Goal: Task Accomplishment & Management: Manage account settings

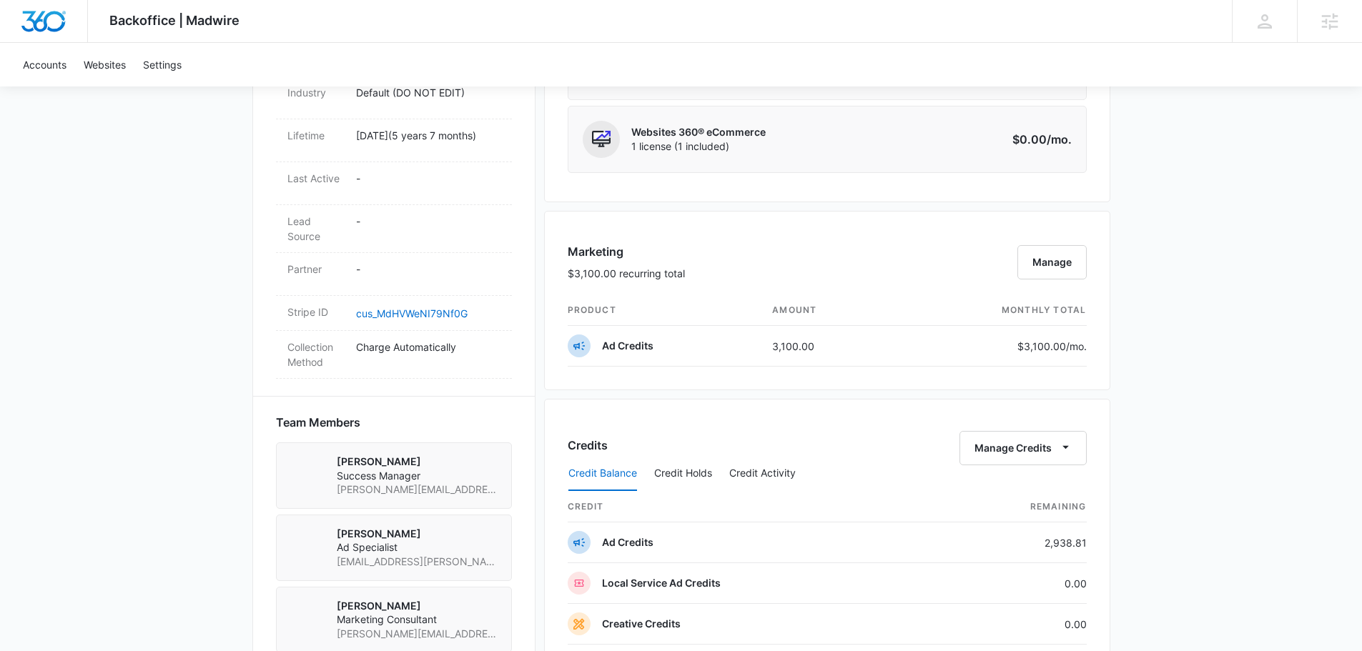
scroll to position [715, 0]
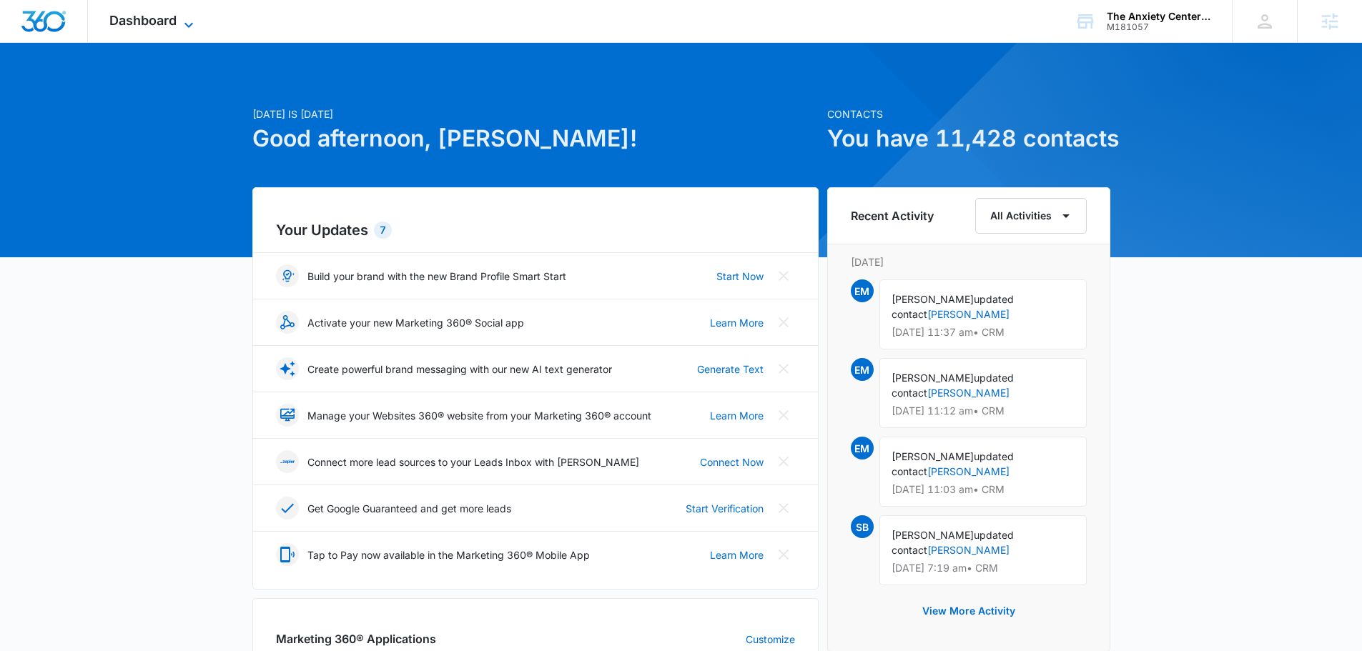
click at [153, 18] on span "Dashboard" at bounding box center [142, 20] width 67 height 15
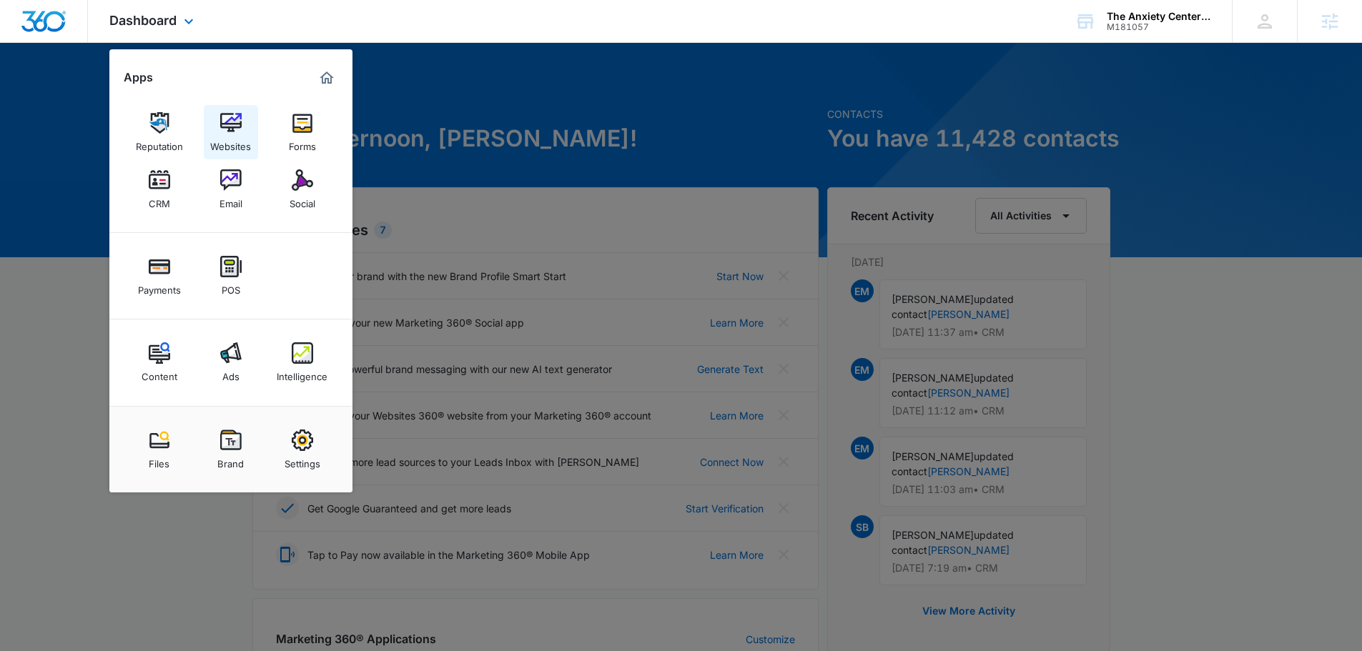
click at [237, 121] on img at bounding box center [230, 122] width 21 height 21
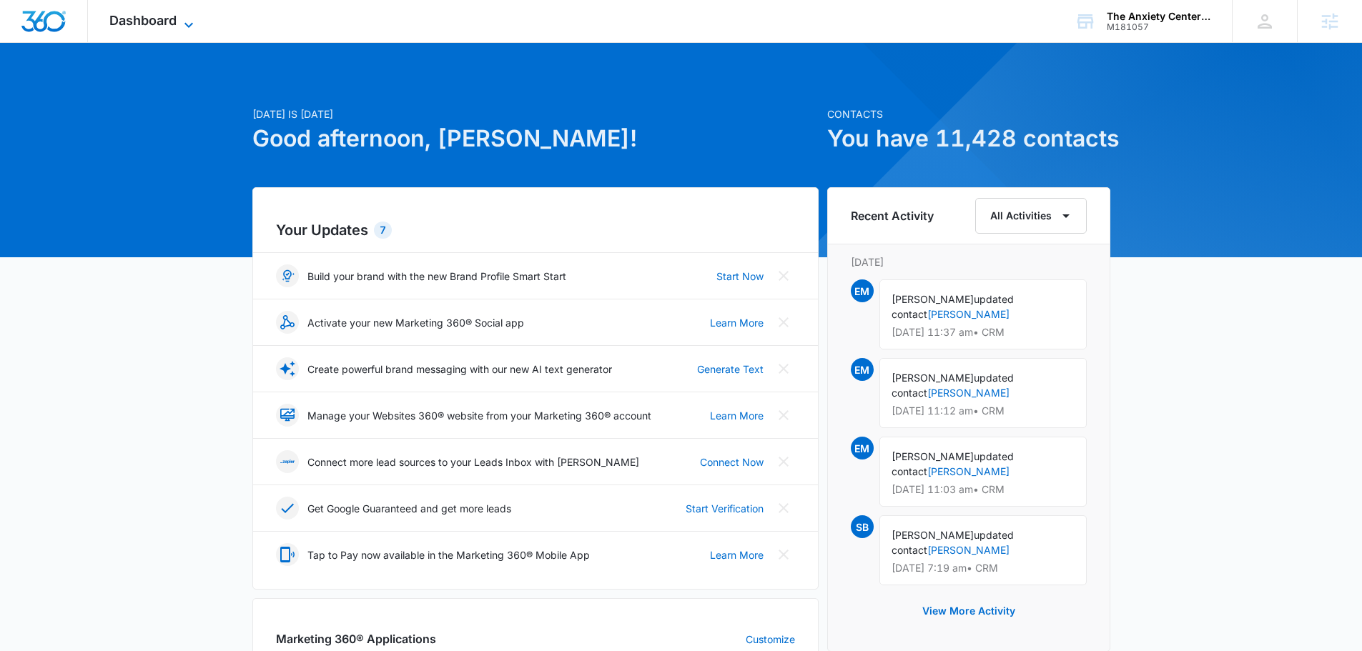
click at [169, 27] on span "Dashboard" at bounding box center [142, 20] width 67 height 15
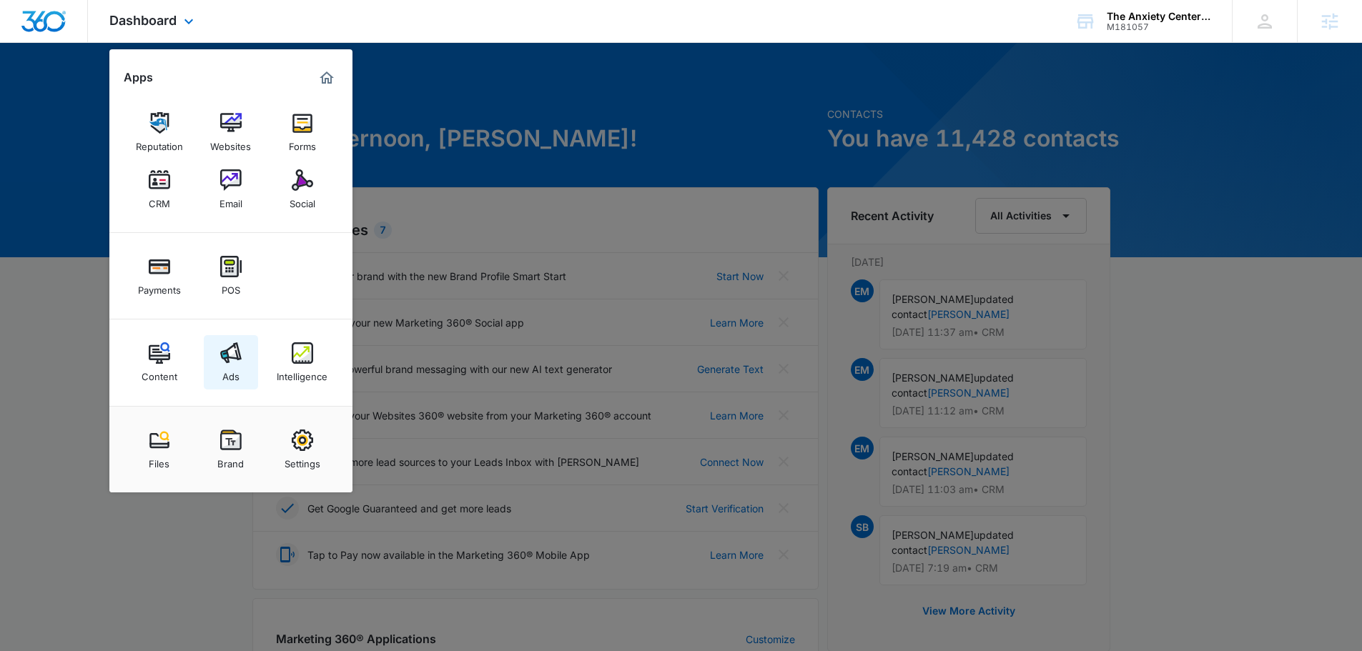
click at [229, 362] on img at bounding box center [230, 352] width 21 height 21
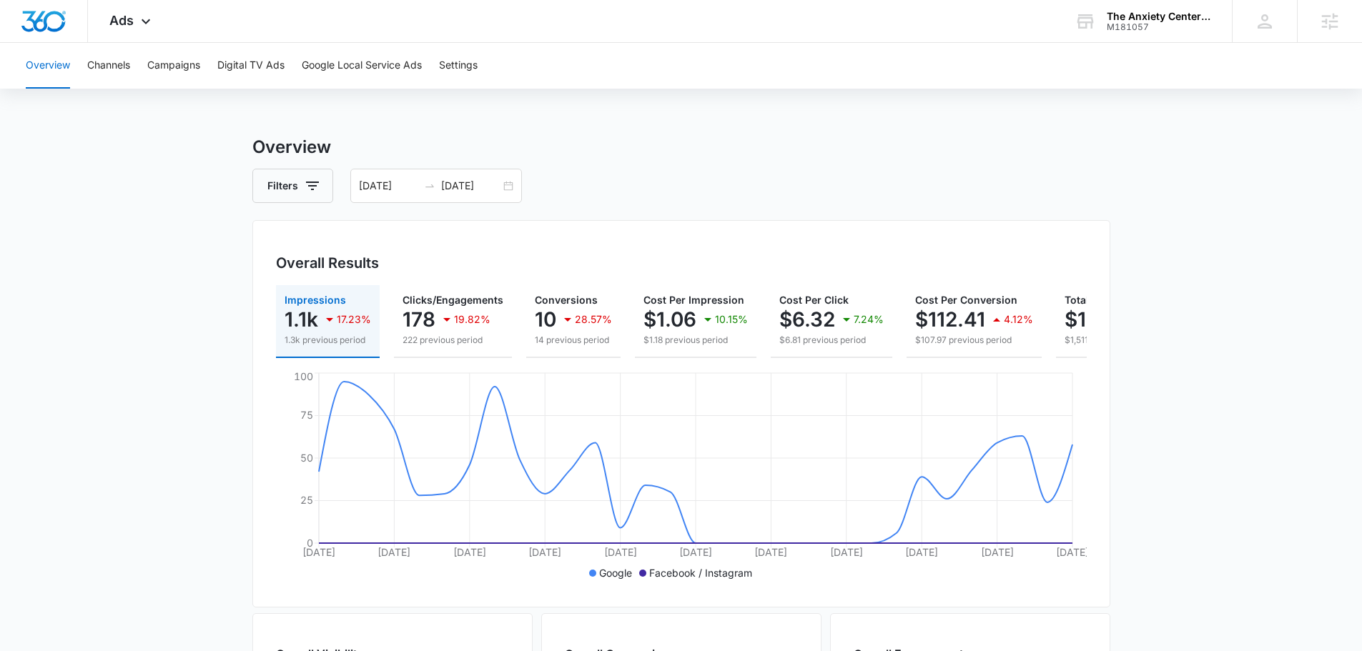
scroll to position [0, 131]
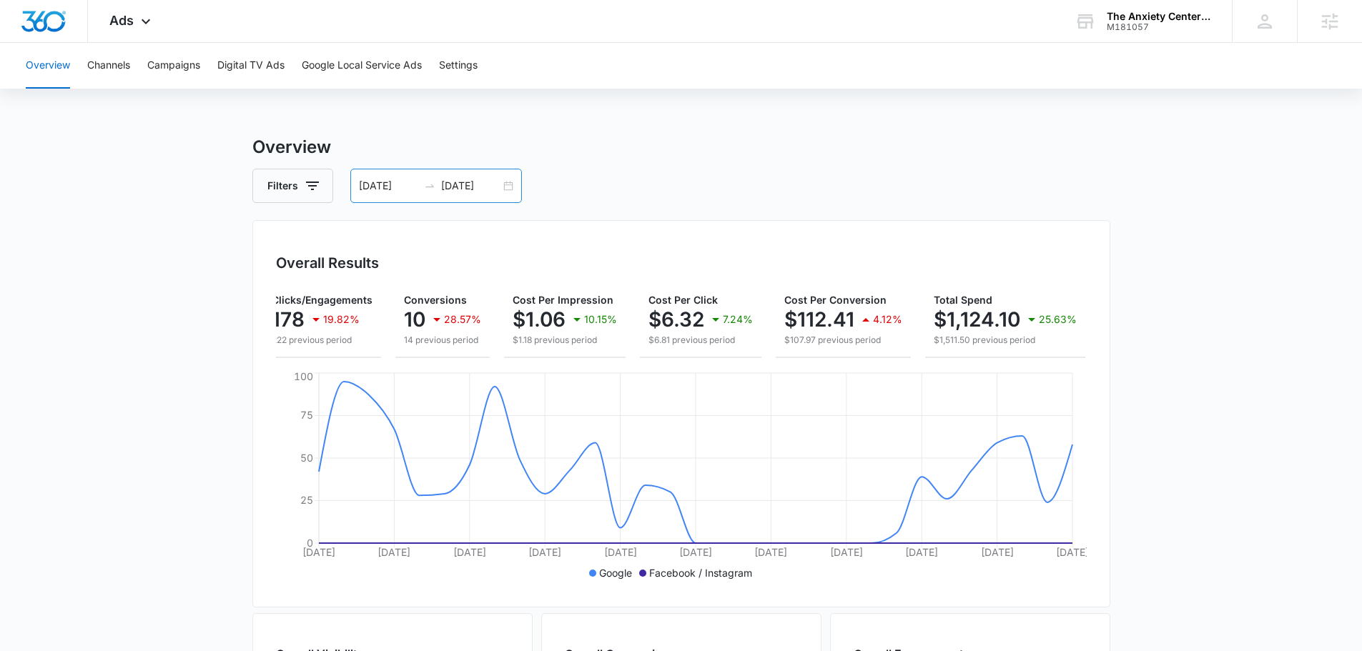
click at [452, 186] on input "09/03/2025" at bounding box center [470, 186] width 59 height 16
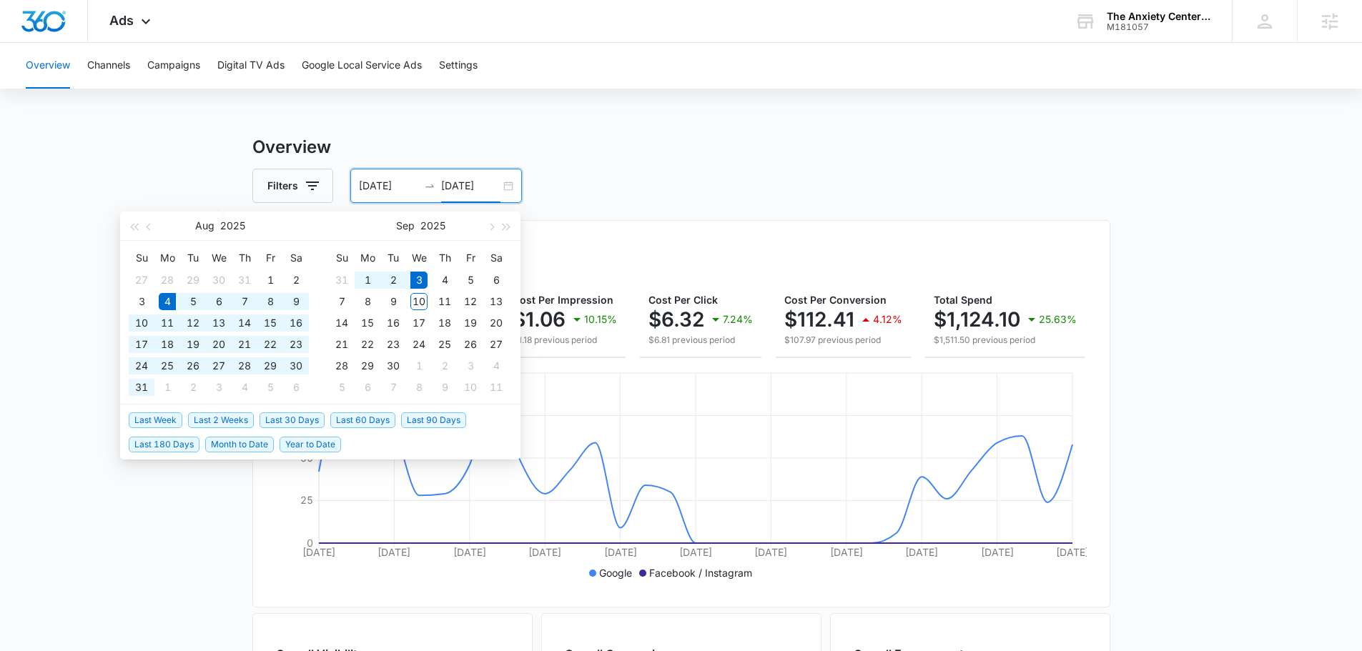
type input "09/03/2025"
drag, startPoint x: 282, startPoint y: 424, endPoint x: 292, endPoint y: 418, distance: 11.5
click at [282, 425] on span "Last 30 Days" at bounding box center [291, 420] width 65 height 16
type input "08/11/2025"
type input "09/10/2025"
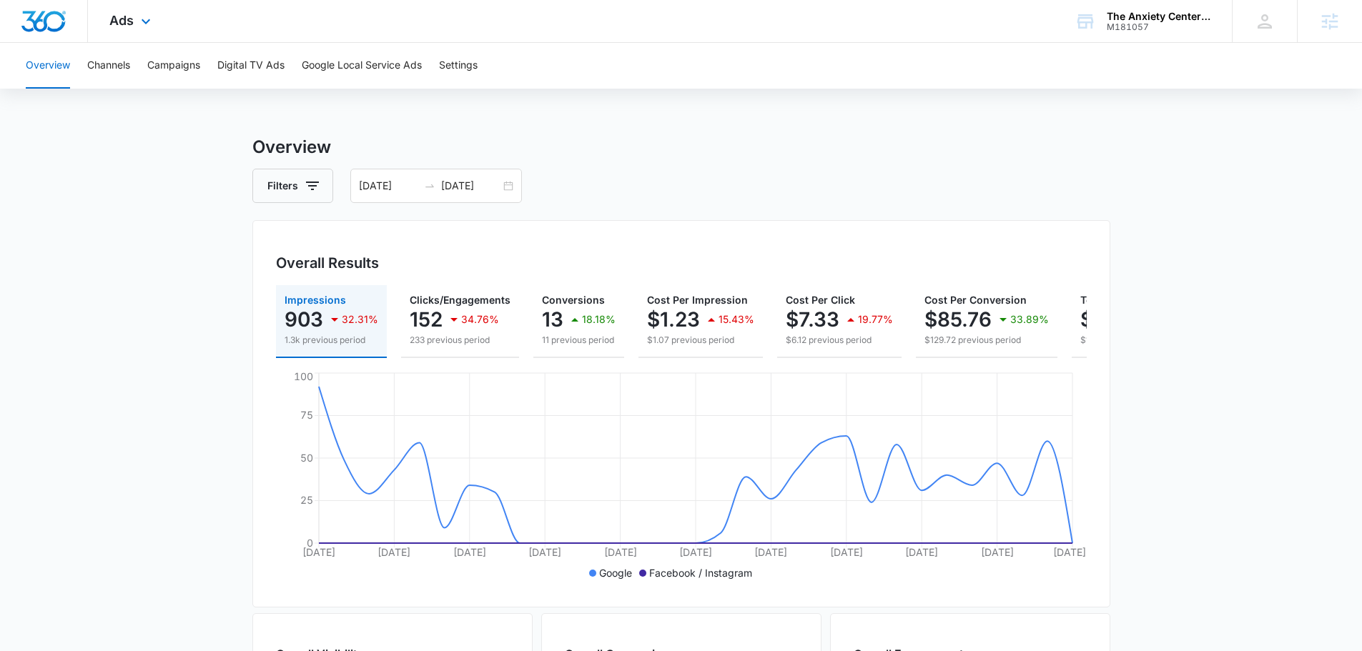
click at [137, 34] on div "Ads Apps Reputation Websites Forms CRM Email Social Payments POS Content Ads In…" at bounding box center [132, 21] width 88 height 42
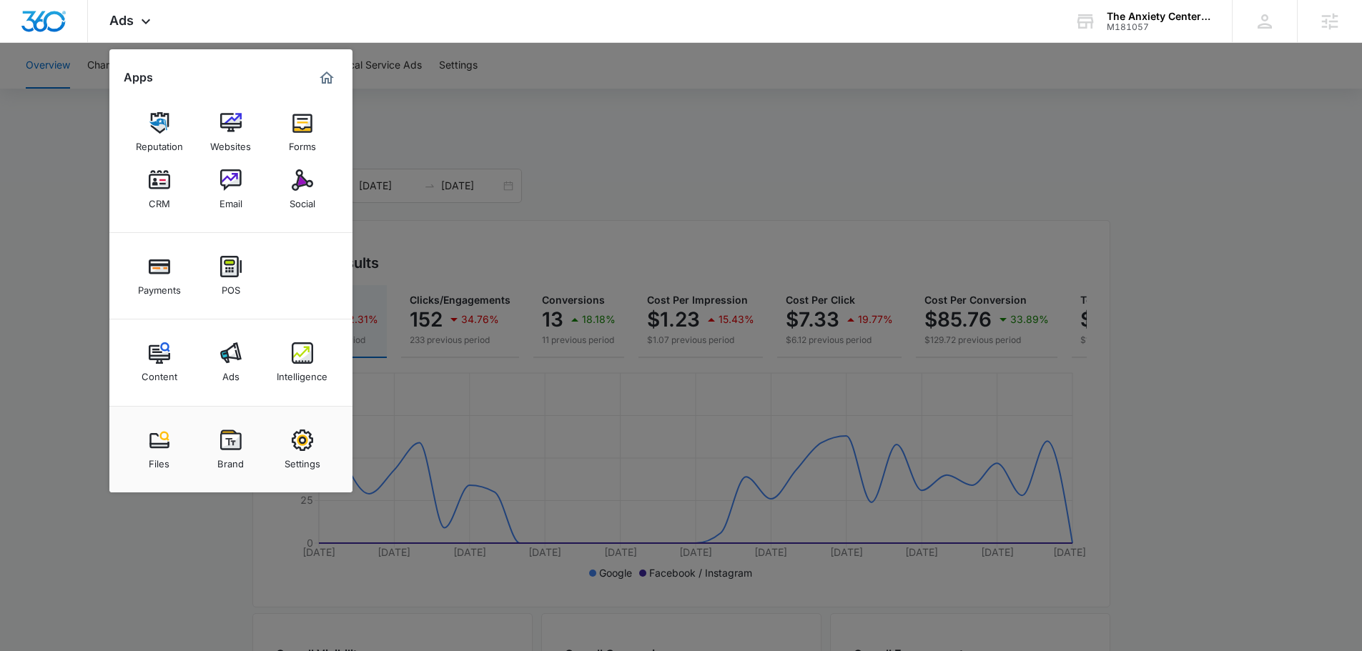
click at [167, 361] on img at bounding box center [159, 352] width 21 height 21
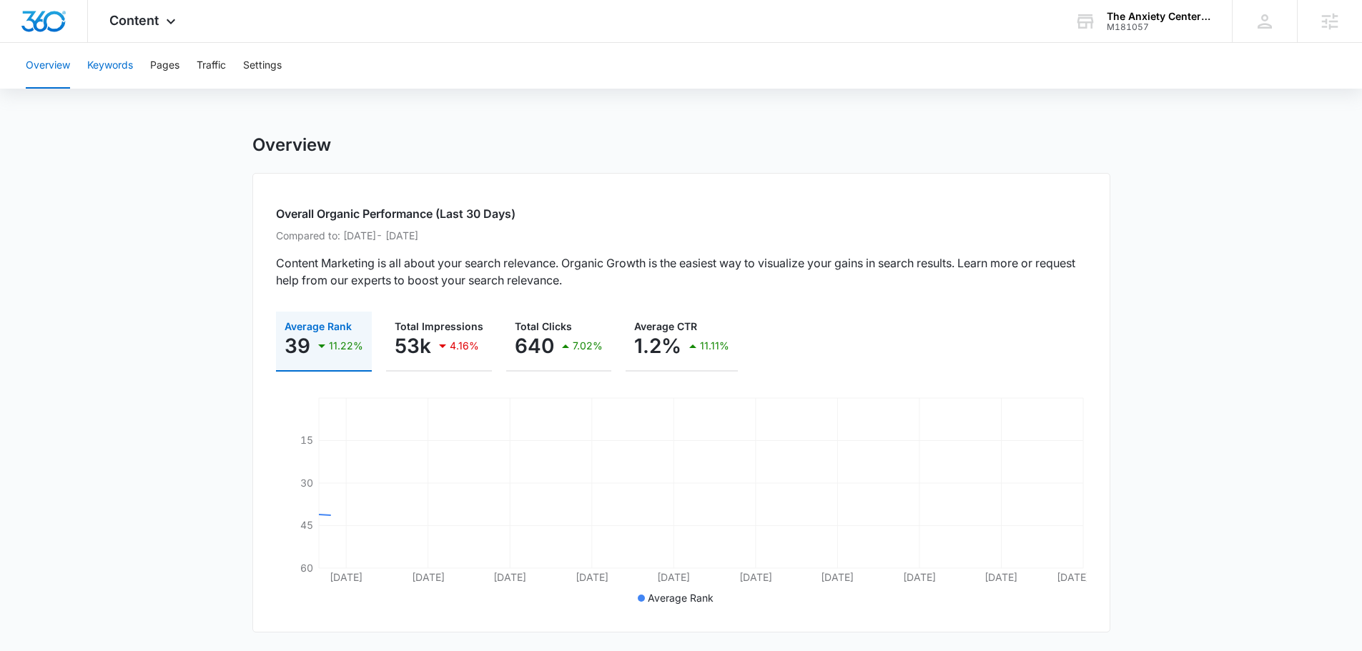
drag, startPoint x: 89, startPoint y: 69, endPoint x: 96, endPoint y: 68, distance: 7.2
click at [91, 68] on button "Keywords" at bounding box center [110, 66] width 46 height 46
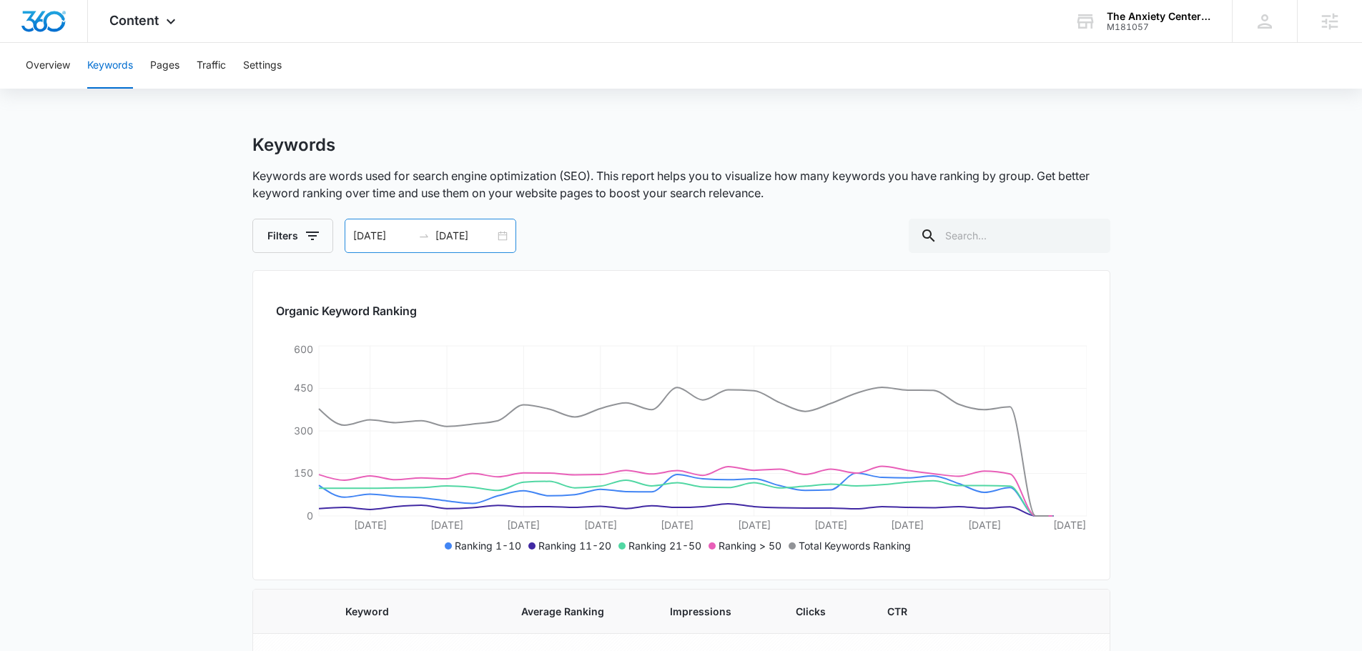
click at [465, 224] on div "08/11/2025 09/10/2025" at bounding box center [431, 236] width 172 height 34
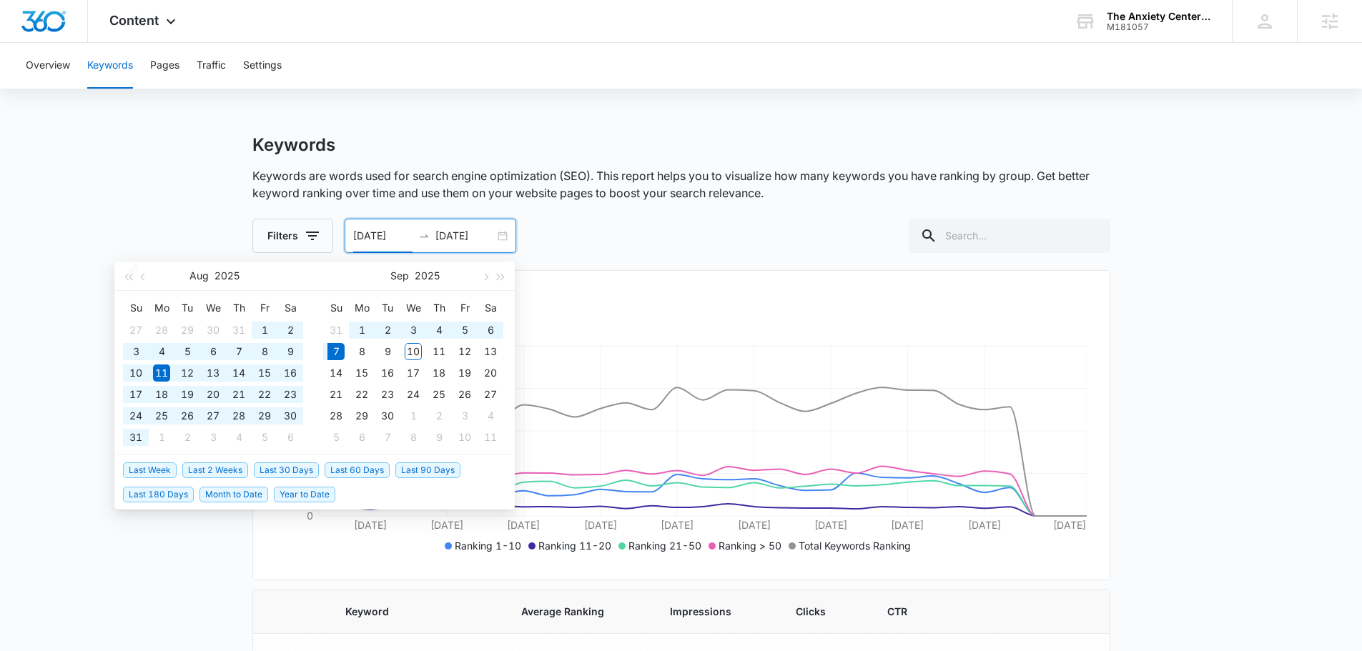
click at [150, 500] on span "Last 180 Days" at bounding box center [158, 495] width 71 height 16
type input "03/11/2025"
type input "09/07/2025"
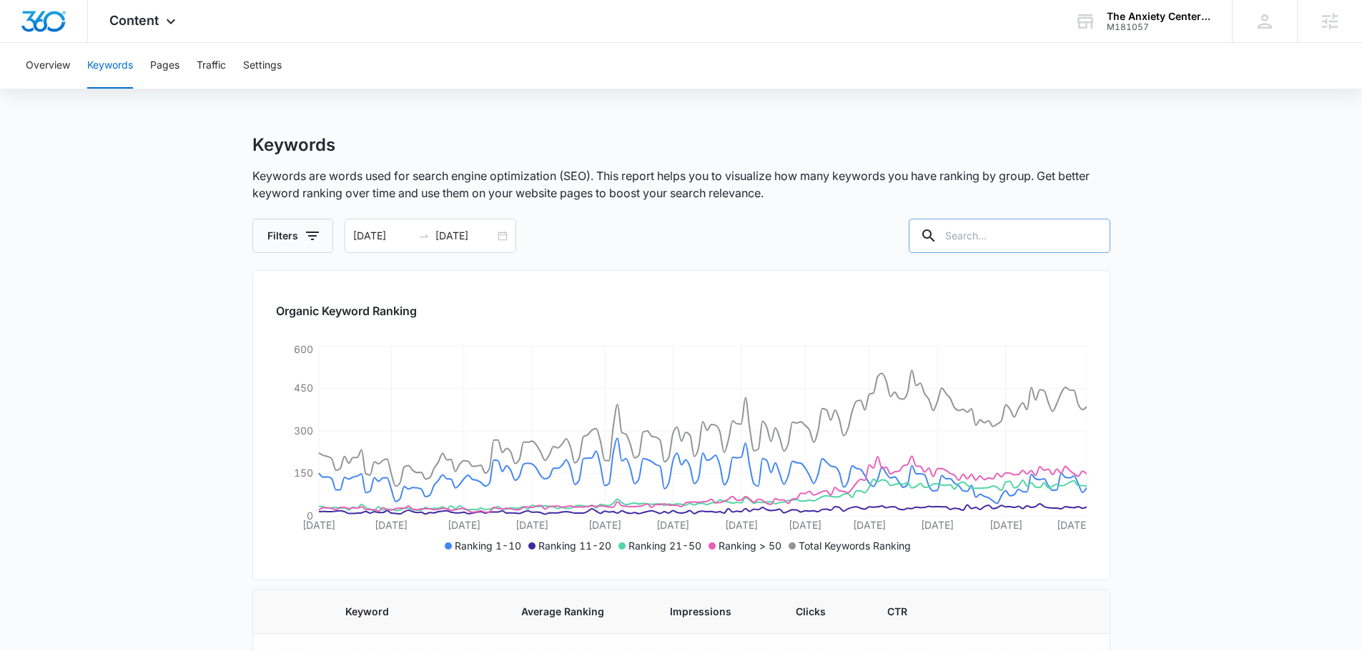
click at [1002, 235] on input "text" at bounding box center [1009, 236] width 202 height 34
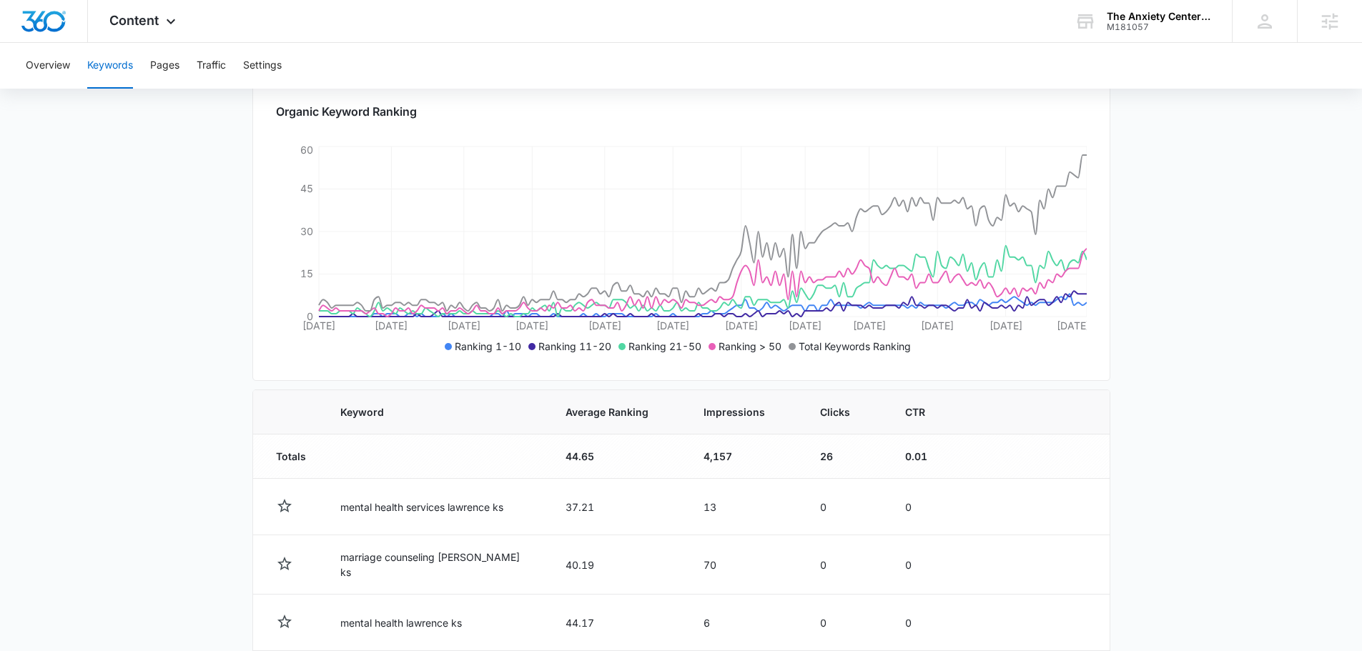
scroll to position [357, 0]
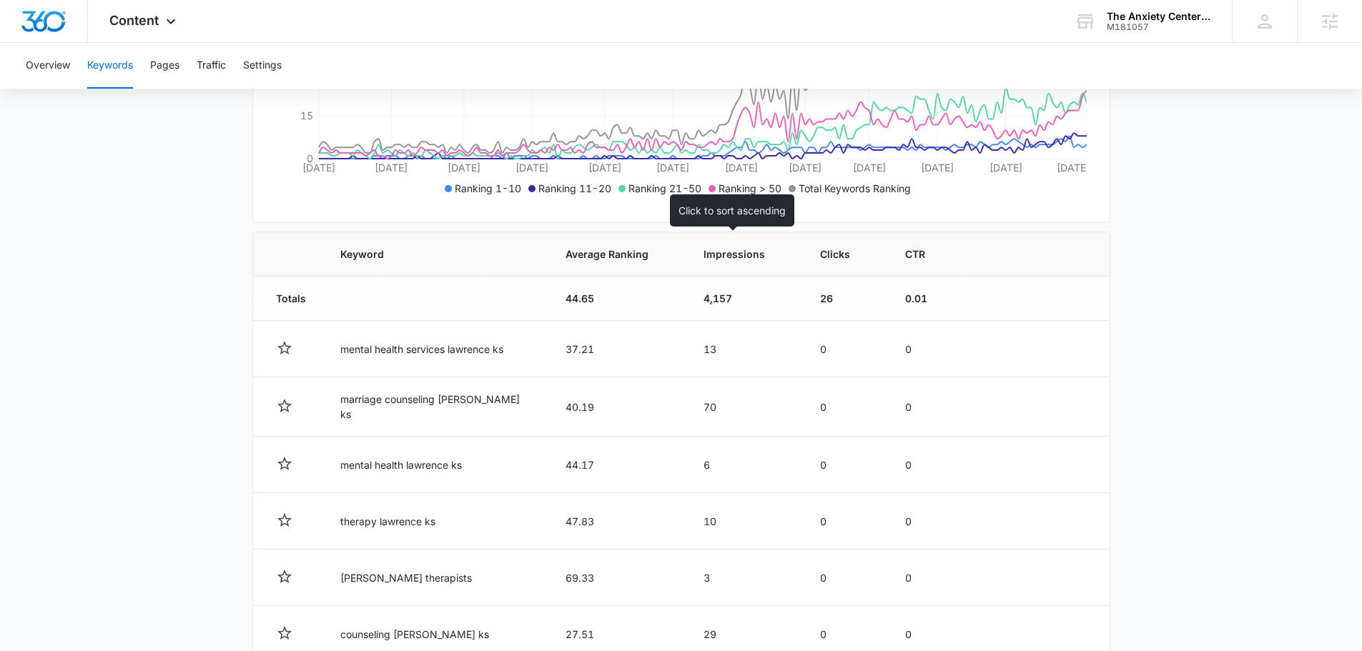
click at [733, 254] on span "Impressions" at bounding box center [733, 254] width 61 height 15
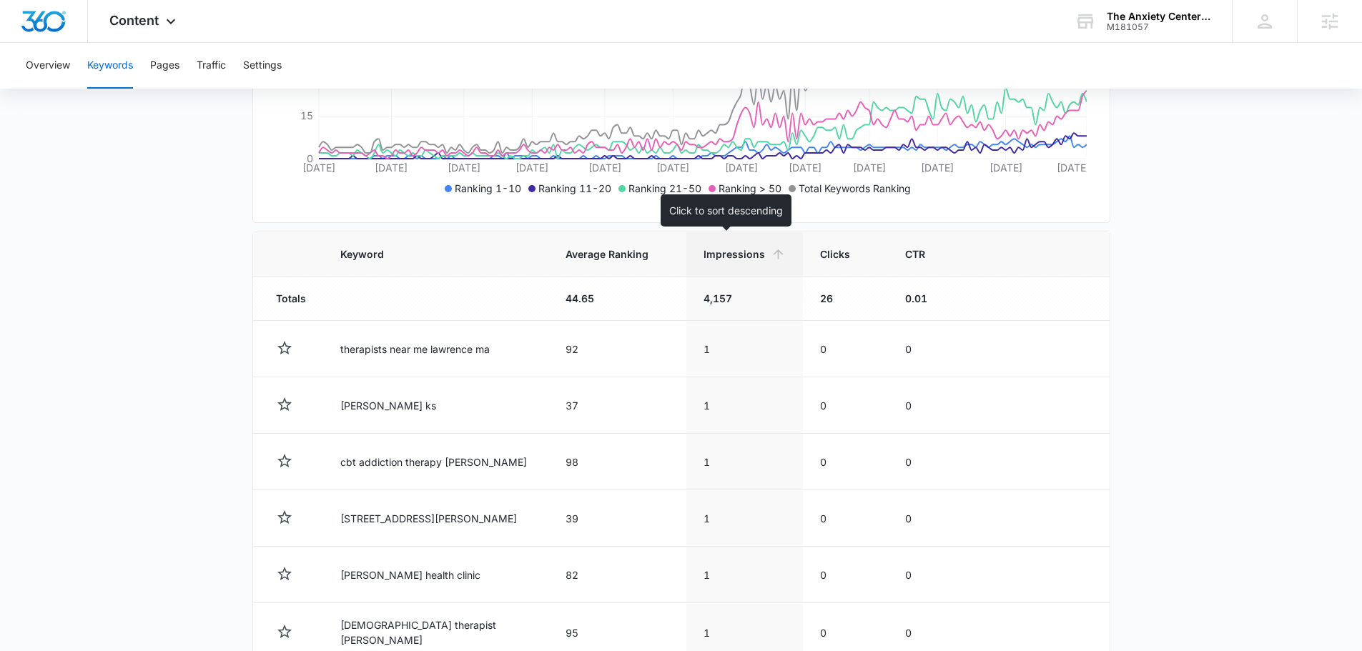
click at [719, 237] on th "Impressions" at bounding box center [744, 254] width 117 height 44
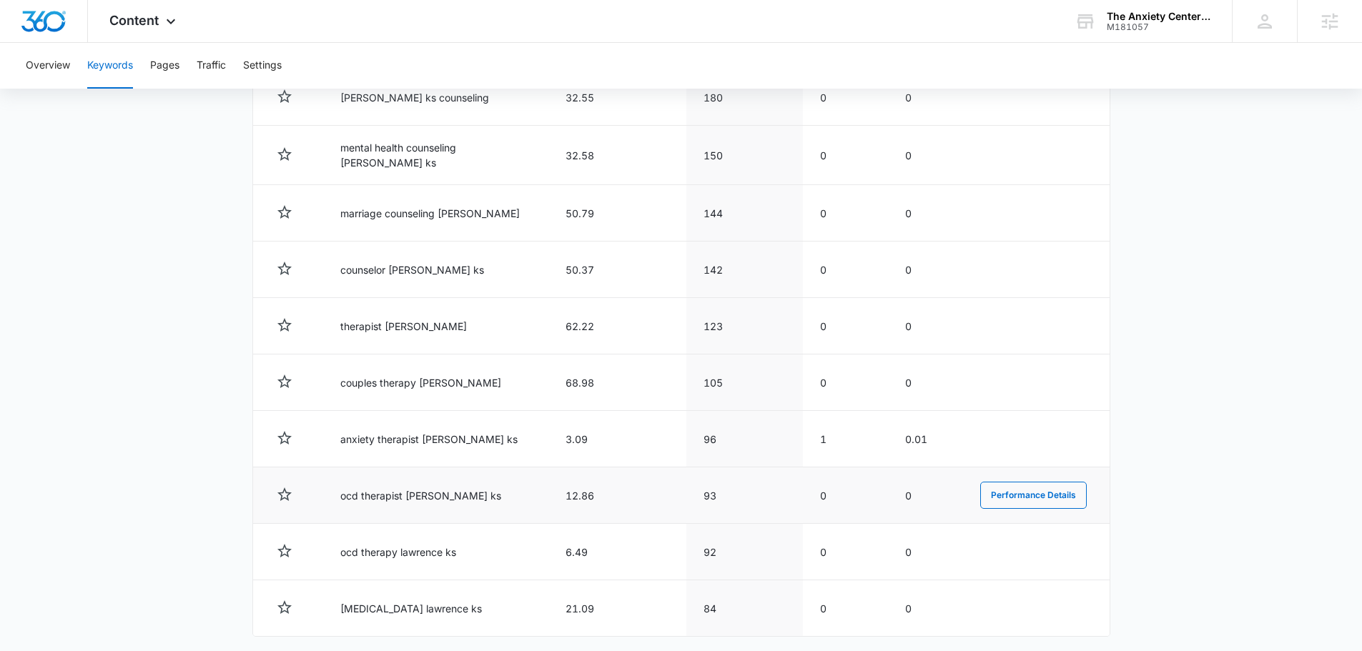
scroll to position [500, 0]
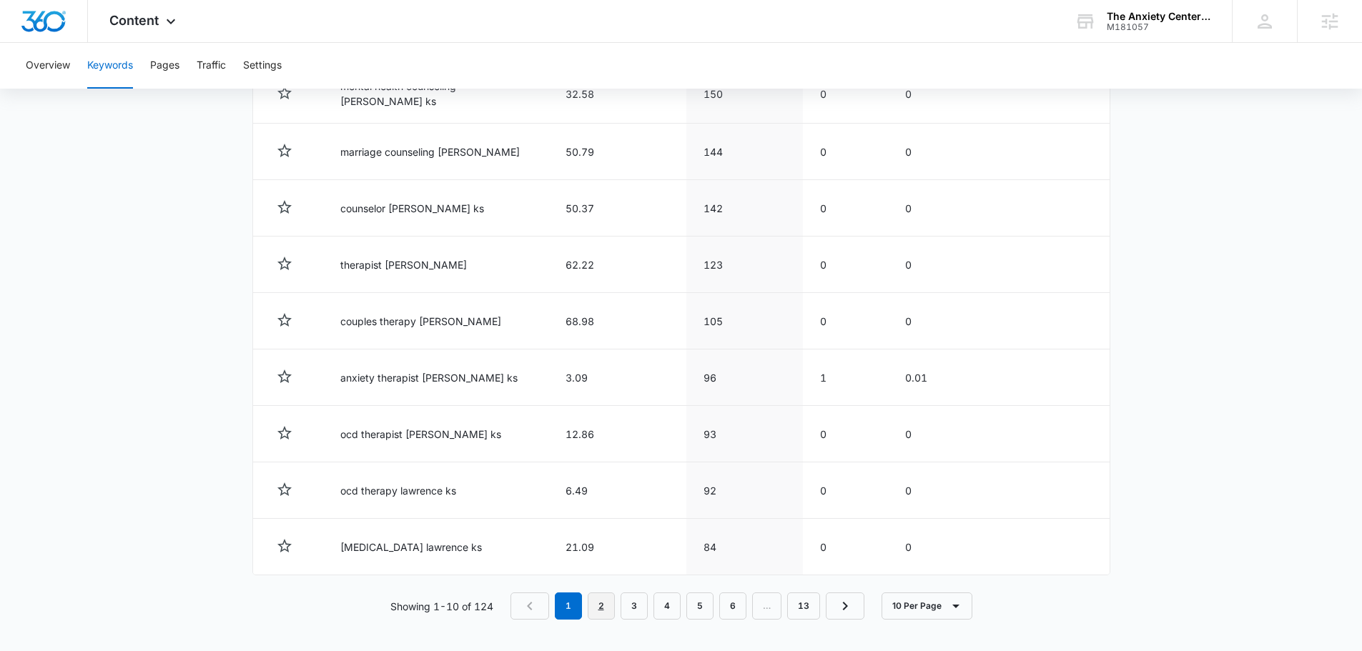
click at [600, 600] on link "2" at bounding box center [601, 606] width 27 height 27
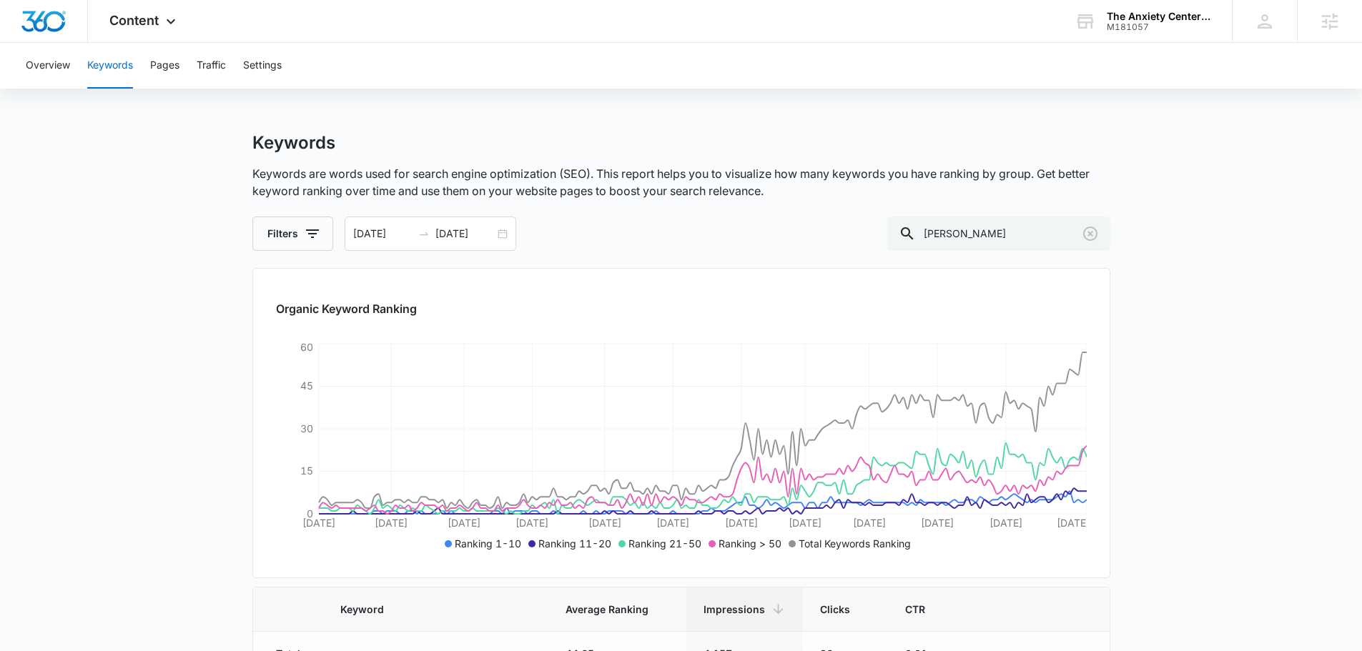
scroll to position [0, 0]
click at [1004, 237] on input "Lawrence" at bounding box center [998, 236] width 223 height 34
click at [1003, 237] on input "Lawrence" at bounding box center [998, 236] width 223 height 34
click at [1012, 237] on input "Lawrence" at bounding box center [998, 236] width 223 height 34
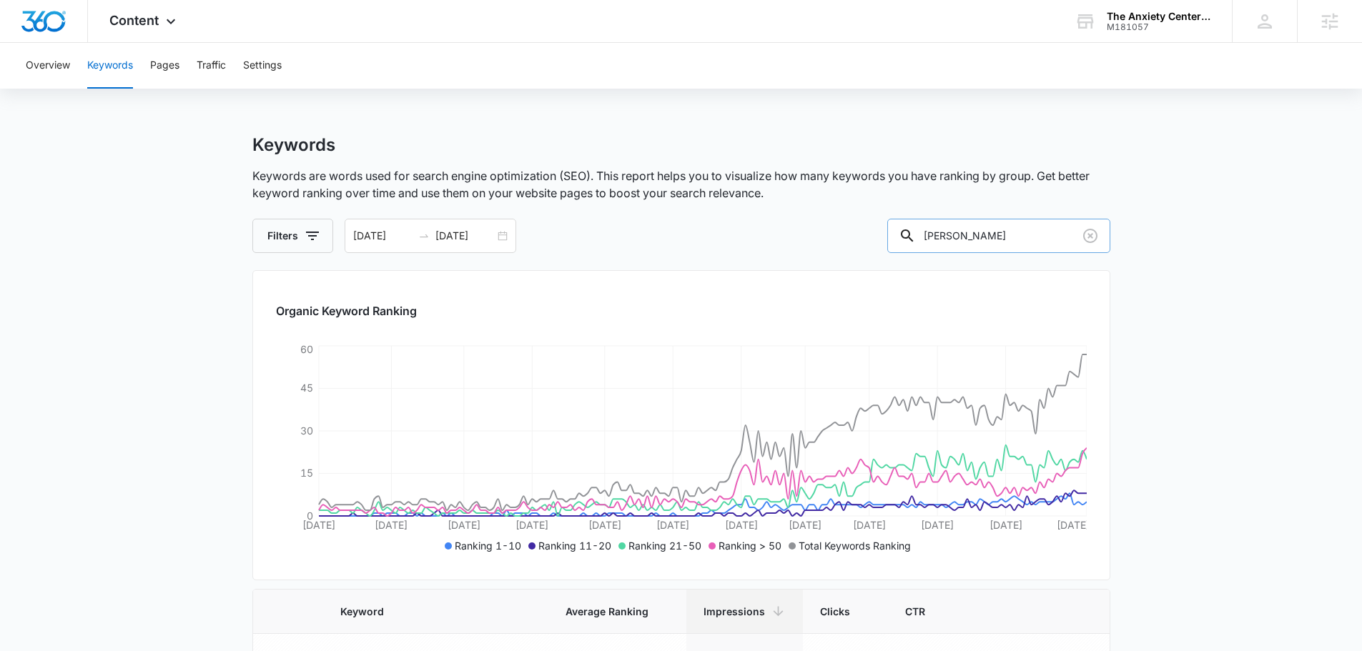
click at [1012, 237] on input "Lawrence" at bounding box center [998, 236] width 223 height 34
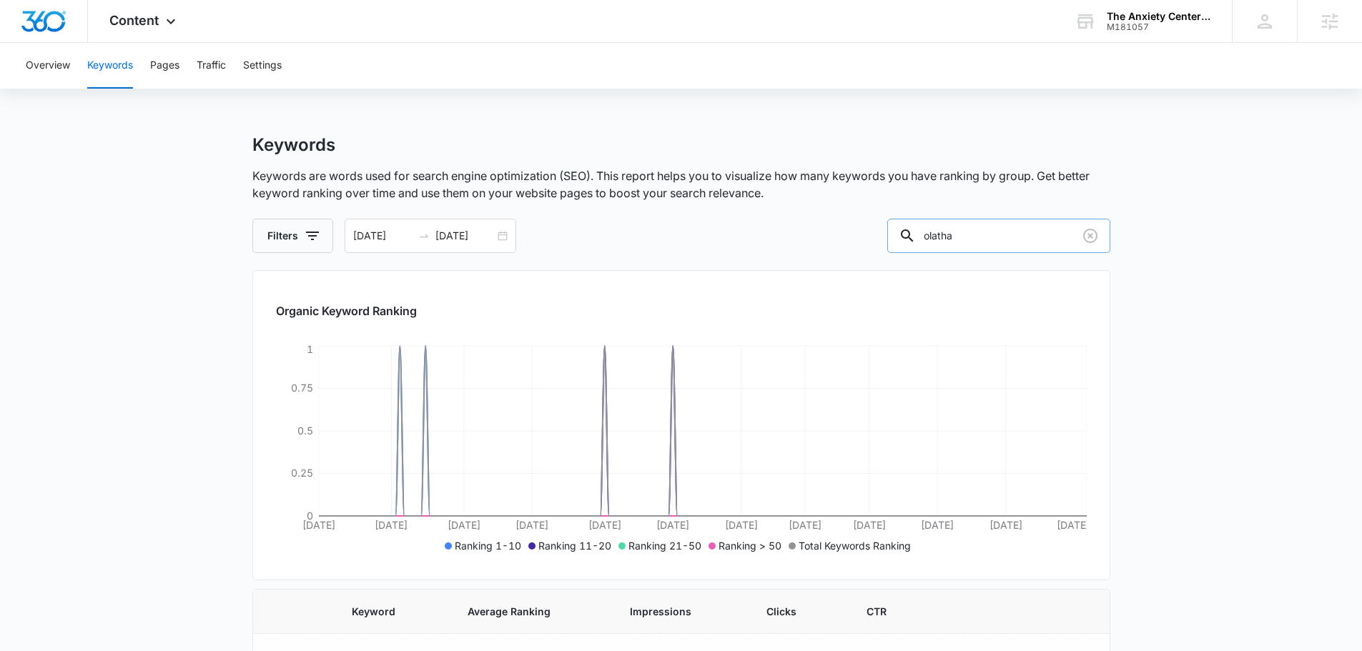
click at [1011, 229] on input "olatha" at bounding box center [998, 236] width 223 height 34
click at [1010, 231] on input "olatha" at bounding box center [998, 236] width 223 height 34
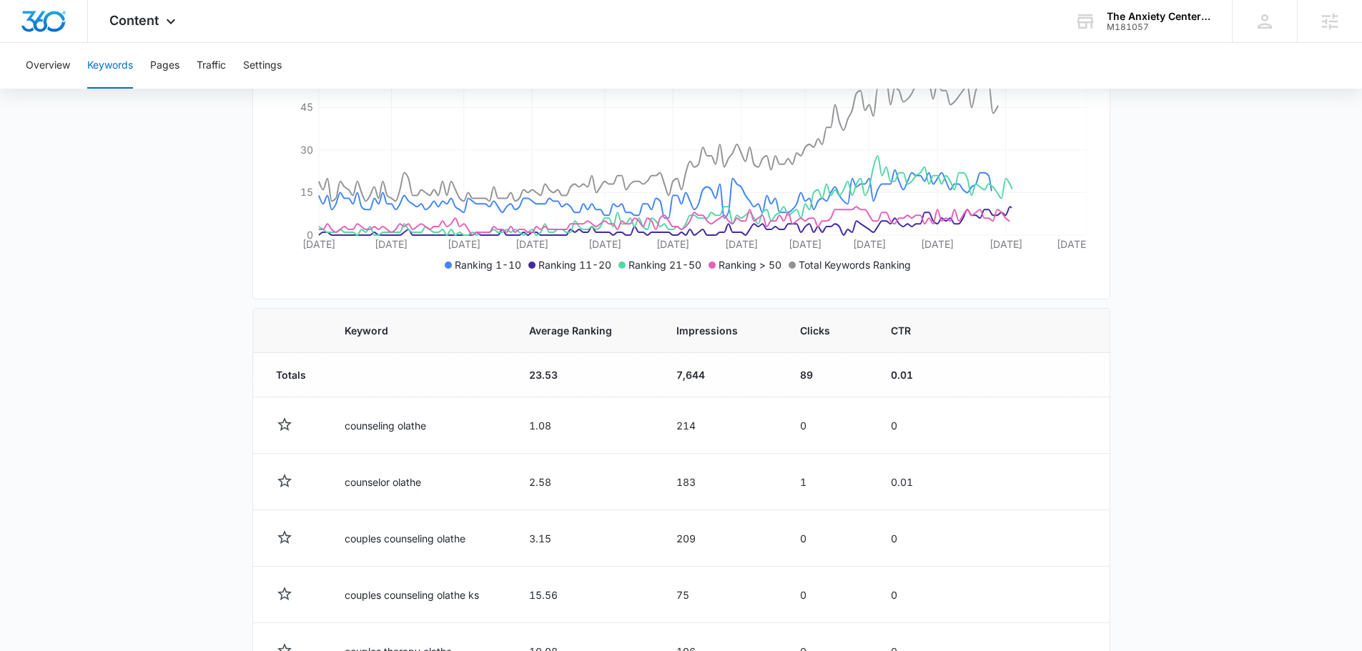
scroll to position [286, 0]
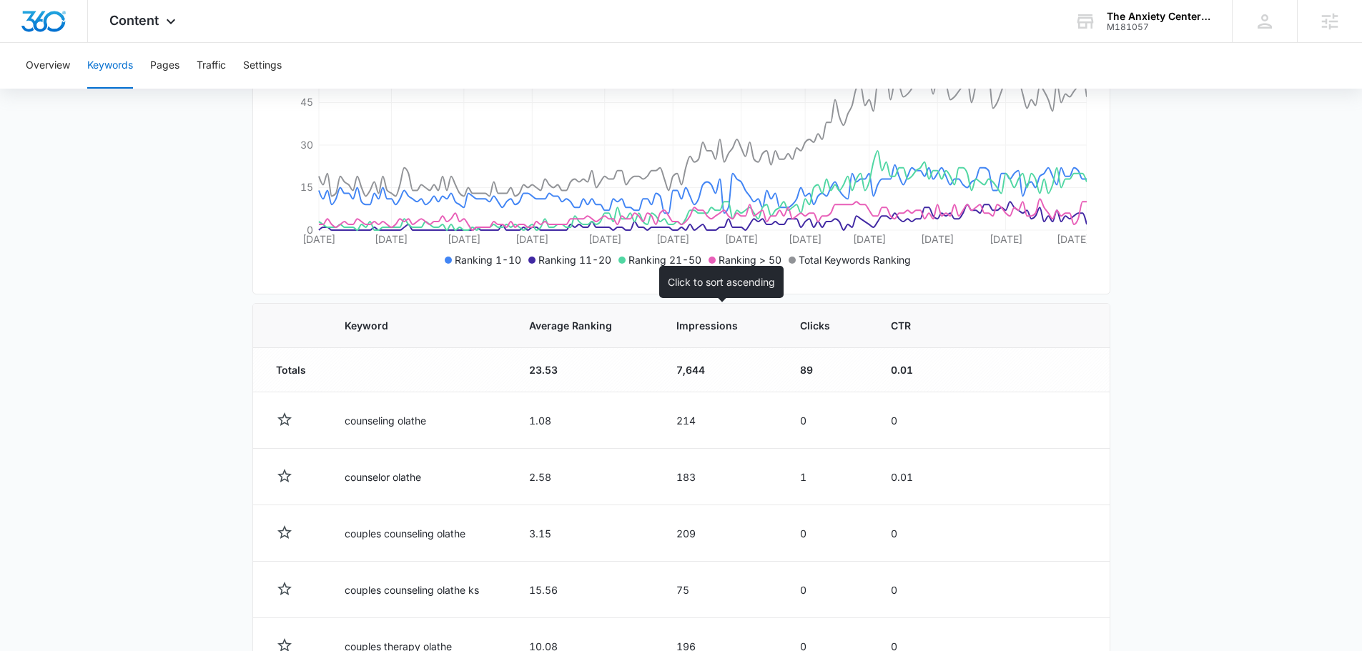
click at [705, 330] on span "Impressions" at bounding box center [710, 325] width 69 height 15
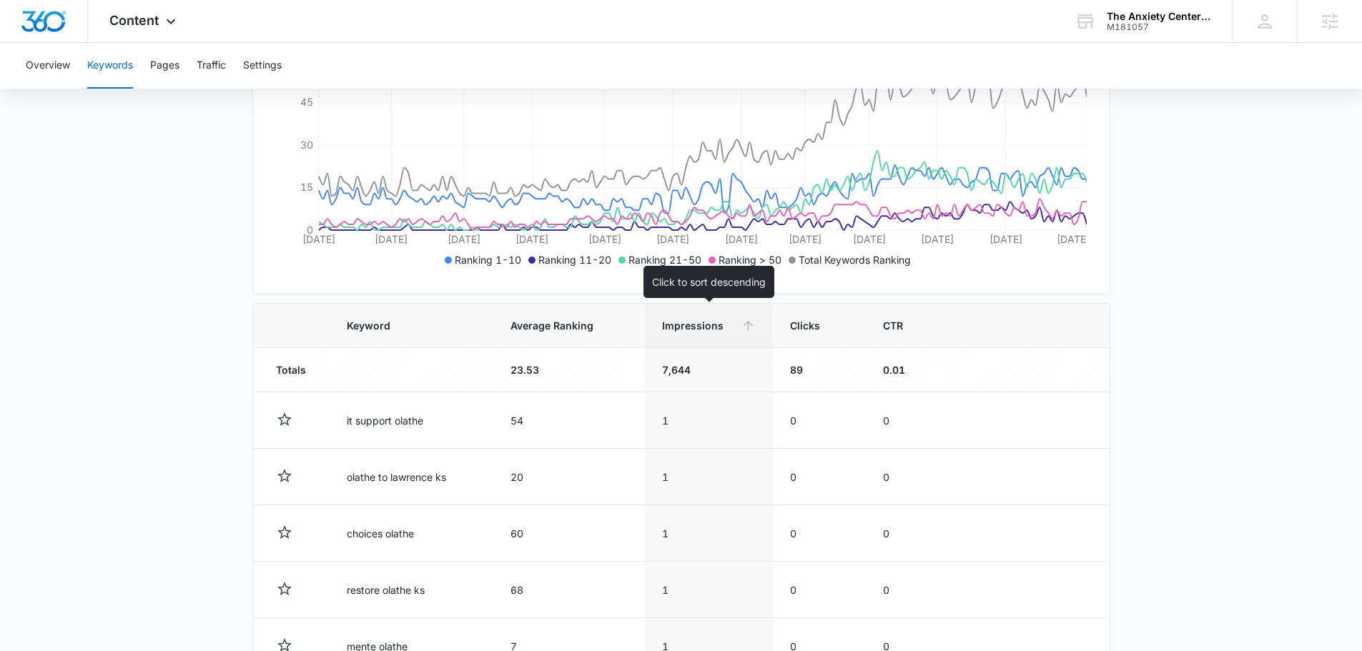
click at [715, 327] on span "Impressions" at bounding box center [698, 325] width 73 height 15
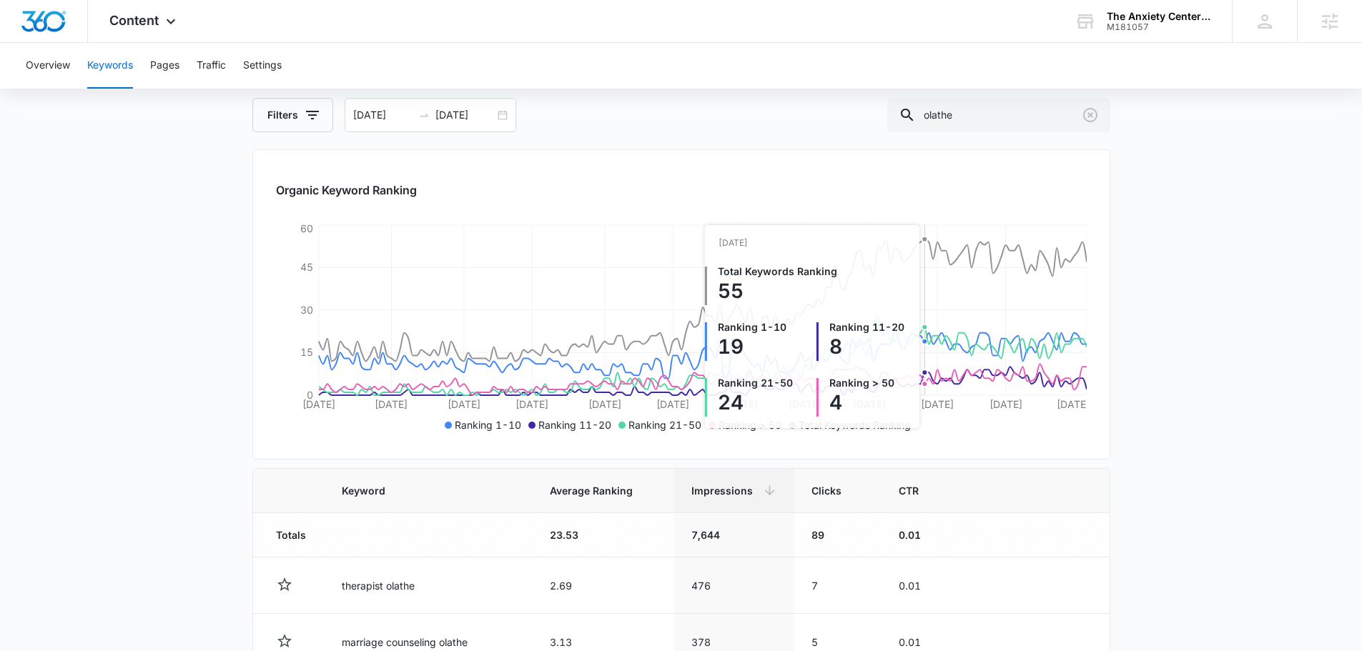
scroll to position [0, 0]
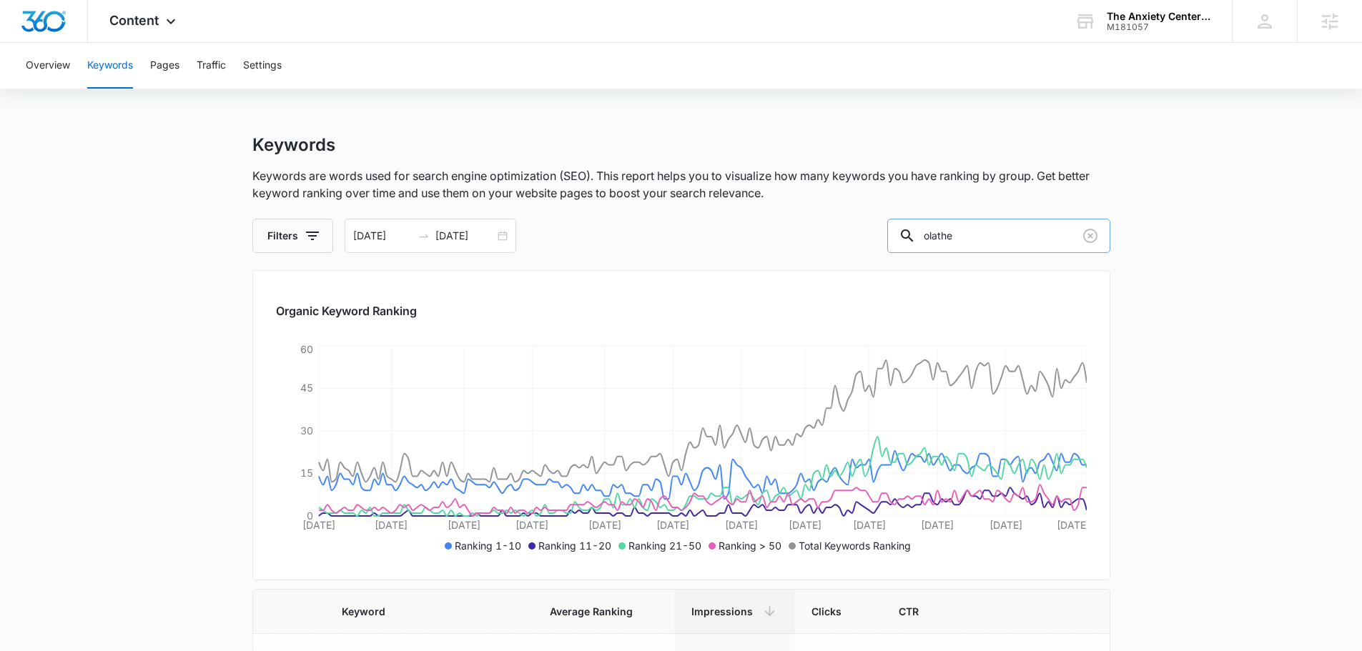
click at [995, 234] on input "olathe" at bounding box center [998, 236] width 223 height 34
click at [997, 234] on input "olathe" at bounding box center [998, 236] width 223 height 34
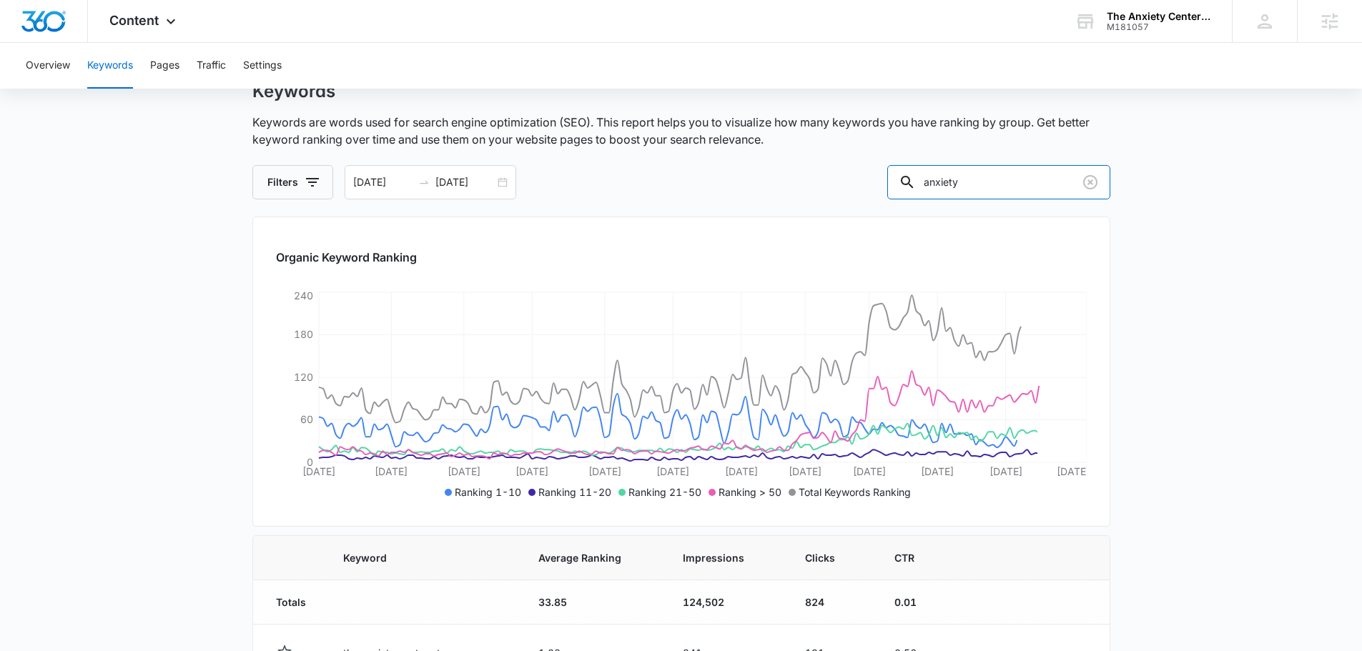
scroll to position [286, 0]
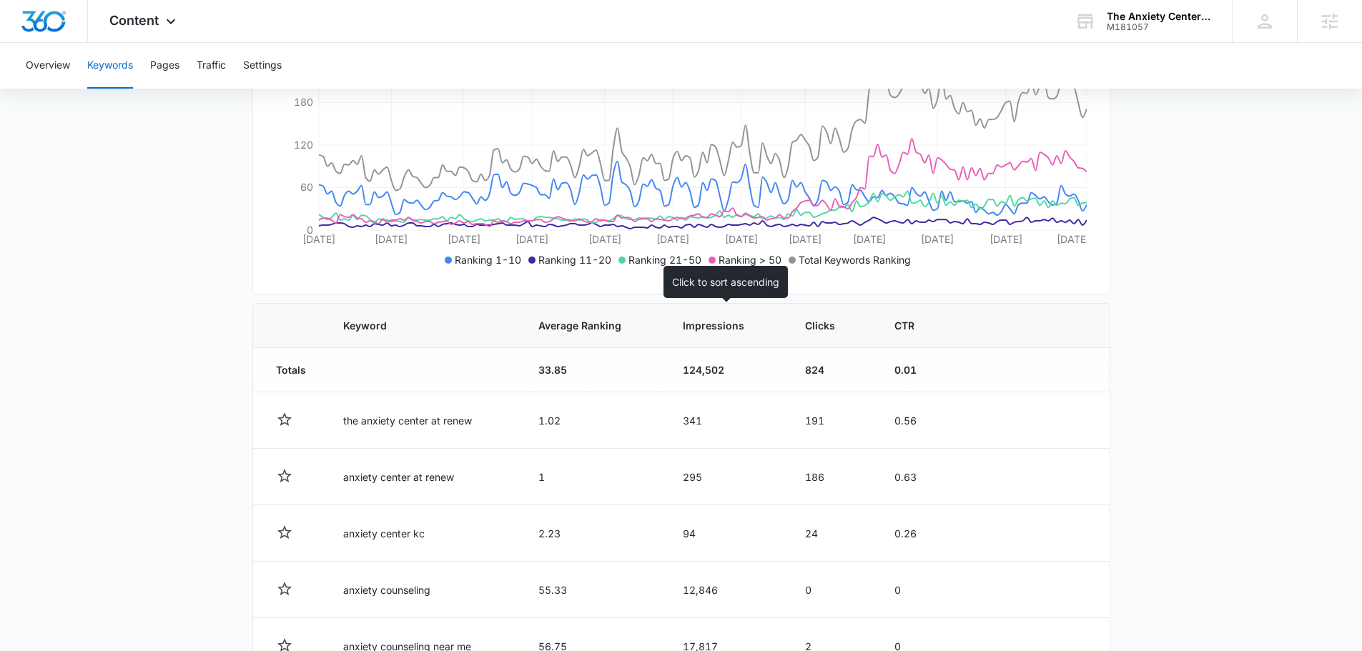
click at [699, 326] on span "Impressions" at bounding box center [716, 325] width 67 height 15
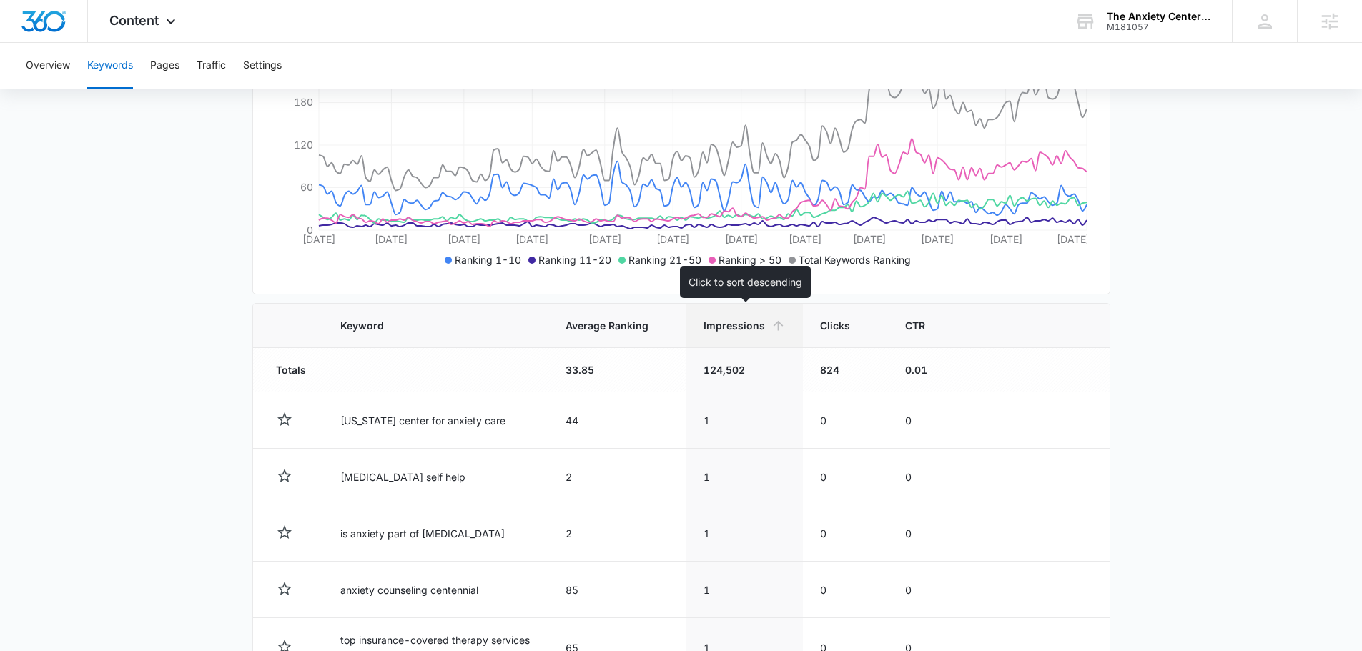
click at [725, 306] on th "Impressions" at bounding box center [744, 326] width 117 height 44
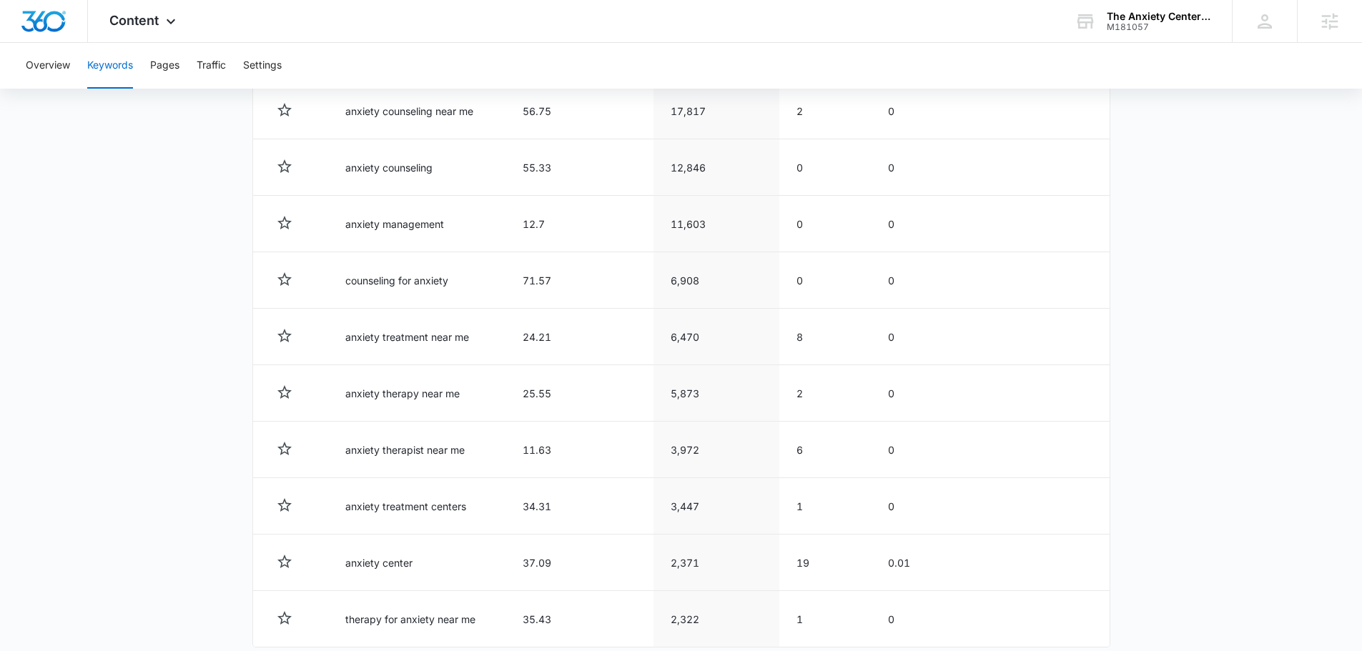
scroll to position [242, 0]
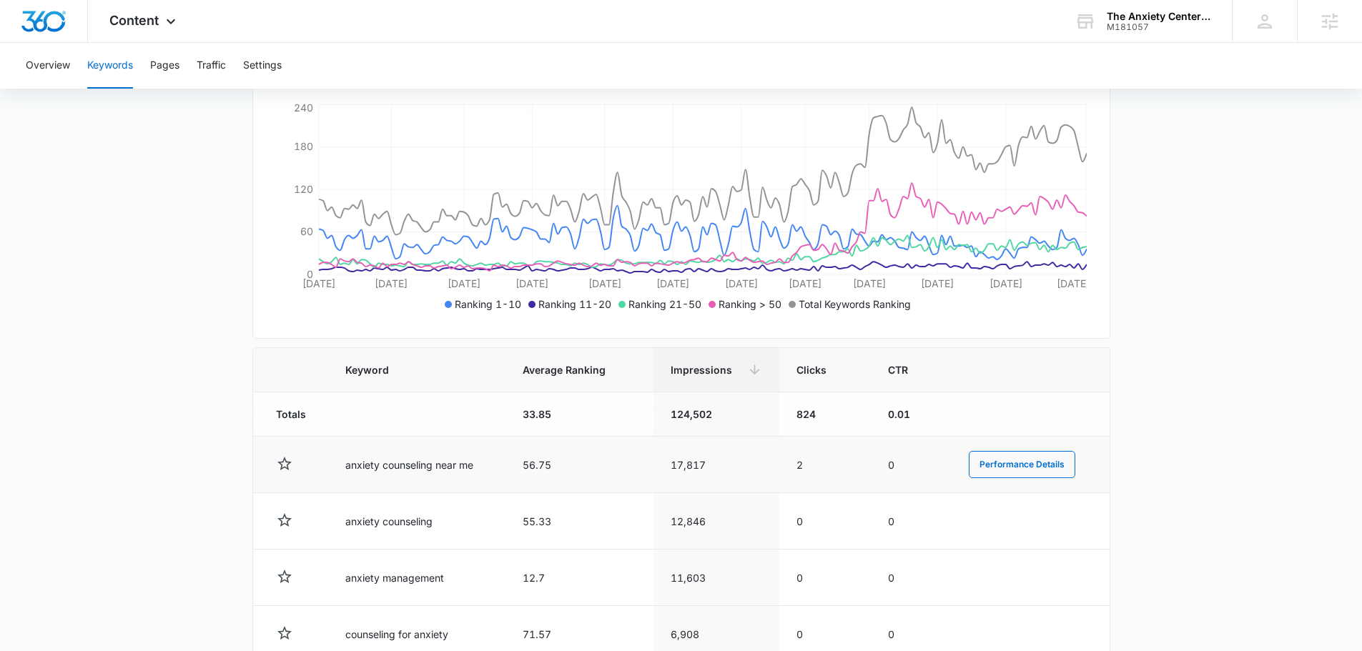
click at [403, 466] on td "anxiety counseling near me" at bounding box center [416, 465] width 177 height 56
copy td "counseling"
click at [461, 464] on td "anxiety counseling near me" at bounding box center [416, 465] width 177 height 56
drag, startPoint x: 340, startPoint y: 463, endPoint x: 432, endPoint y: 467, distance: 91.6
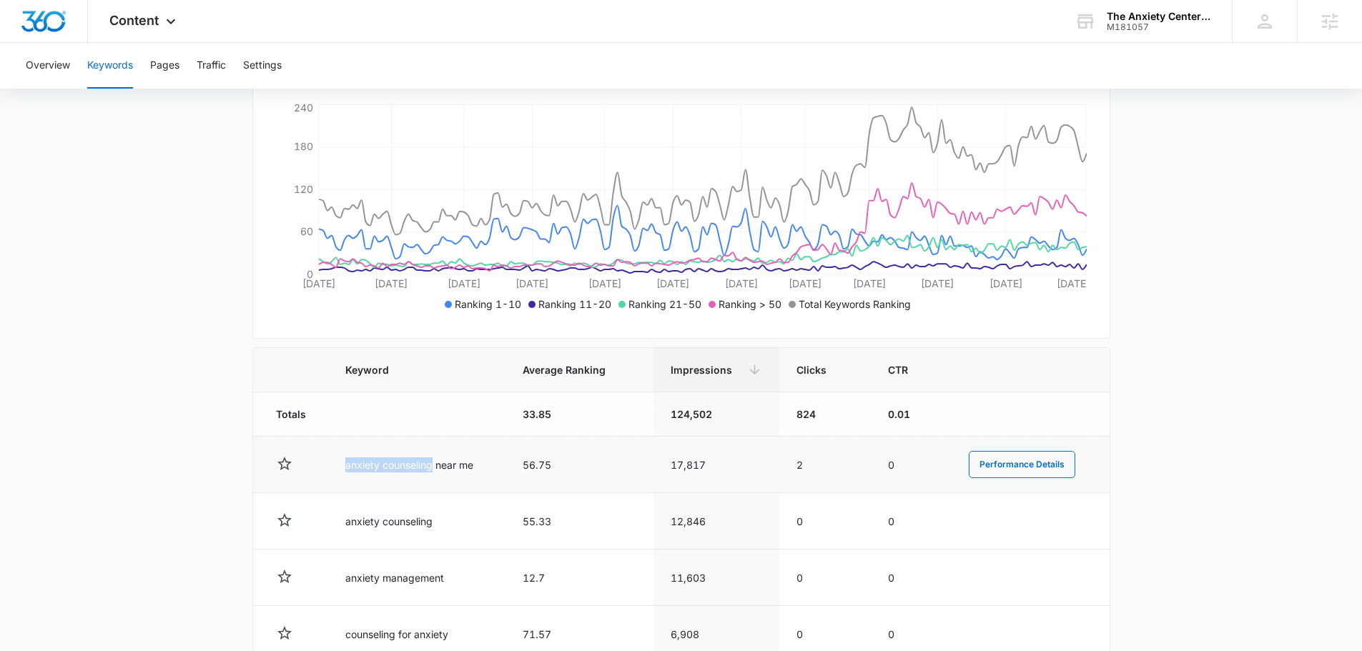
click at [432, 467] on td "anxiety counseling near me" at bounding box center [416, 465] width 177 height 56
copy td "anxiety counseling"
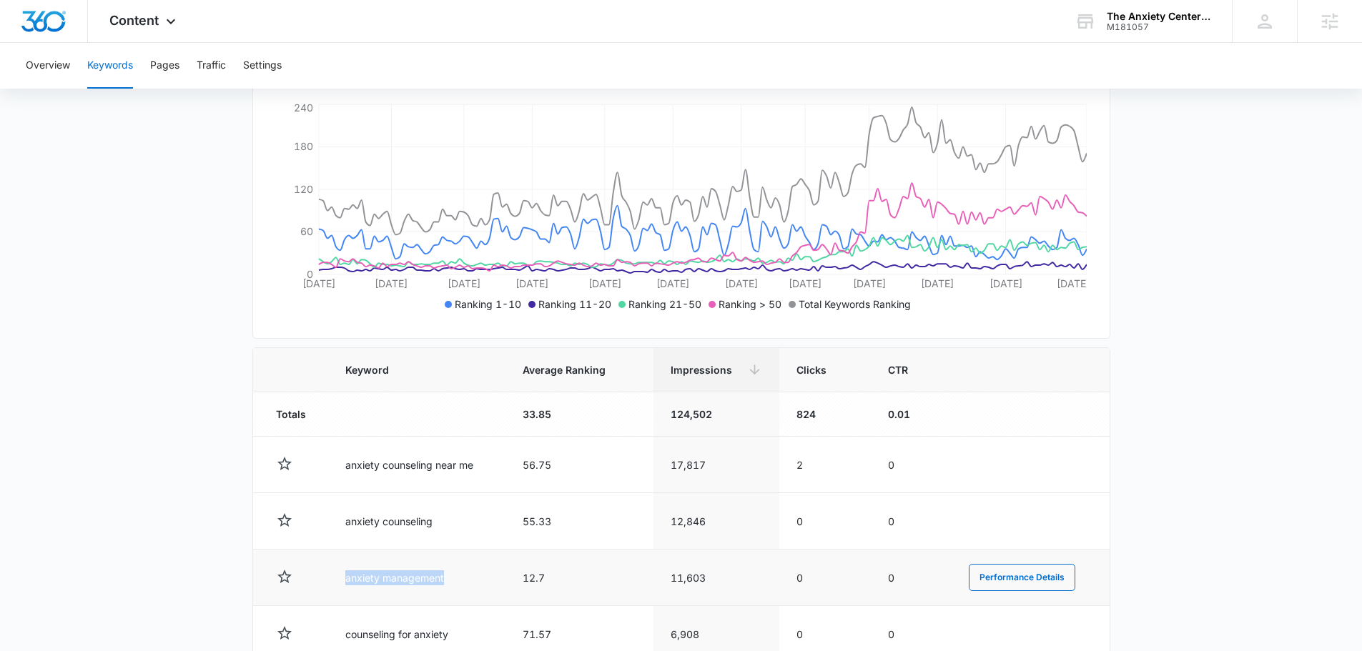
drag, startPoint x: 460, startPoint y: 573, endPoint x: 301, endPoint y: 573, distance: 159.4
click at [301, 573] on tr "anxiety management 12.7 11,603 0 0 Performance Details" at bounding box center [681, 578] width 856 height 56
copy td "anxiety management"
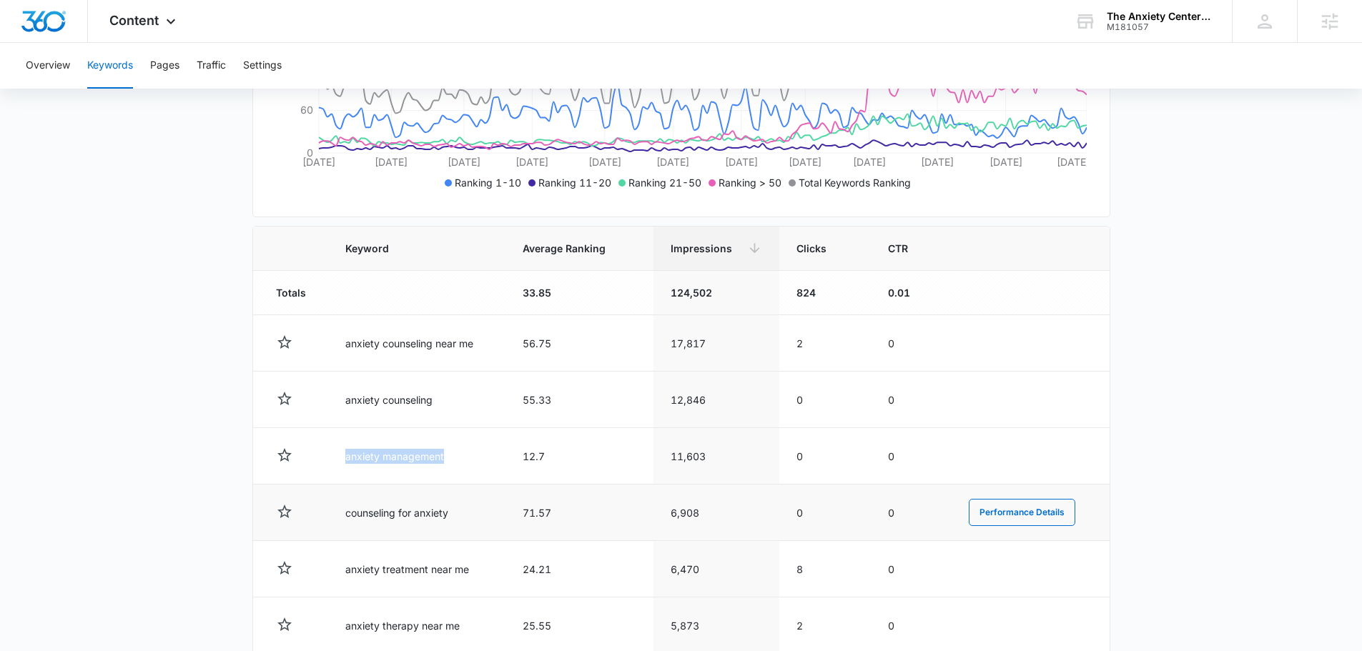
scroll to position [385, 0]
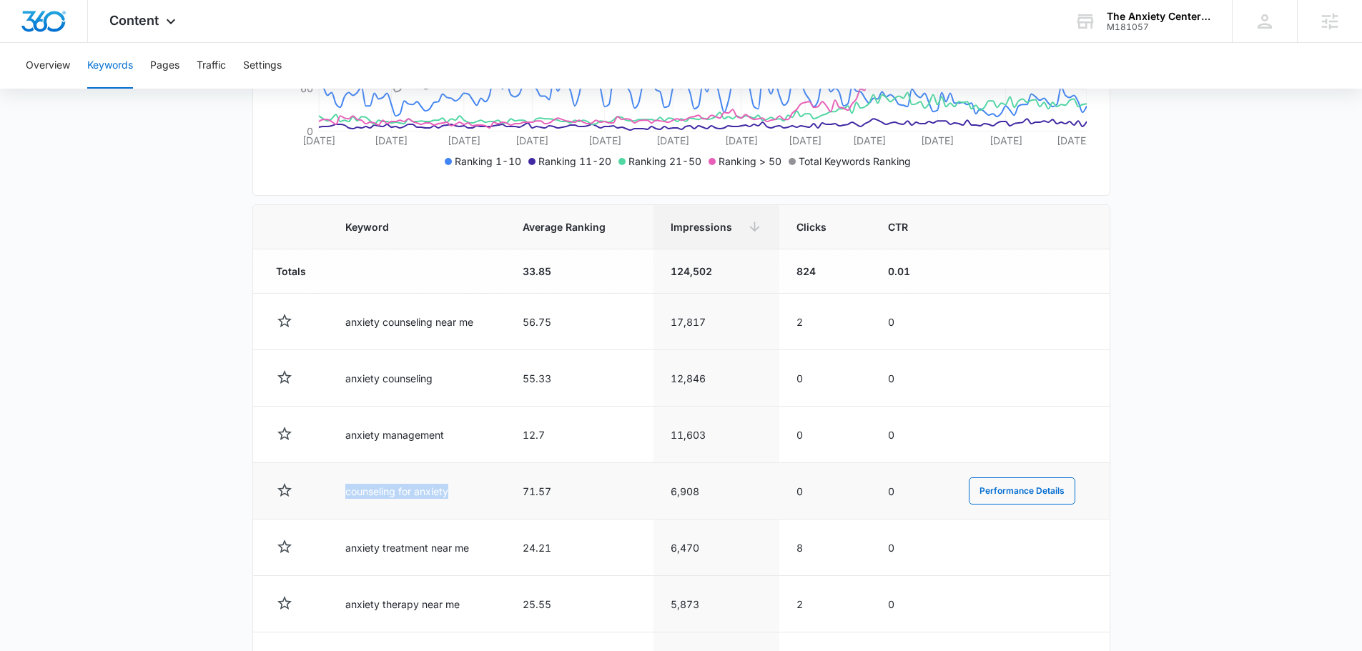
drag, startPoint x: 458, startPoint y: 495, endPoint x: 317, endPoint y: 492, distance: 141.6
click at [317, 492] on tr "counseling for anxiety 71.57 6,908 0 0 Performance Details" at bounding box center [681, 491] width 856 height 56
copy td "counseling for anxiety"
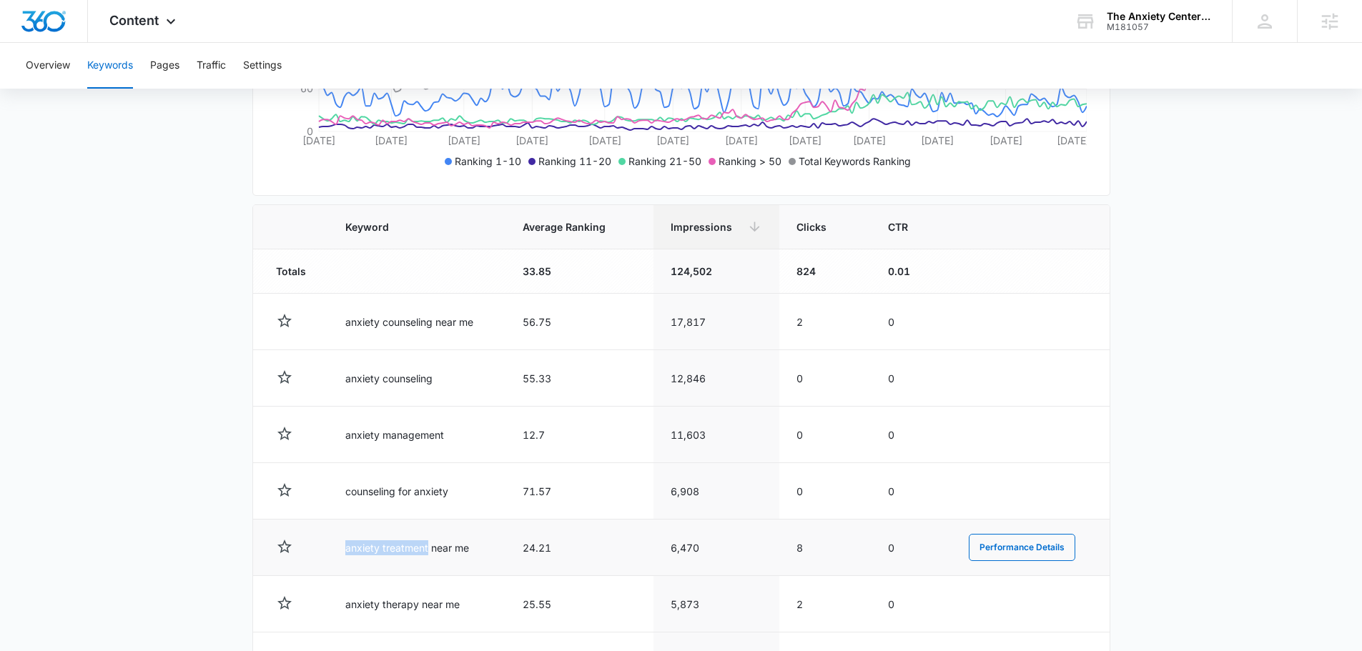
drag, startPoint x: 427, startPoint y: 551, endPoint x: 314, endPoint y: 546, distance: 113.0
click at [314, 546] on tr "anxiety treatment near me 24.21 6,470 8 0 Performance Details" at bounding box center [681, 548] width 856 height 56
copy td "anxiety treatment"
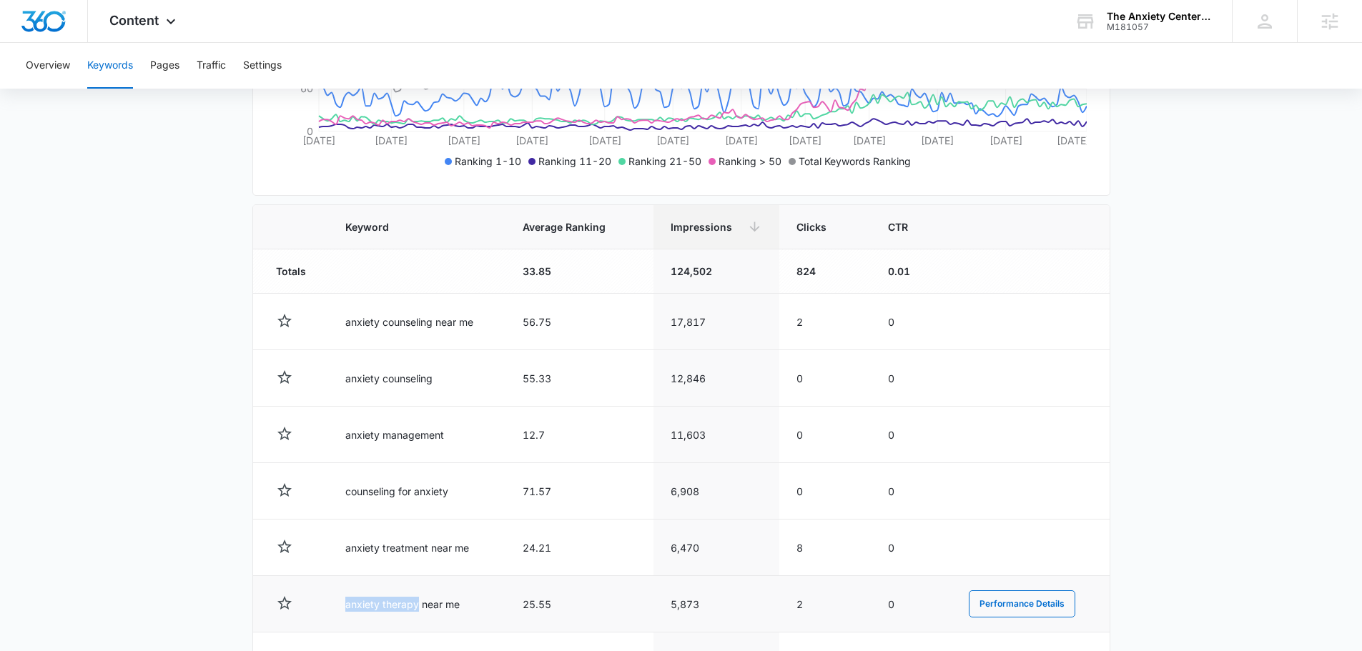
drag, startPoint x: 419, startPoint y: 602, endPoint x: 327, endPoint y: 590, distance: 92.3
click at [328, 590] on td "anxiety therapy near me" at bounding box center [416, 604] width 177 height 56
copy td "anxiety therapy"
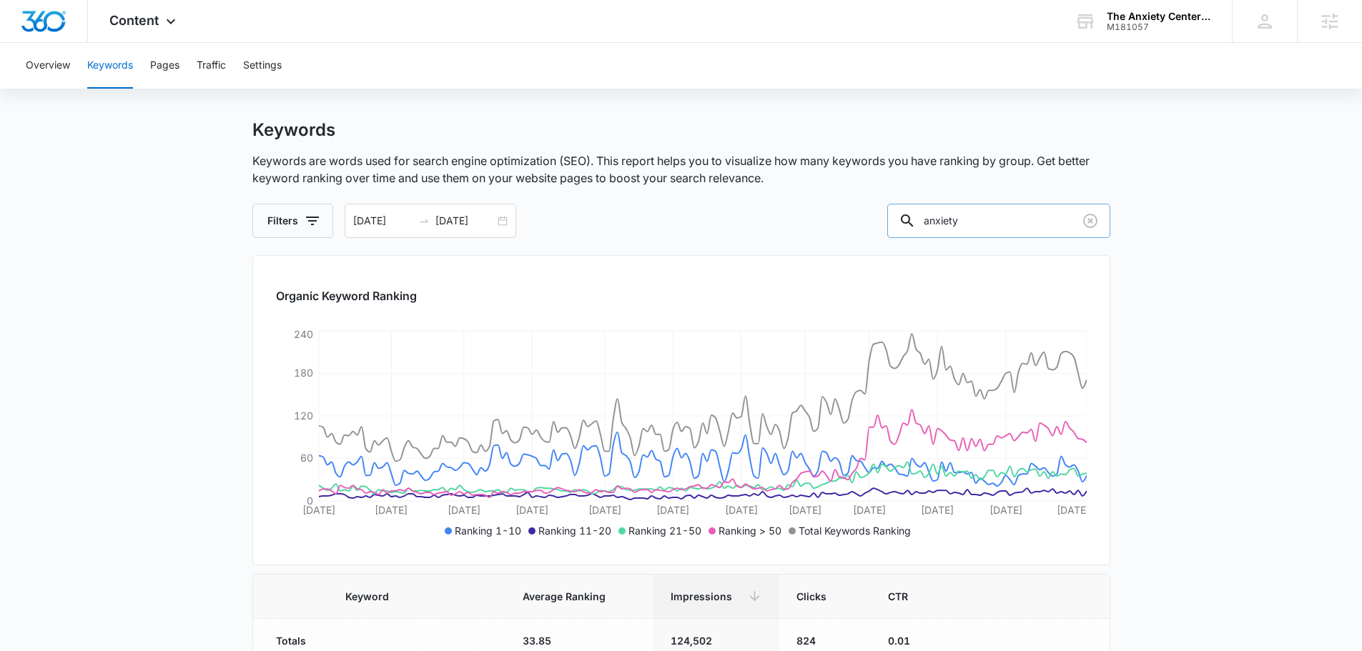
scroll to position [0, 0]
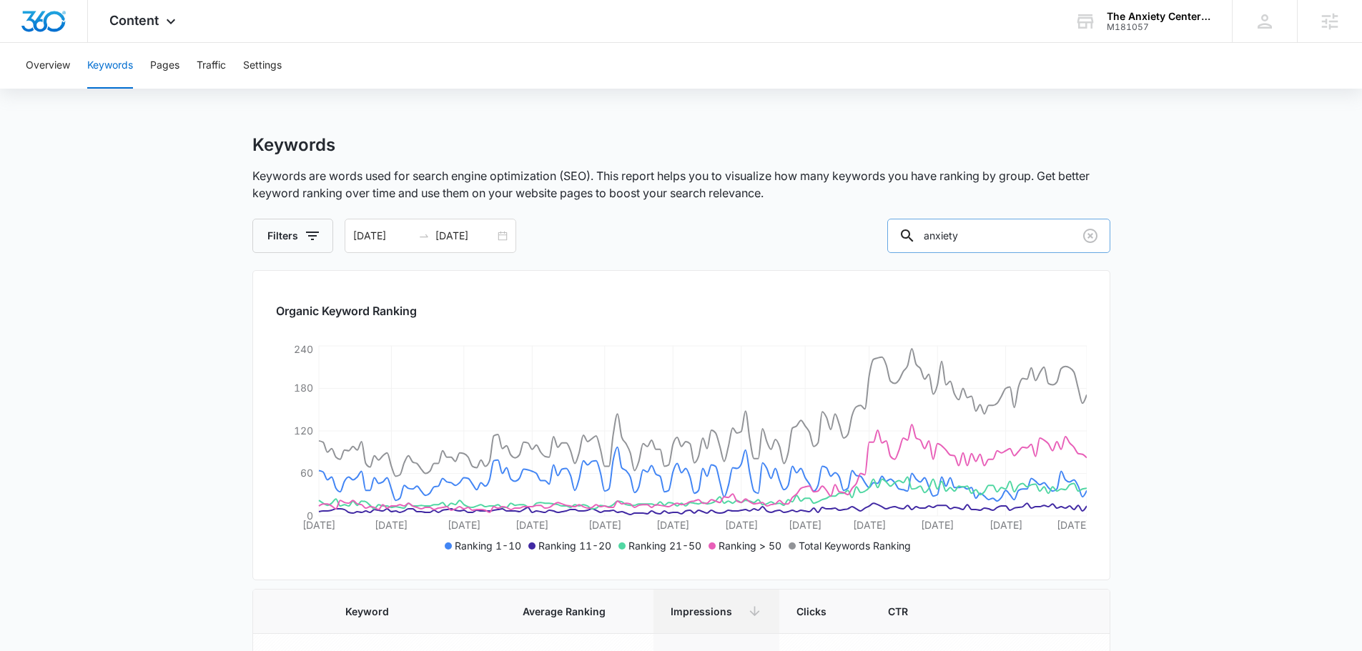
click at [991, 229] on input "anxiety" at bounding box center [998, 236] width 223 height 34
type input "Lawrence"
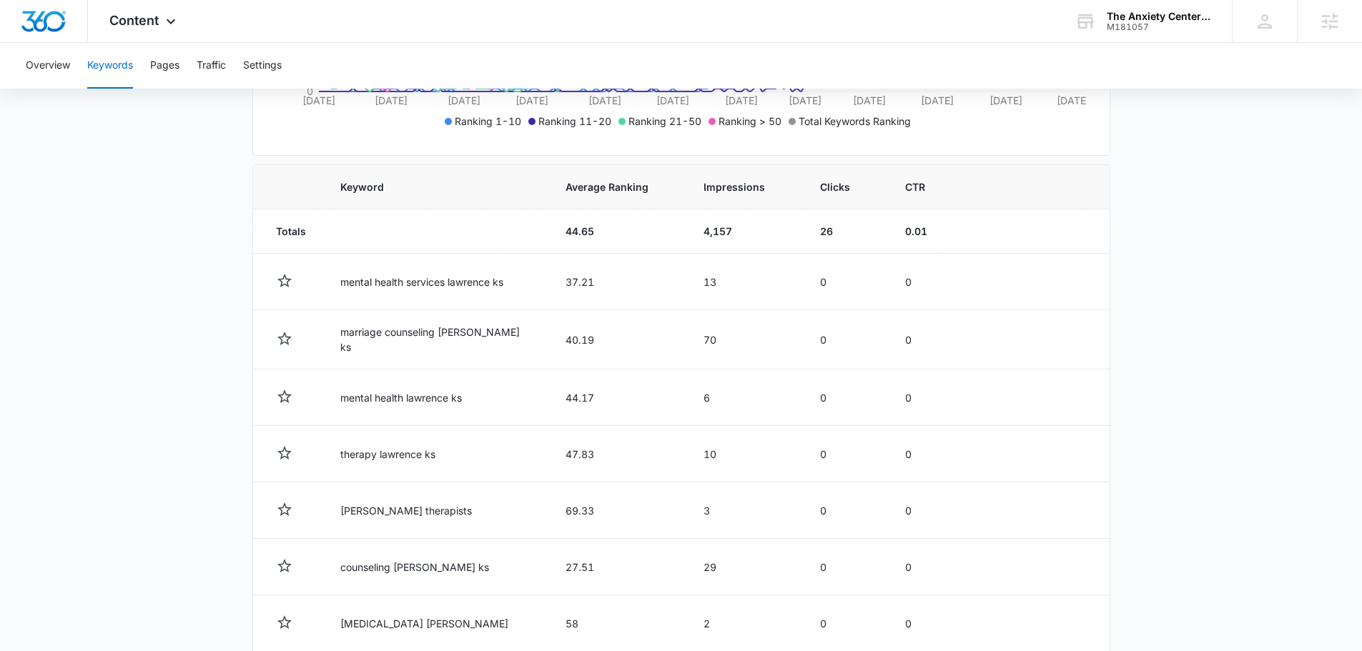
scroll to position [312, 0]
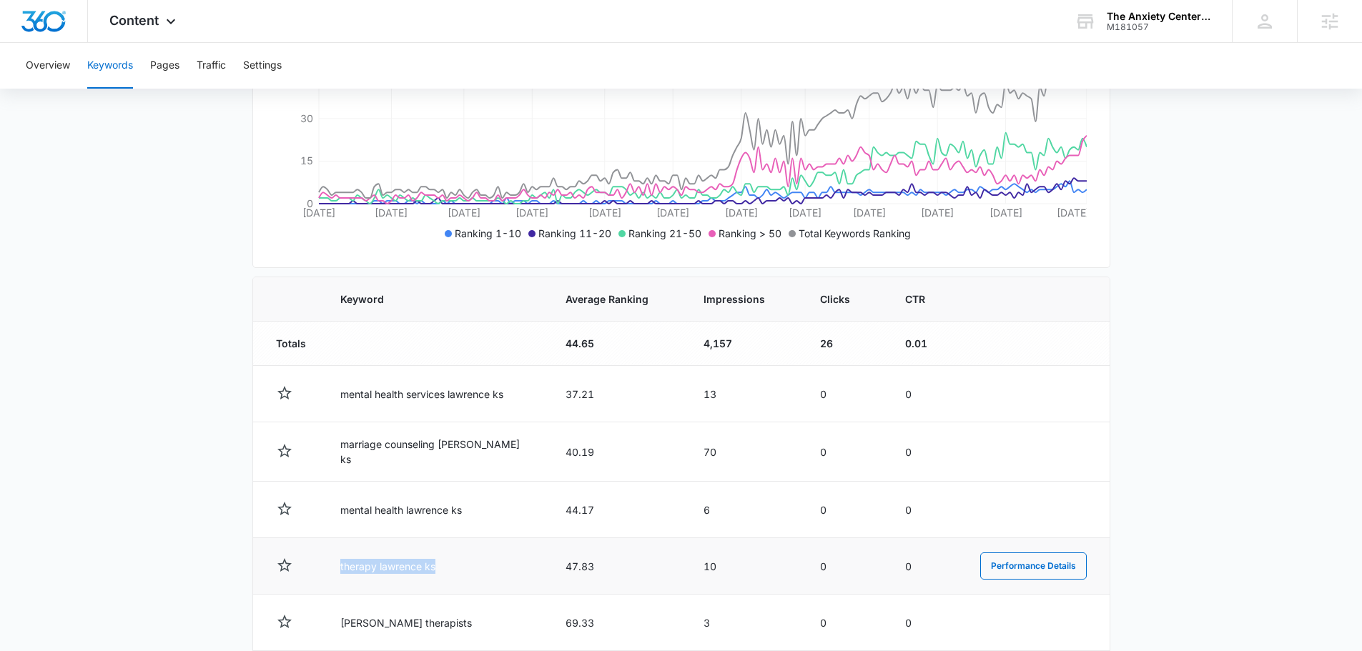
drag, startPoint x: 343, startPoint y: 561, endPoint x: 445, endPoint y: 563, distance: 102.2
click at [456, 563] on td "therapy lawrence ks" at bounding box center [435, 566] width 225 height 56
copy td "therapy lawrence ks"
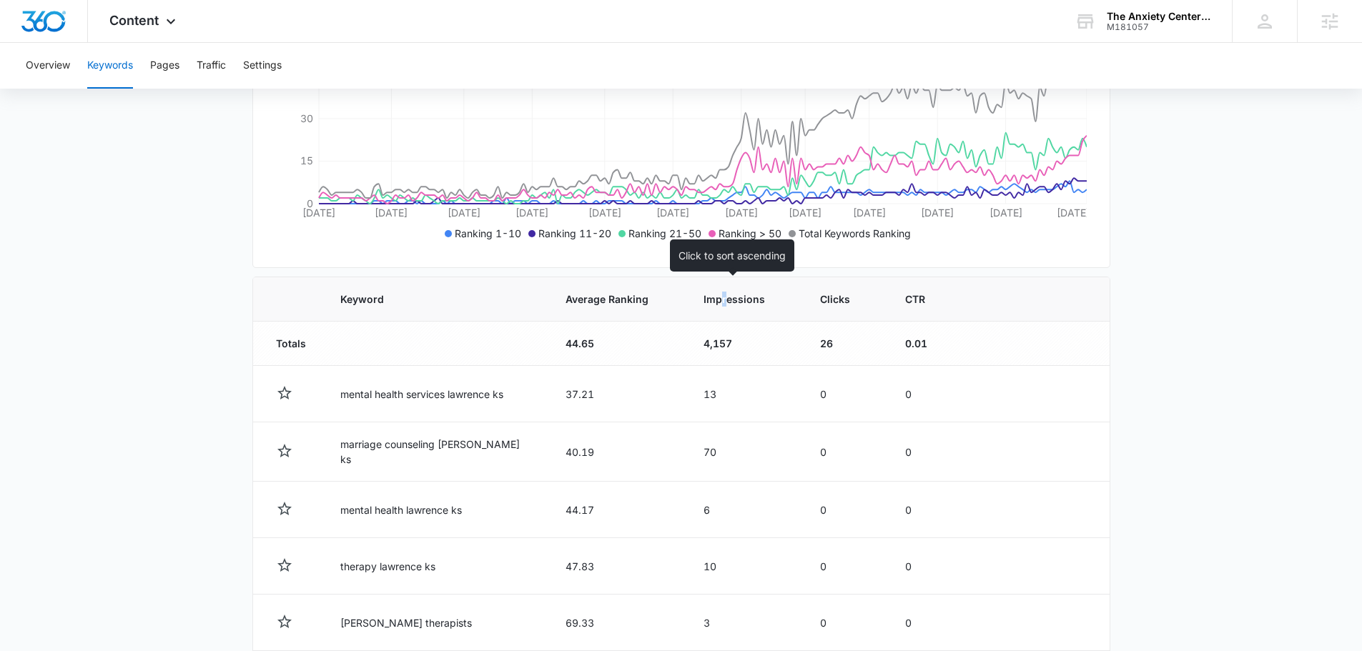
click at [711, 294] on span "Impressions" at bounding box center [733, 299] width 61 height 15
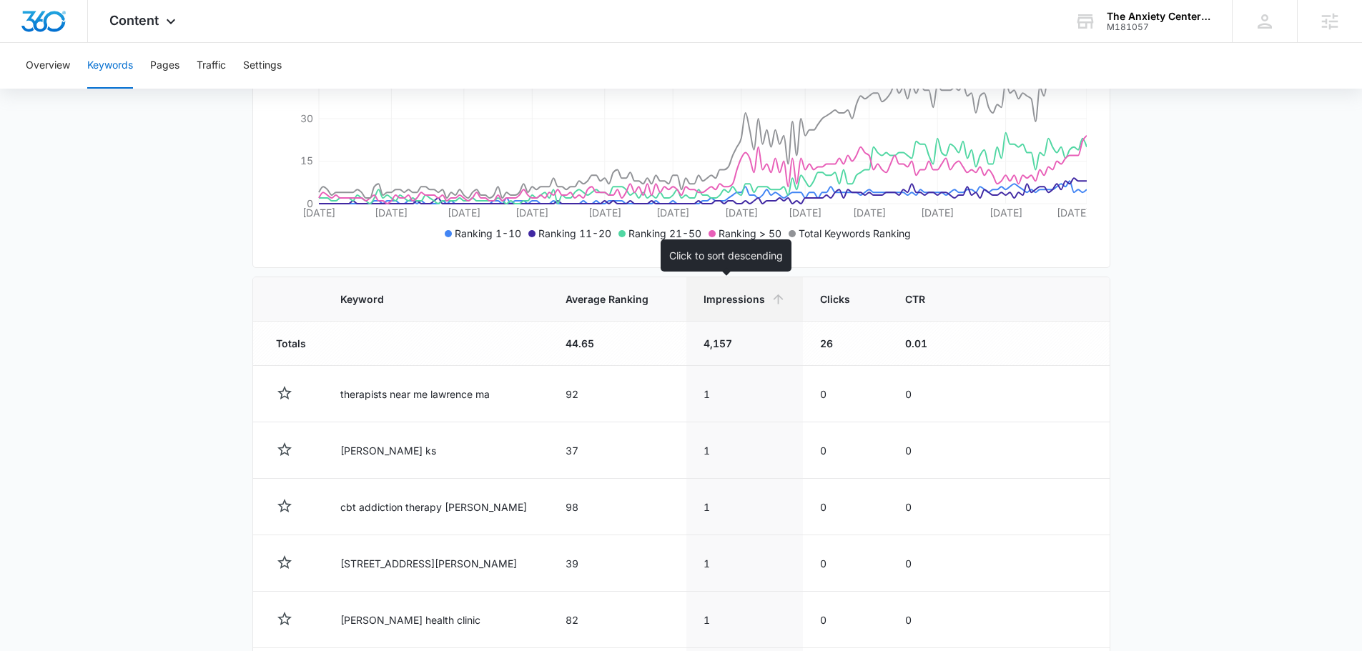
click at [708, 303] on span "Impressions" at bounding box center [733, 299] width 61 height 15
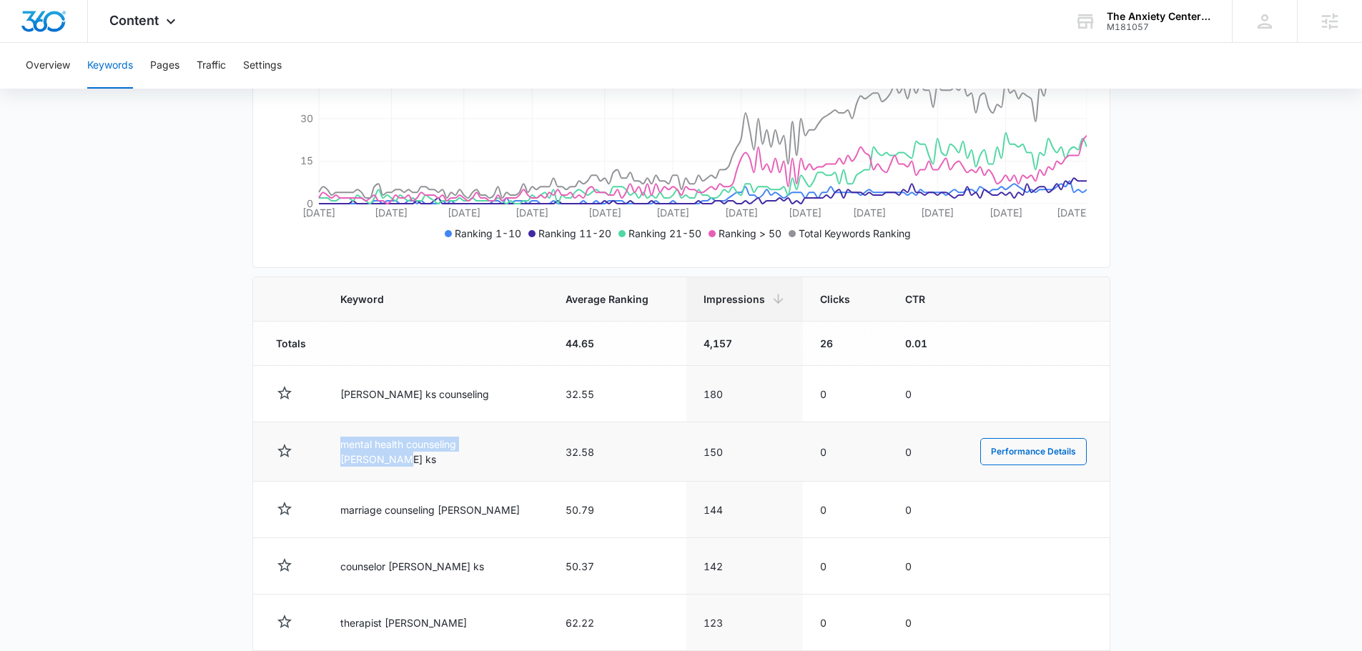
drag, startPoint x: 342, startPoint y: 450, endPoint x: 522, endPoint y: 451, distance: 180.1
click at [524, 452] on td "mental health counseling lawrence ks" at bounding box center [435, 451] width 225 height 59
drag, startPoint x: 445, startPoint y: 434, endPoint x: 425, endPoint y: 447, distance: 24.8
copy td "mental health counseling lawrence ks"
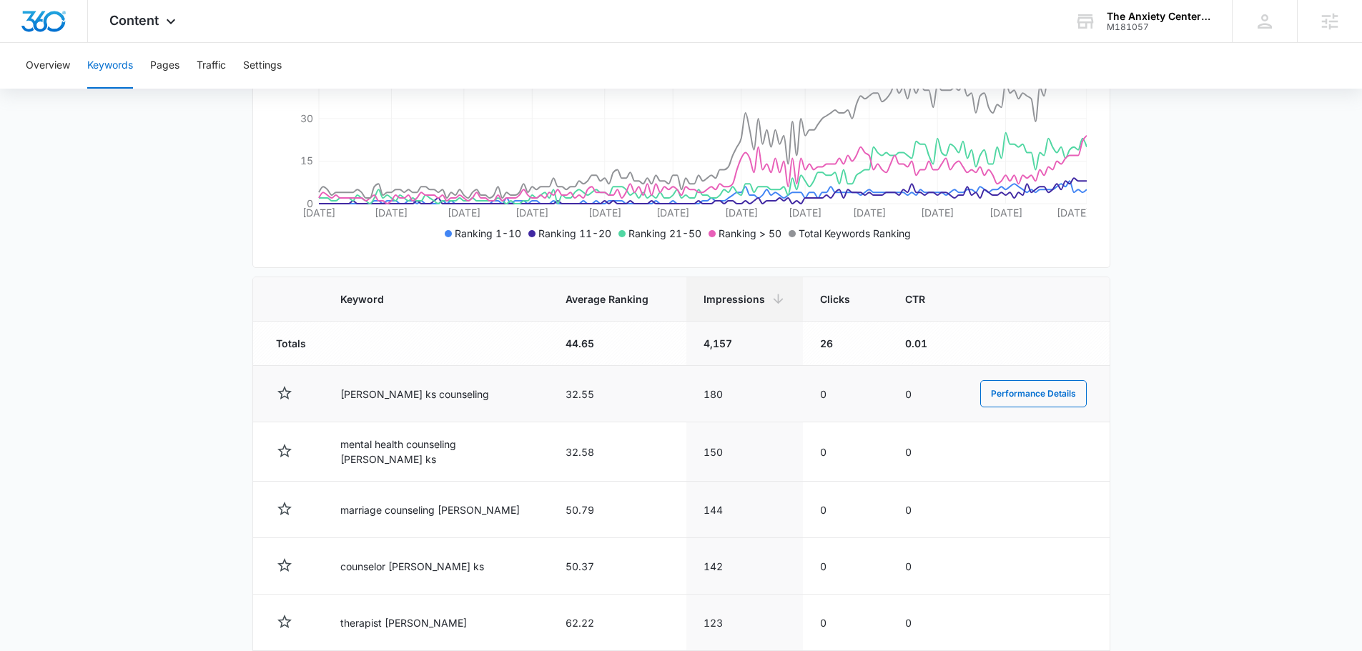
click at [438, 390] on td "lawrence ks counseling" at bounding box center [435, 394] width 225 height 56
drag, startPoint x: 455, startPoint y: 397, endPoint x: 322, endPoint y: 385, distance: 133.6
click at [322, 385] on tr "lawrence ks counseling 32.55 180 0 0 Performance Details" at bounding box center [681, 394] width 856 height 56
copy td "lawrence ks counseling"
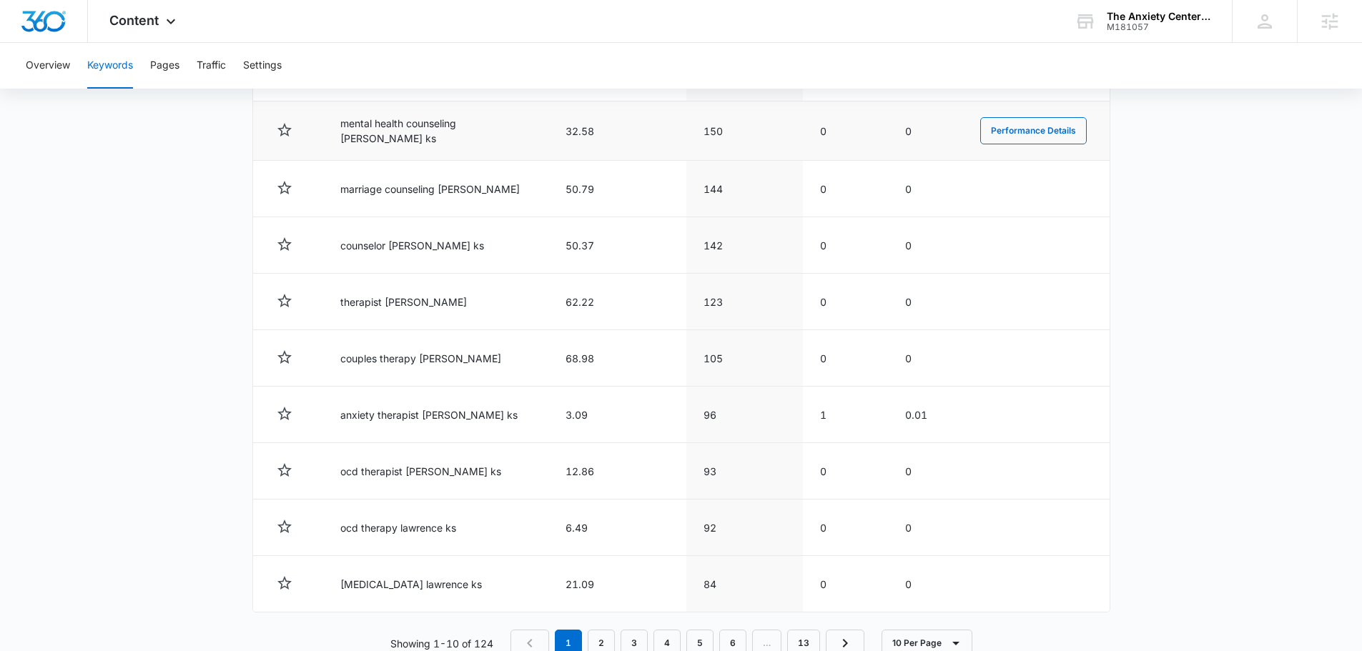
scroll to position [670, 0]
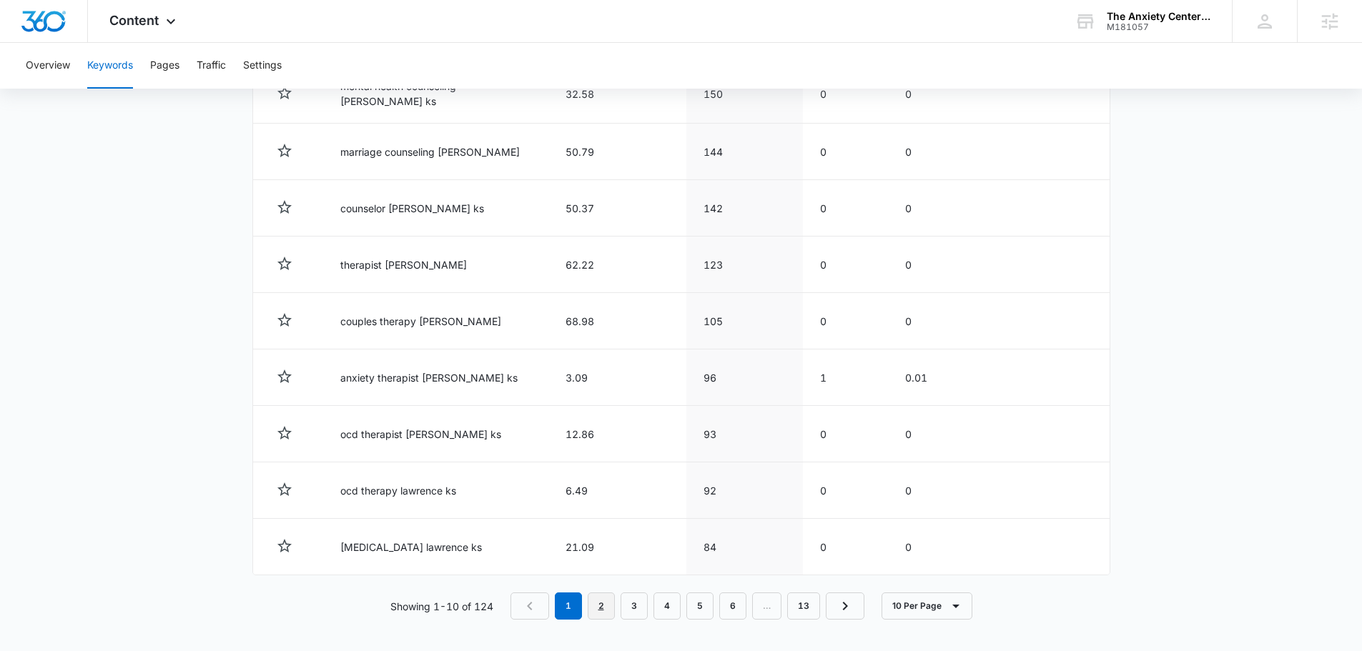
click at [608, 603] on link "2" at bounding box center [601, 606] width 27 height 27
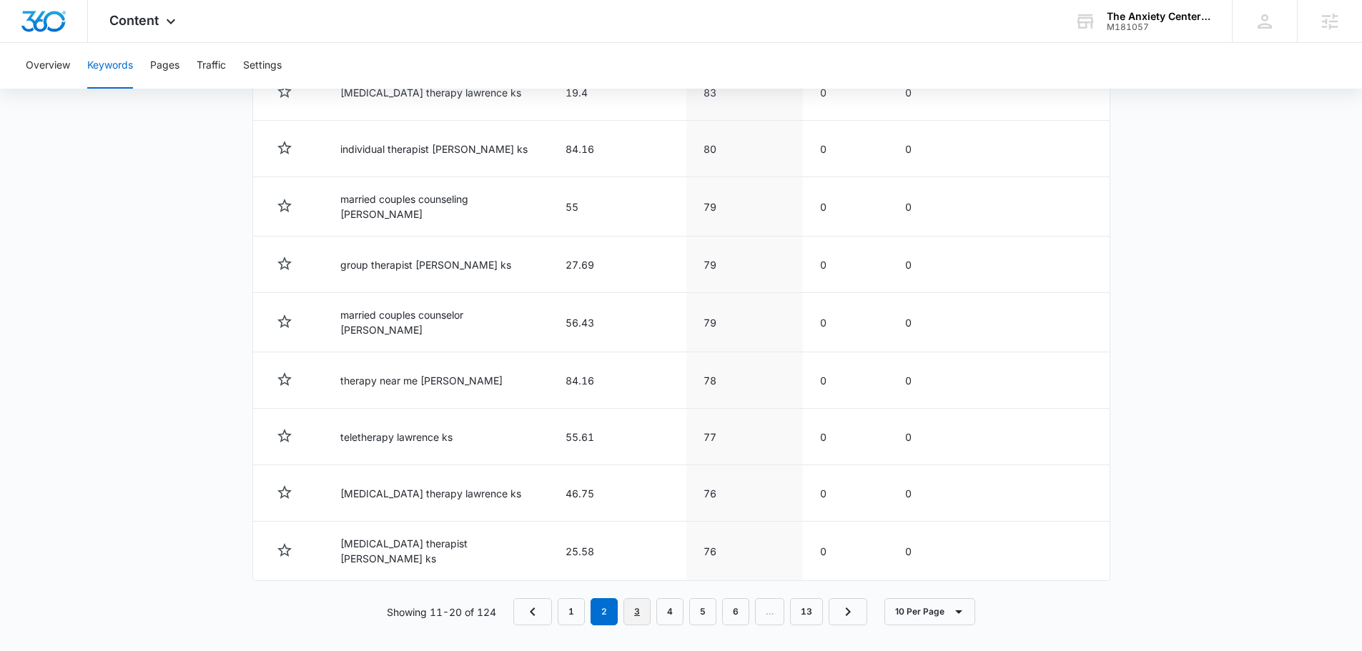
click at [636, 599] on link "3" at bounding box center [636, 611] width 27 height 27
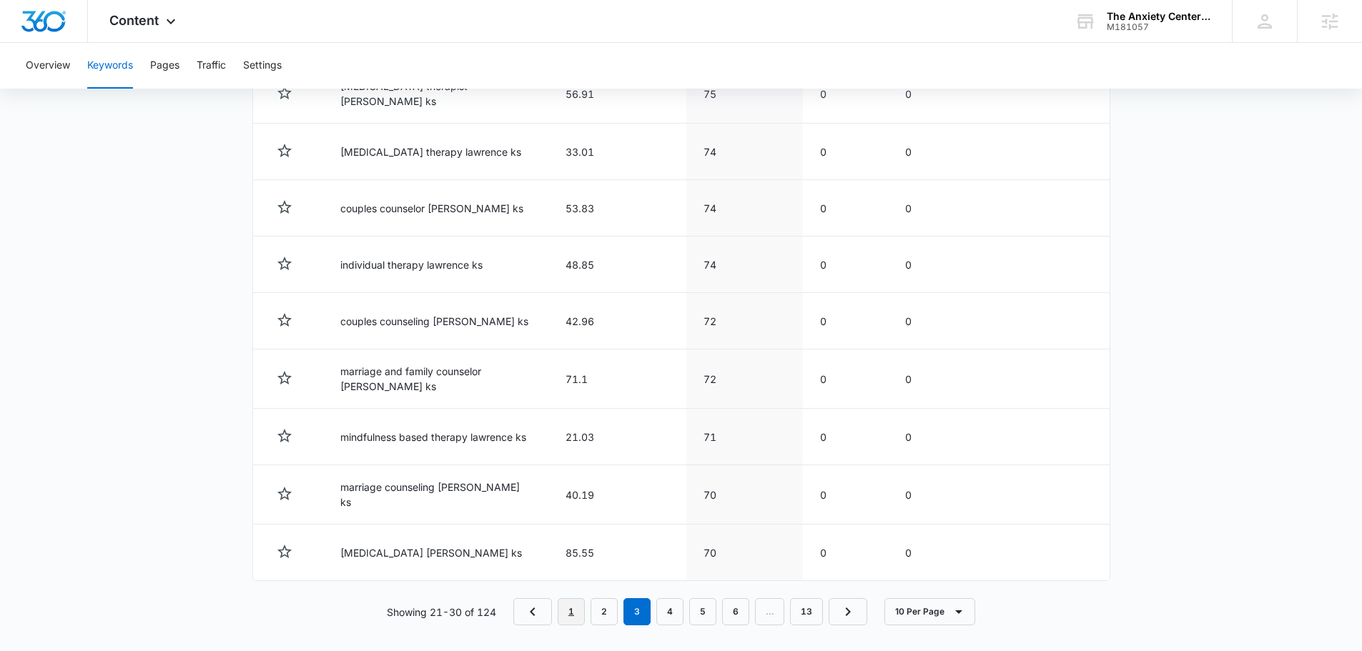
click at [578, 600] on link "1" at bounding box center [571, 611] width 27 height 27
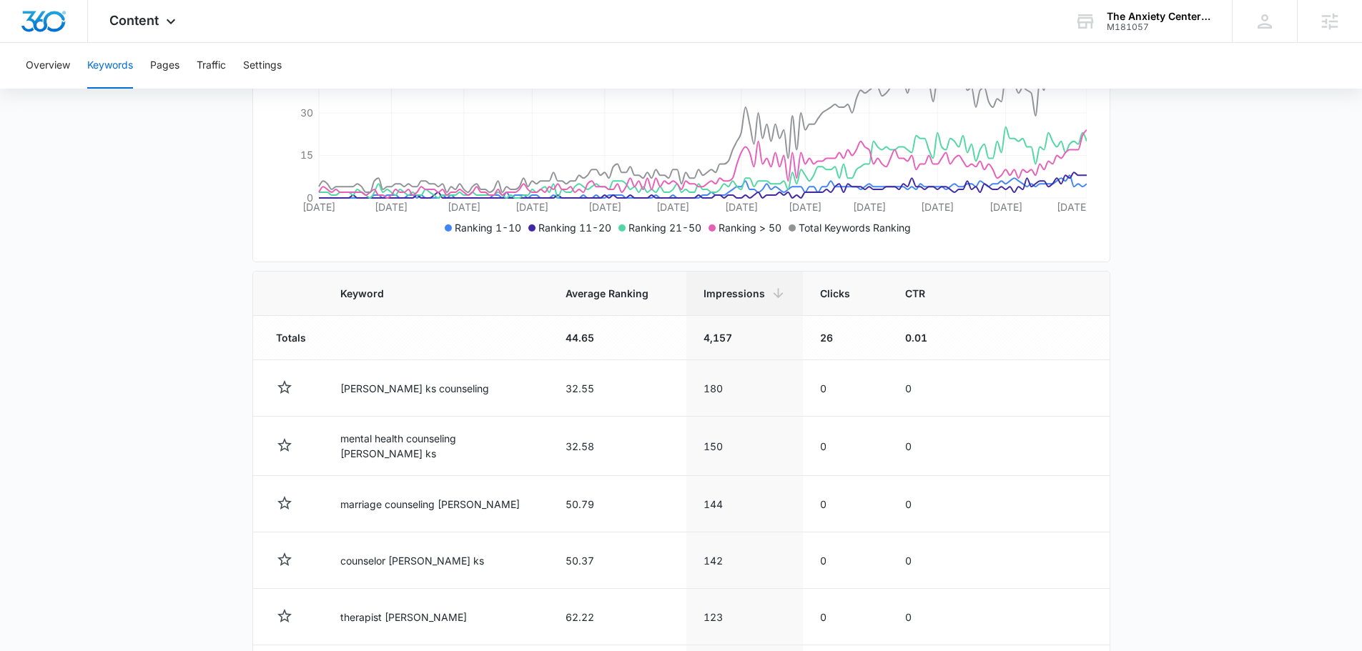
scroll to position [313, 0]
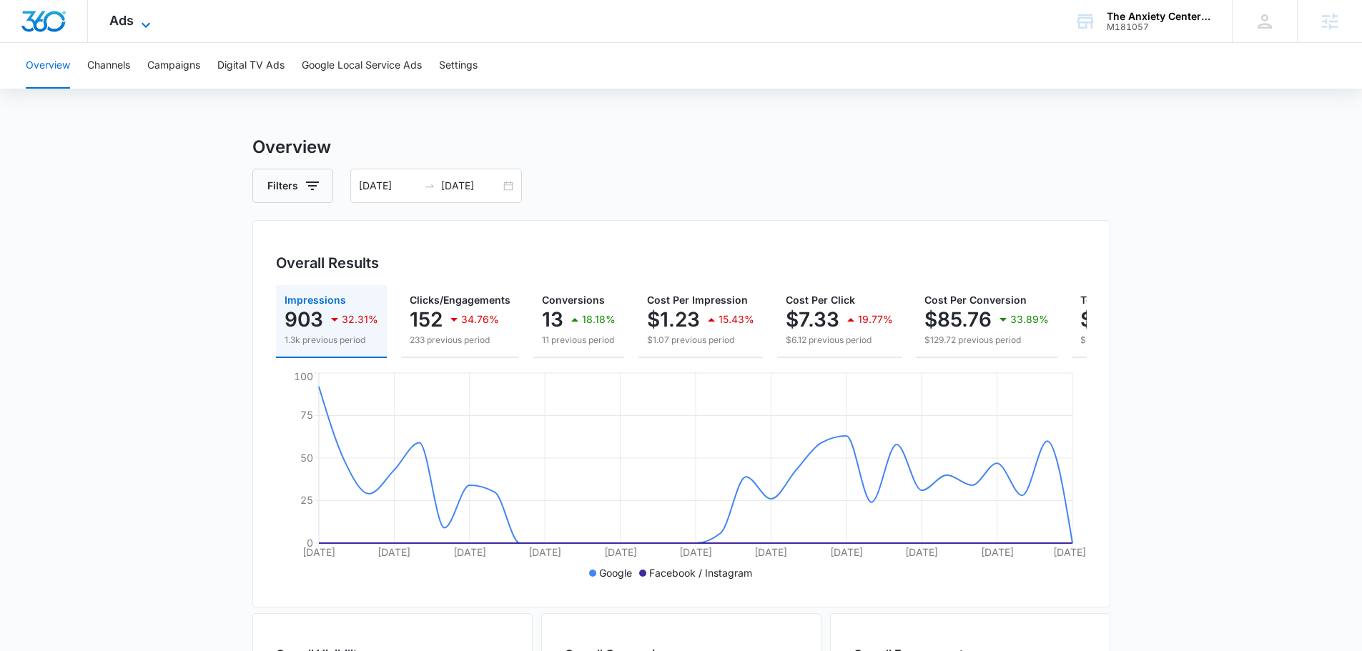
click at [137, 14] on div "Ads Apps Reputation Websites Forms CRM Email Social Payments POS Content Ads In…" at bounding box center [132, 21] width 88 height 42
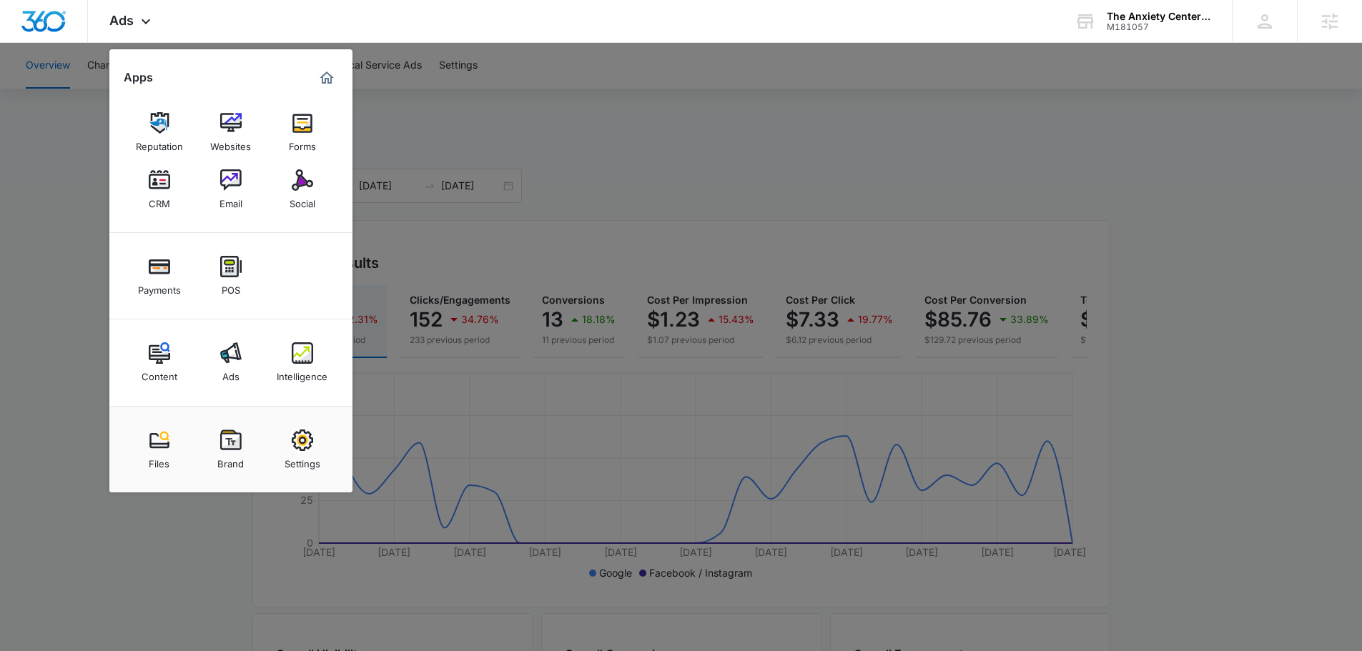
click at [296, 375] on div "Intelligence" at bounding box center [302, 373] width 51 height 19
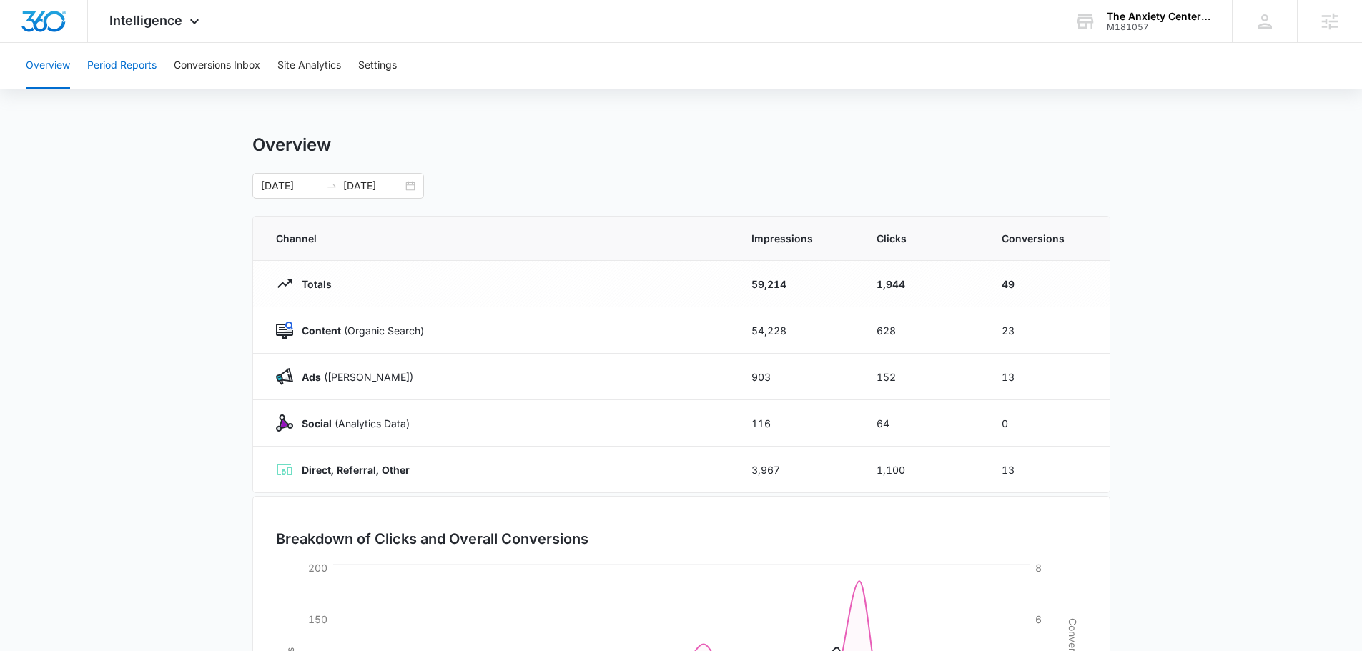
click at [119, 46] on button "Period Reports" at bounding box center [121, 66] width 69 height 46
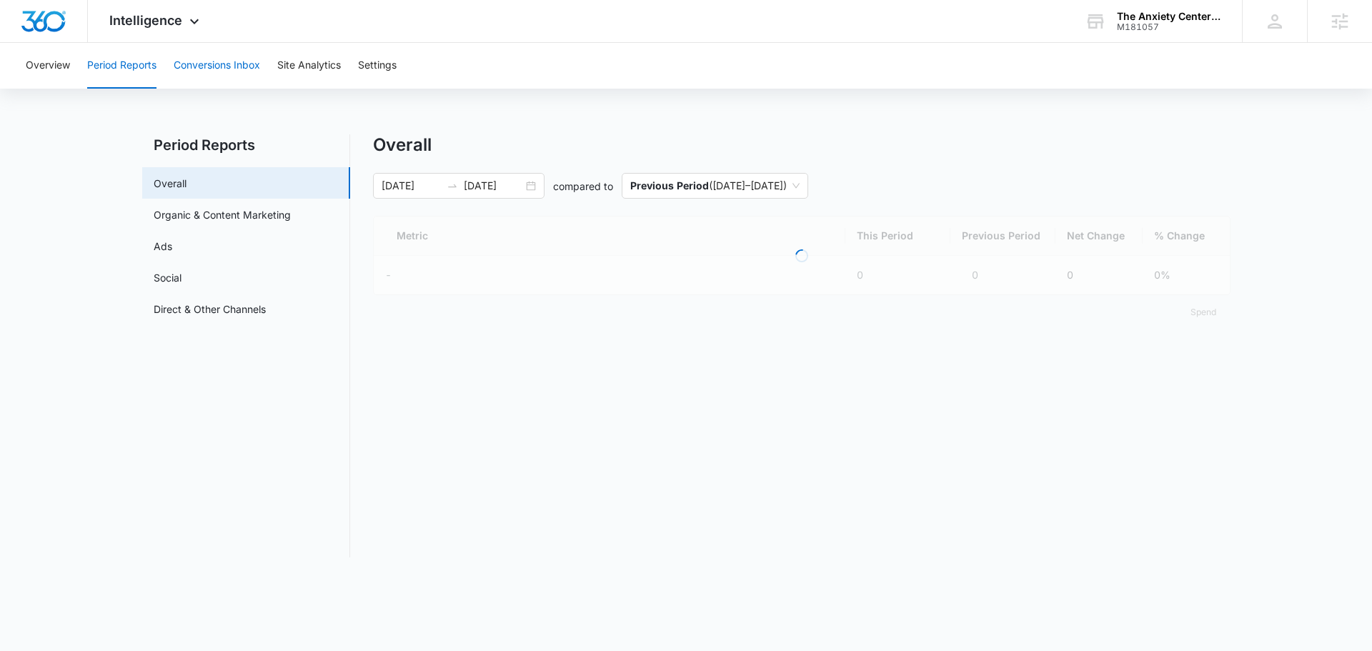
click at [227, 64] on button "Conversions Inbox" at bounding box center [217, 66] width 86 height 46
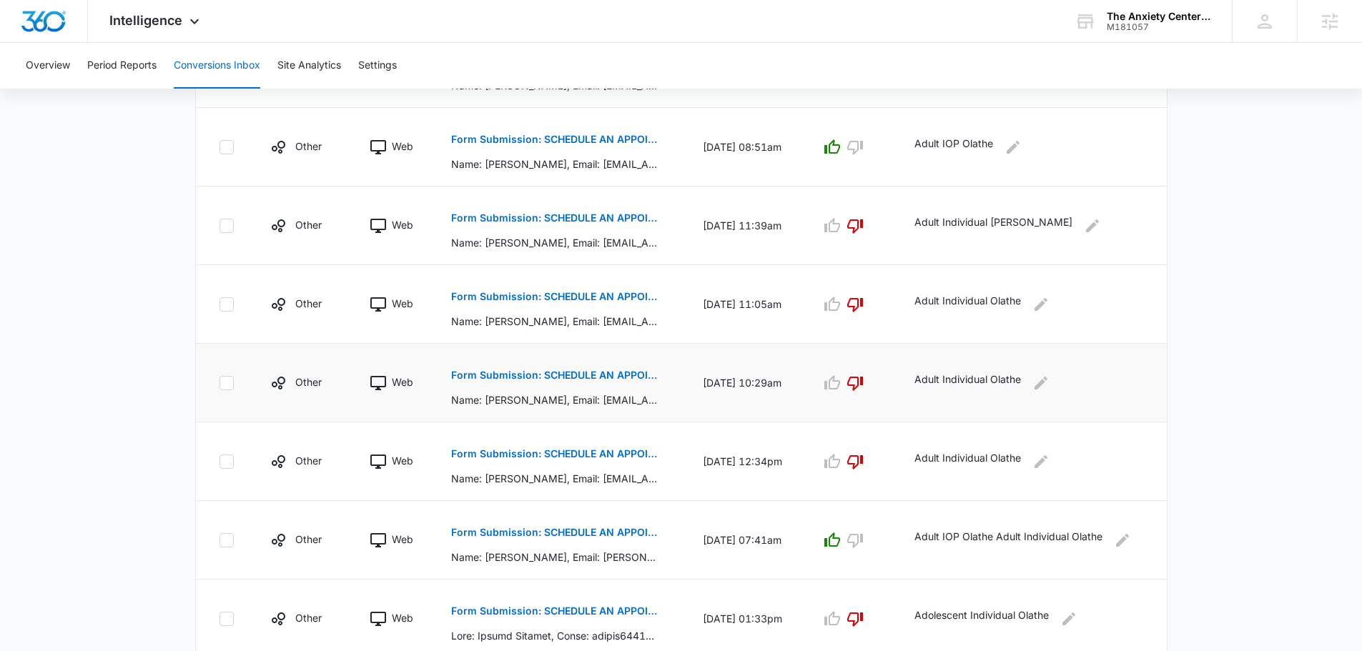
scroll to position [500, 0]
click at [559, 213] on p "Form Submission: SCHEDULE AN APPOINTMENT" at bounding box center [555, 217] width 208 height 10
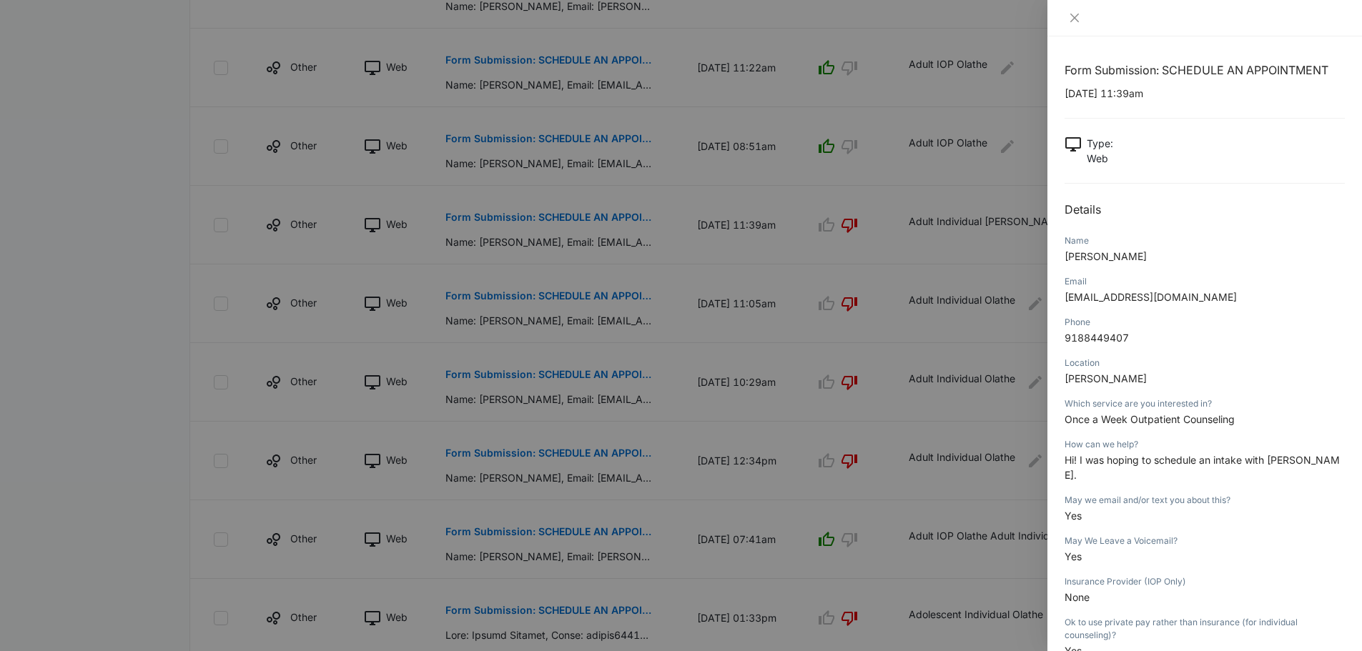
click at [721, 237] on div at bounding box center [681, 325] width 1362 height 651
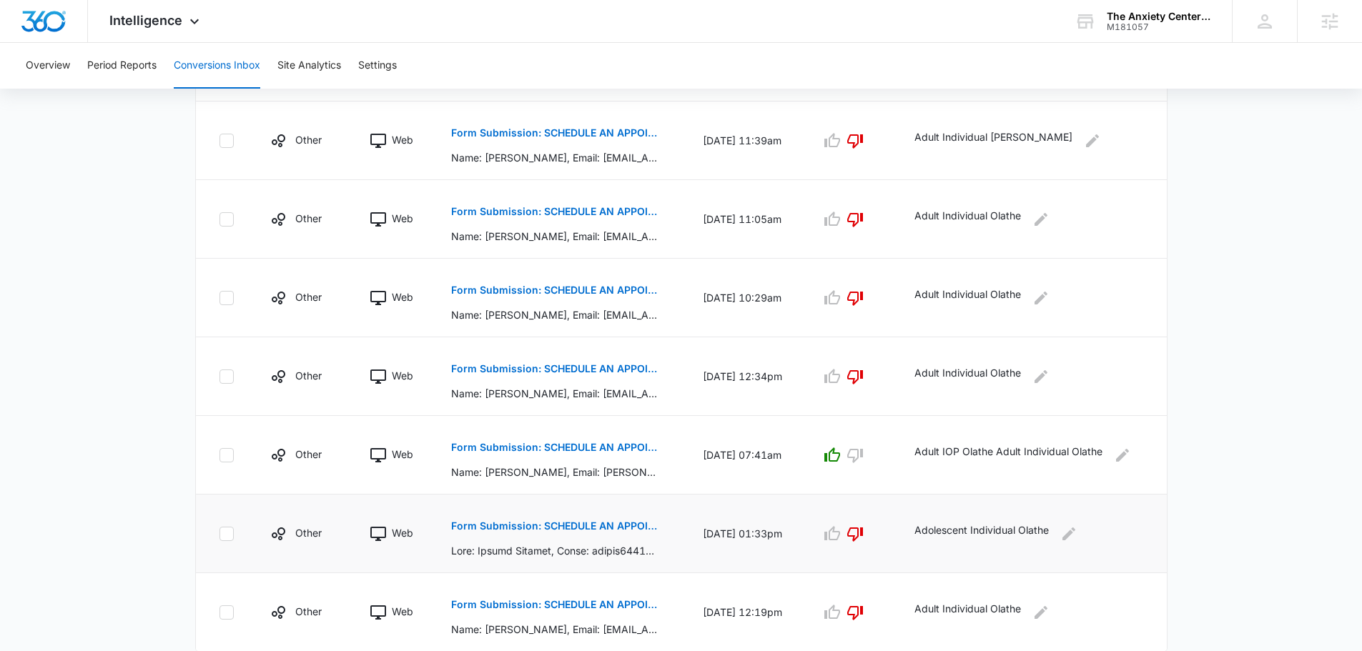
scroll to position [630, 0]
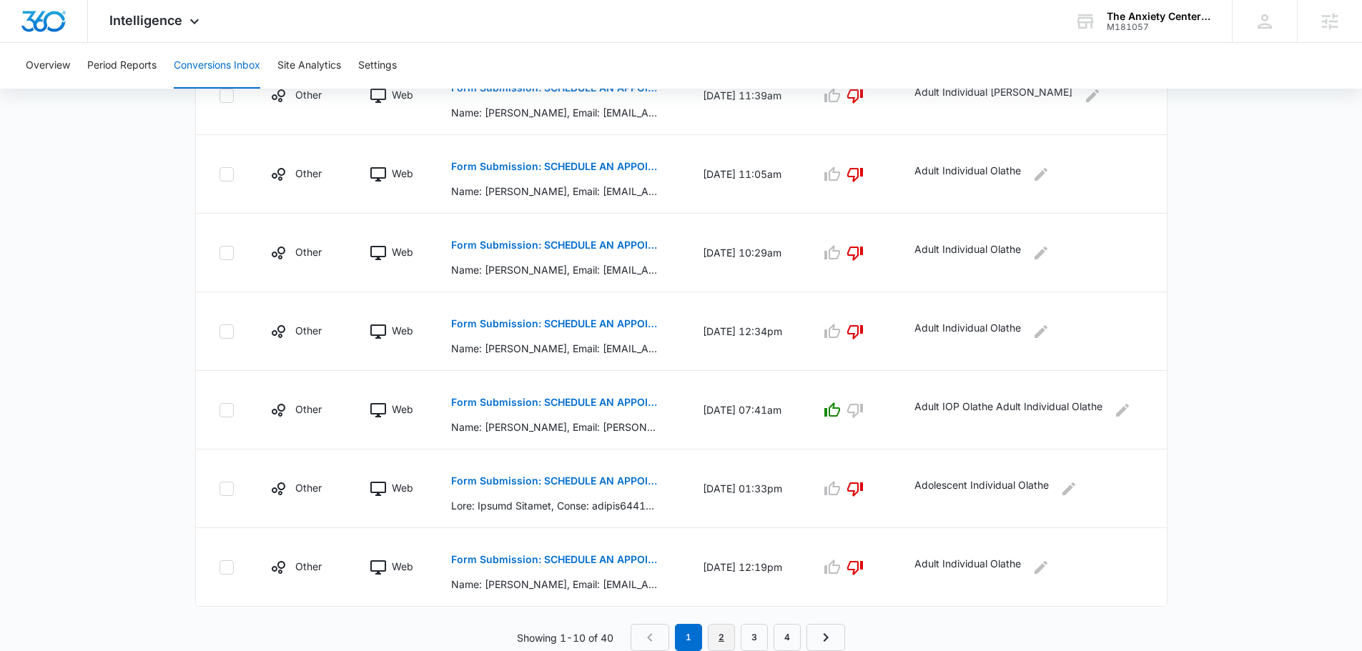
click at [720, 642] on link "2" at bounding box center [721, 637] width 27 height 27
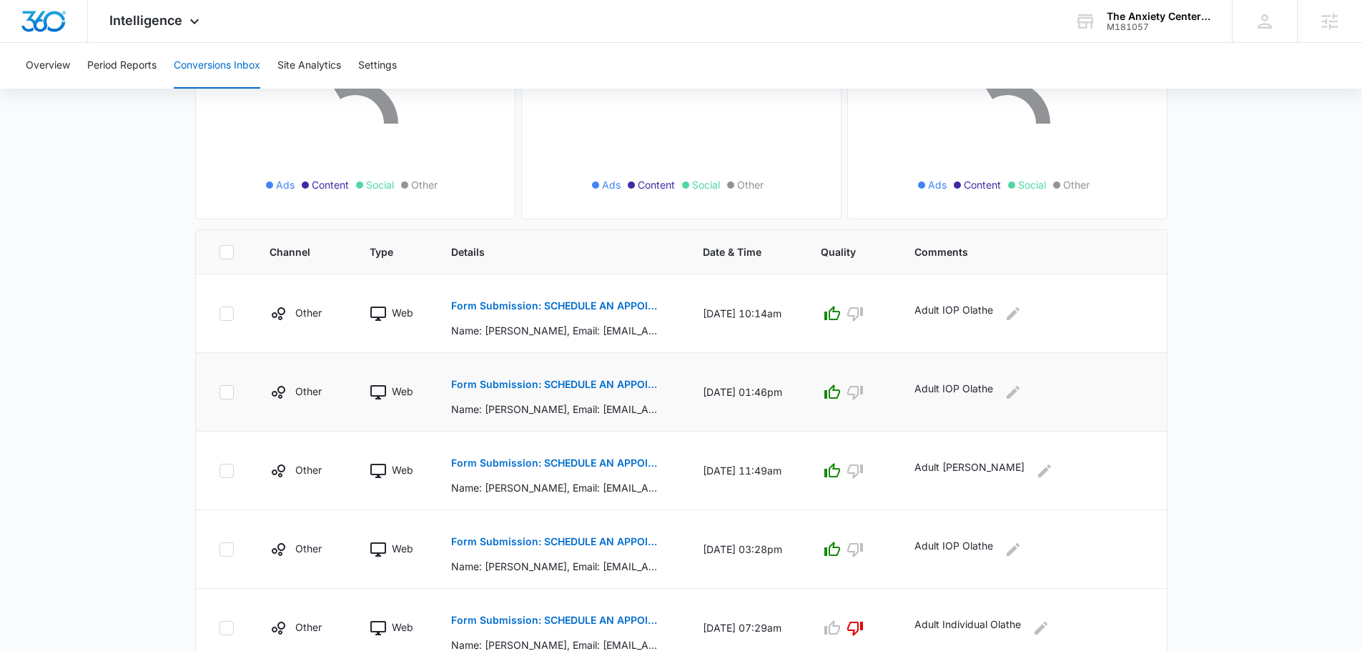
scroll to position [286, 0]
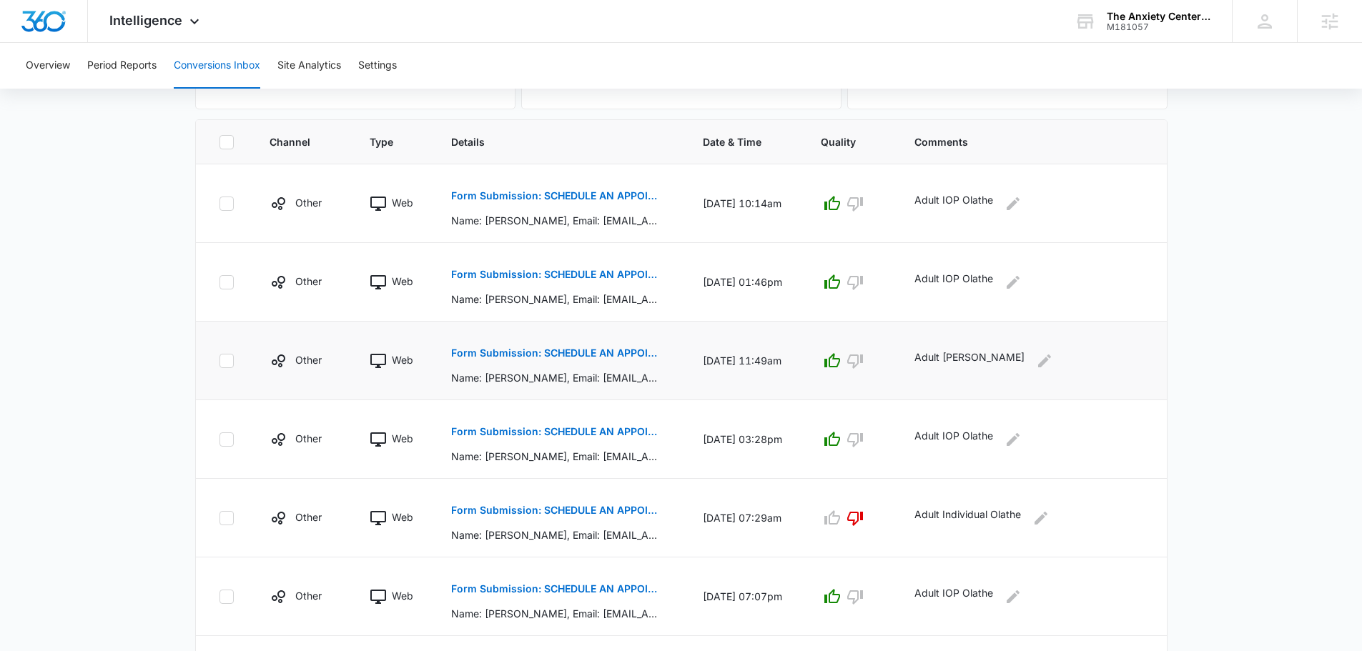
click at [520, 357] on p "Form Submission: SCHEDULE AN APPOINTMENT" at bounding box center [555, 353] width 208 height 10
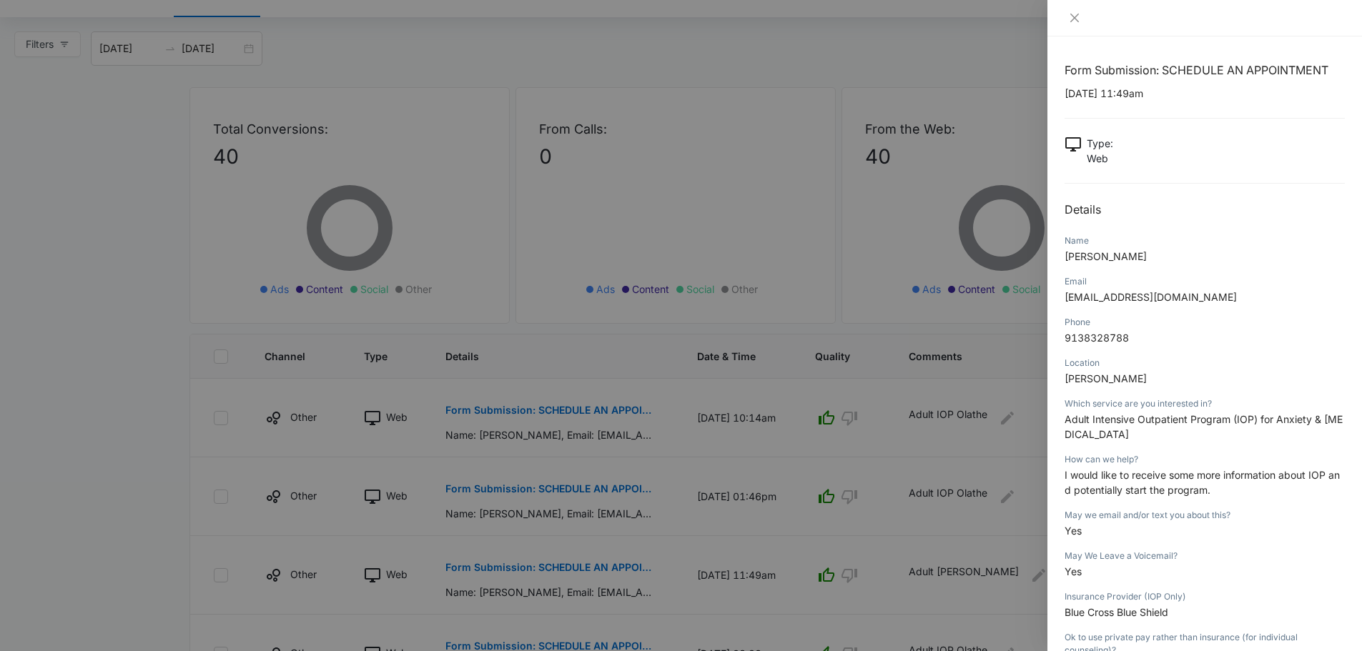
click at [606, 355] on div at bounding box center [681, 325] width 1362 height 651
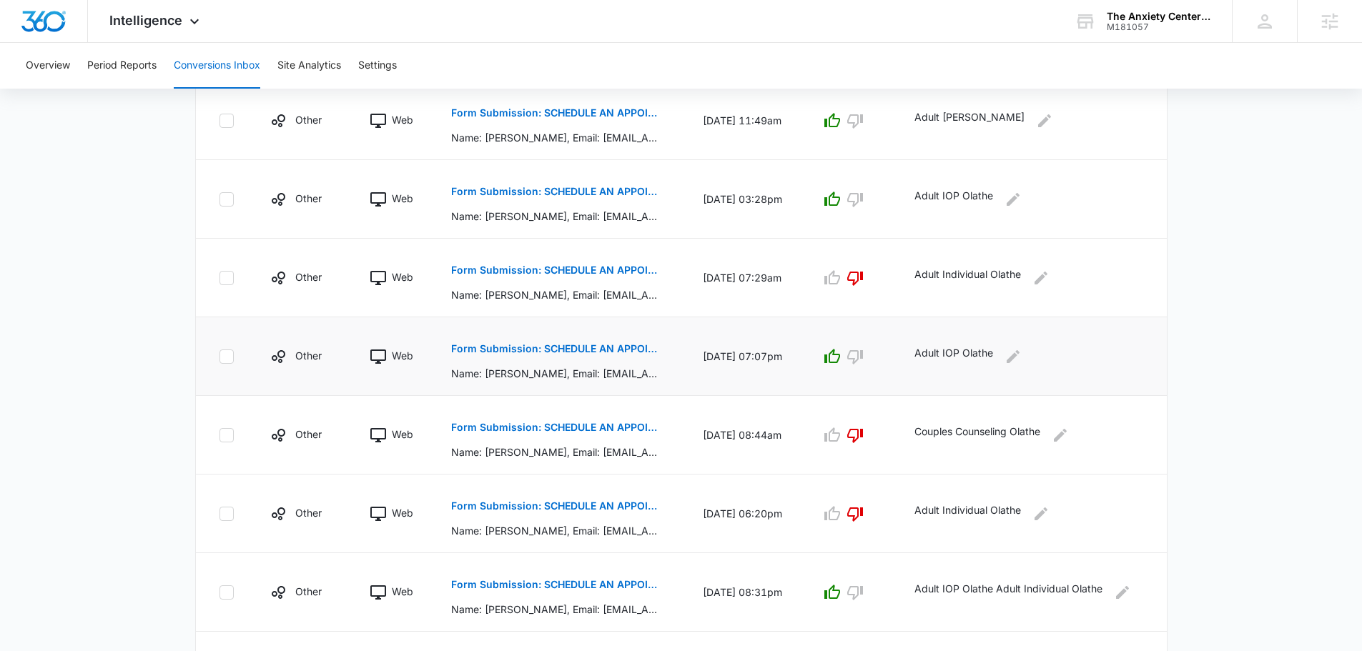
scroll to position [630, 0]
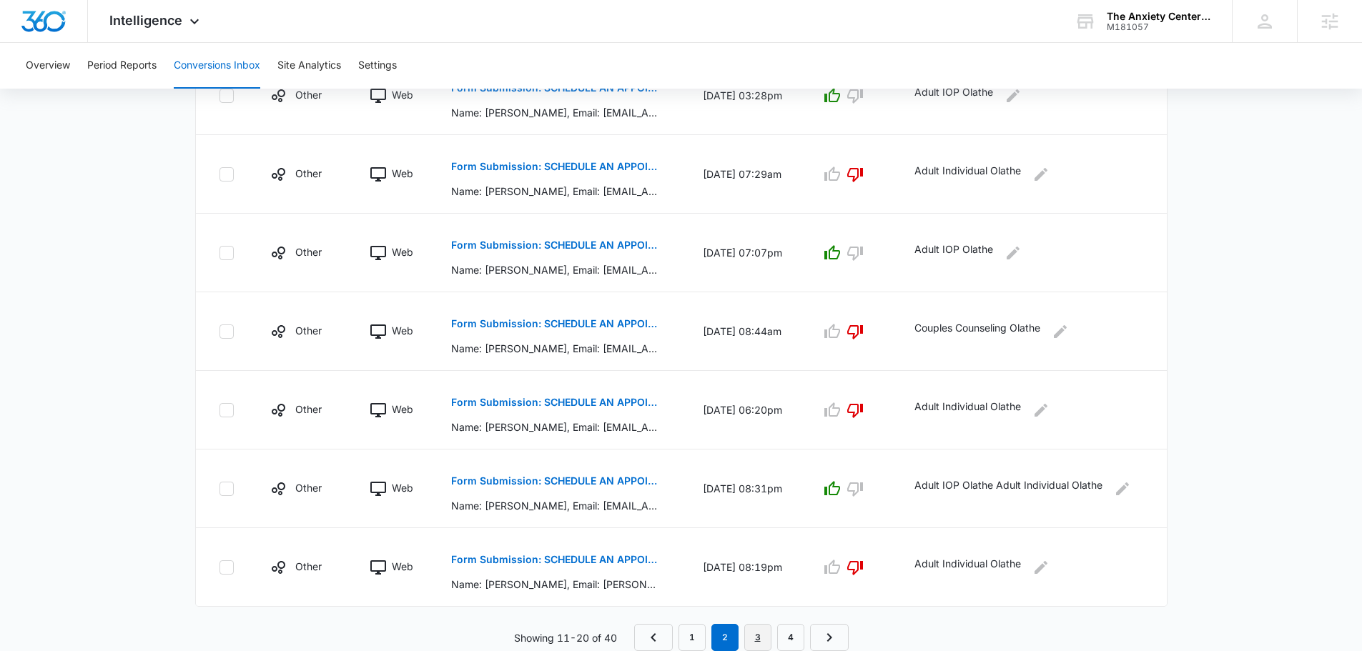
click at [755, 636] on link "3" at bounding box center [757, 637] width 27 height 27
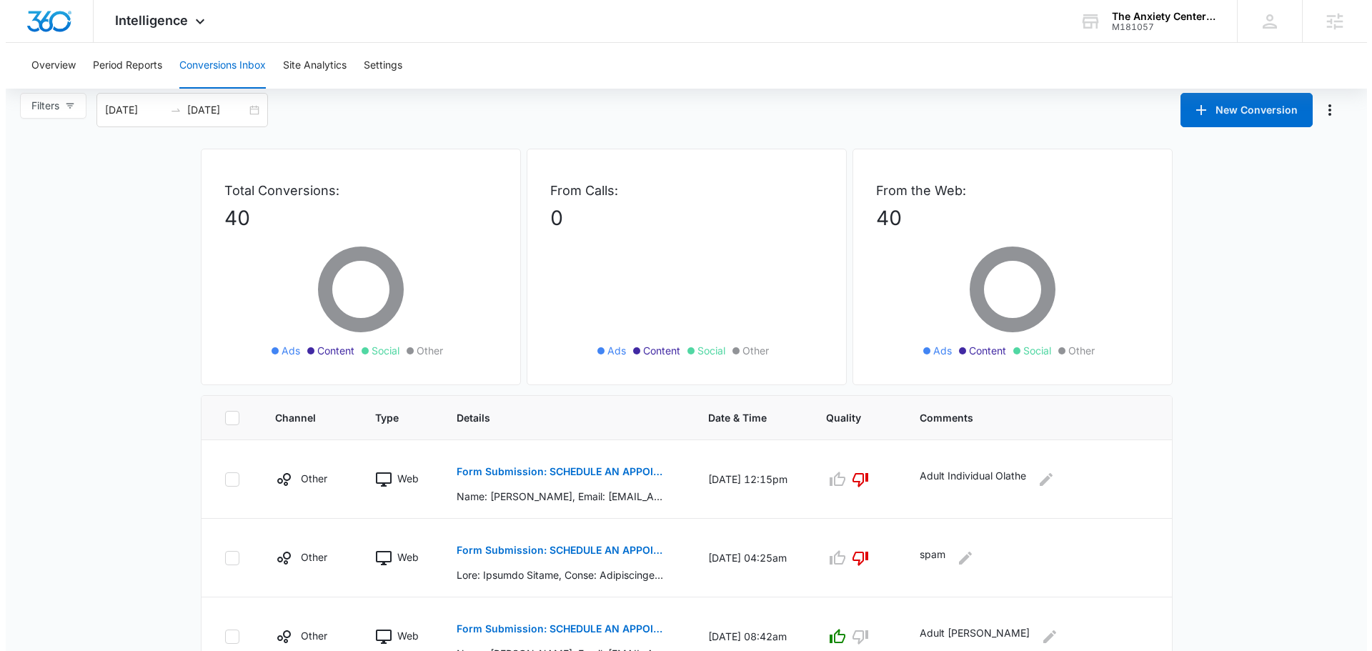
scroll to position [0, 0]
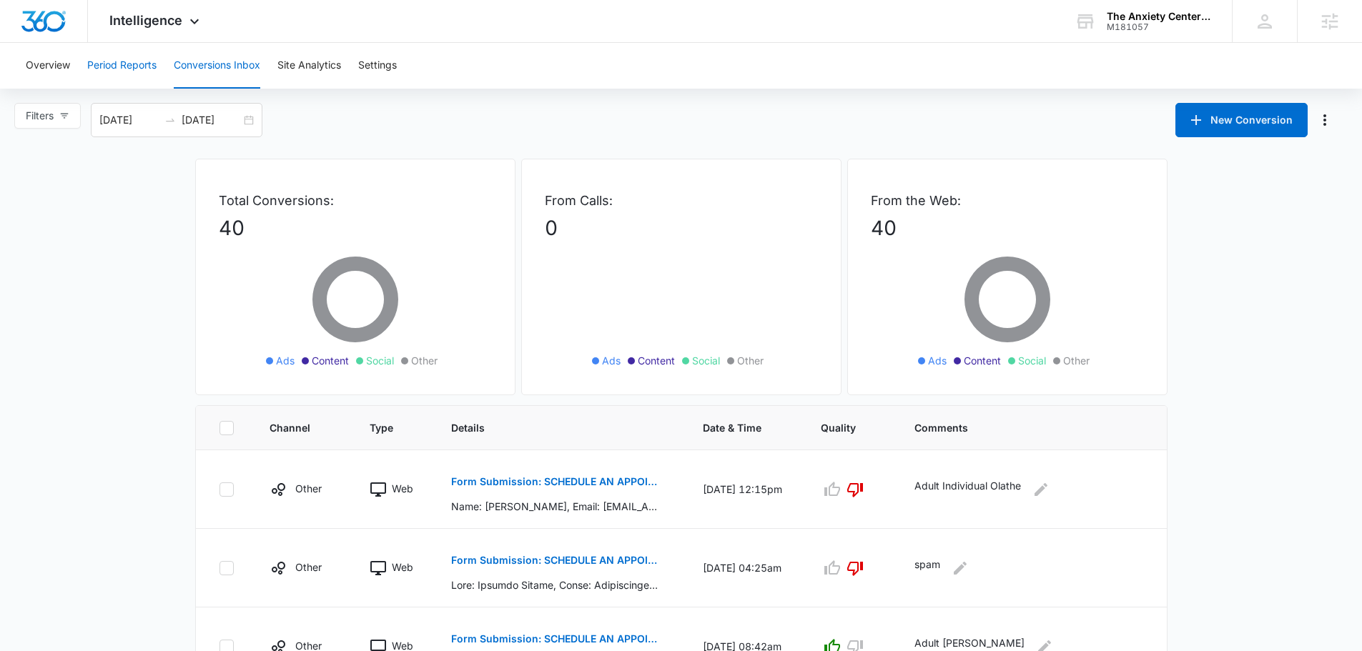
click at [135, 61] on button "Period Reports" at bounding box center [121, 66] width 69 height 46
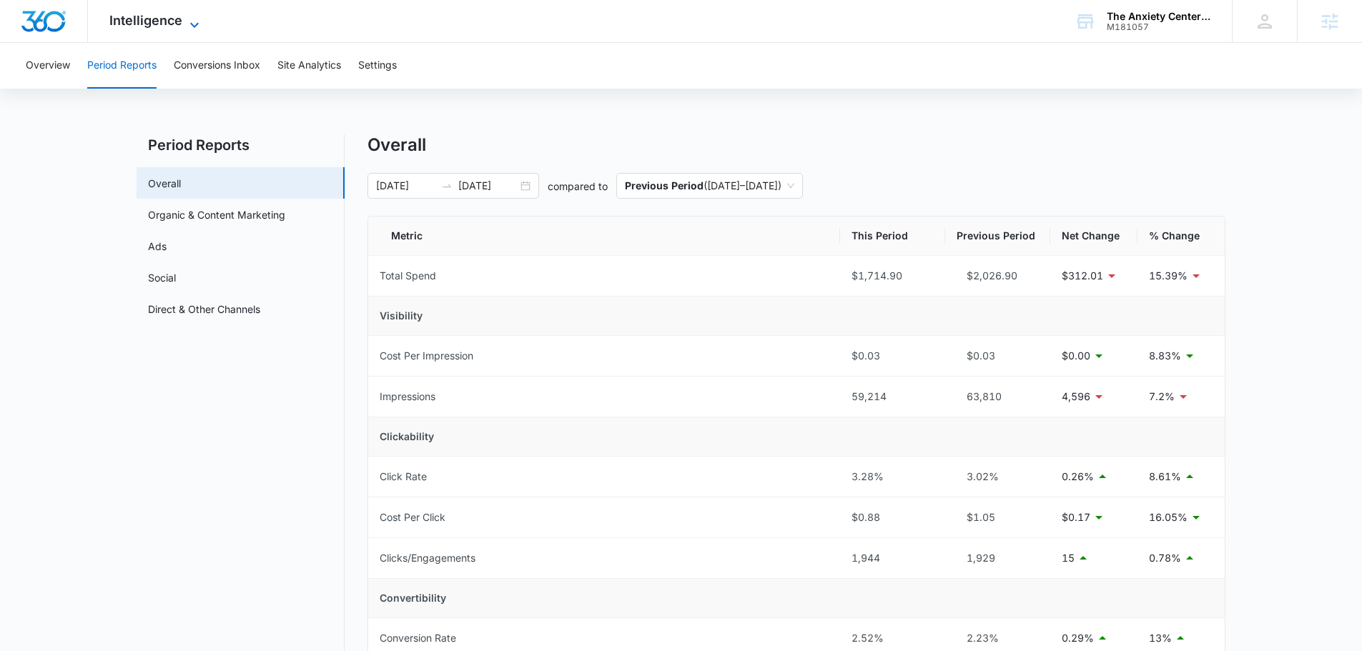
click at [142, 24] on span "Intelligence" at bounding box center [145, 20] width 73 height 15
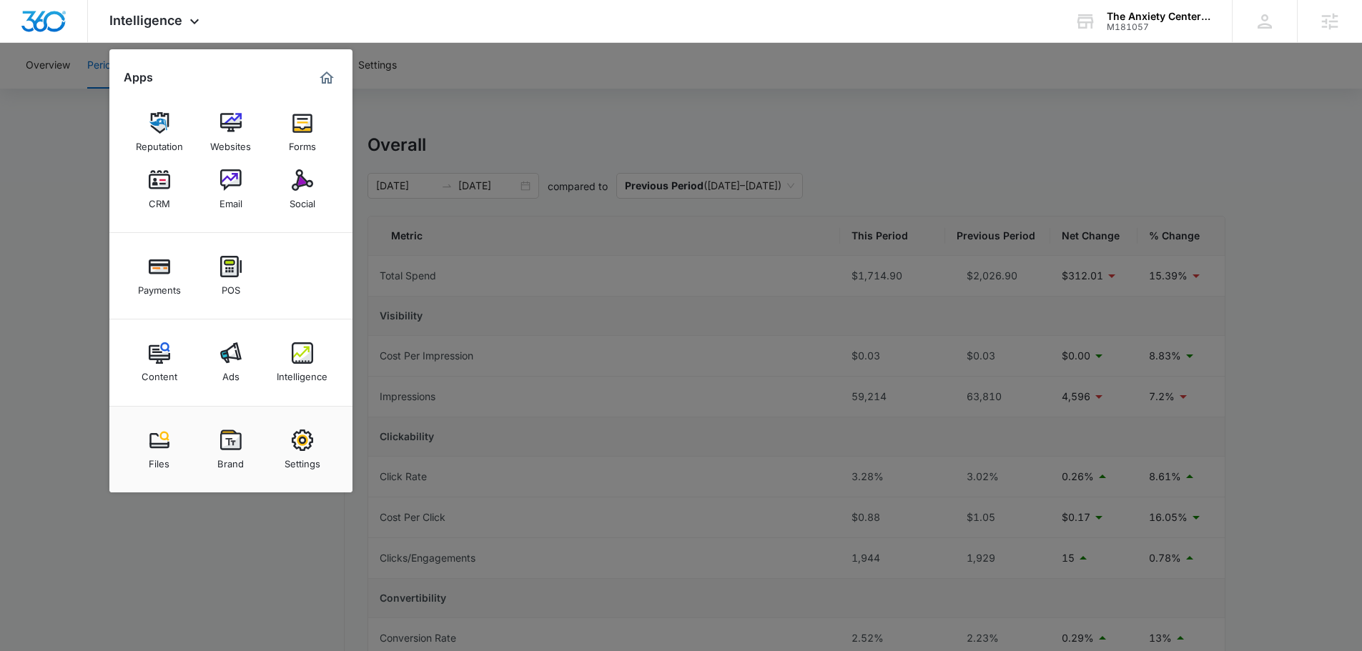
click at [225, 355] on img at bounding box center [230, 352] width 21 height 21
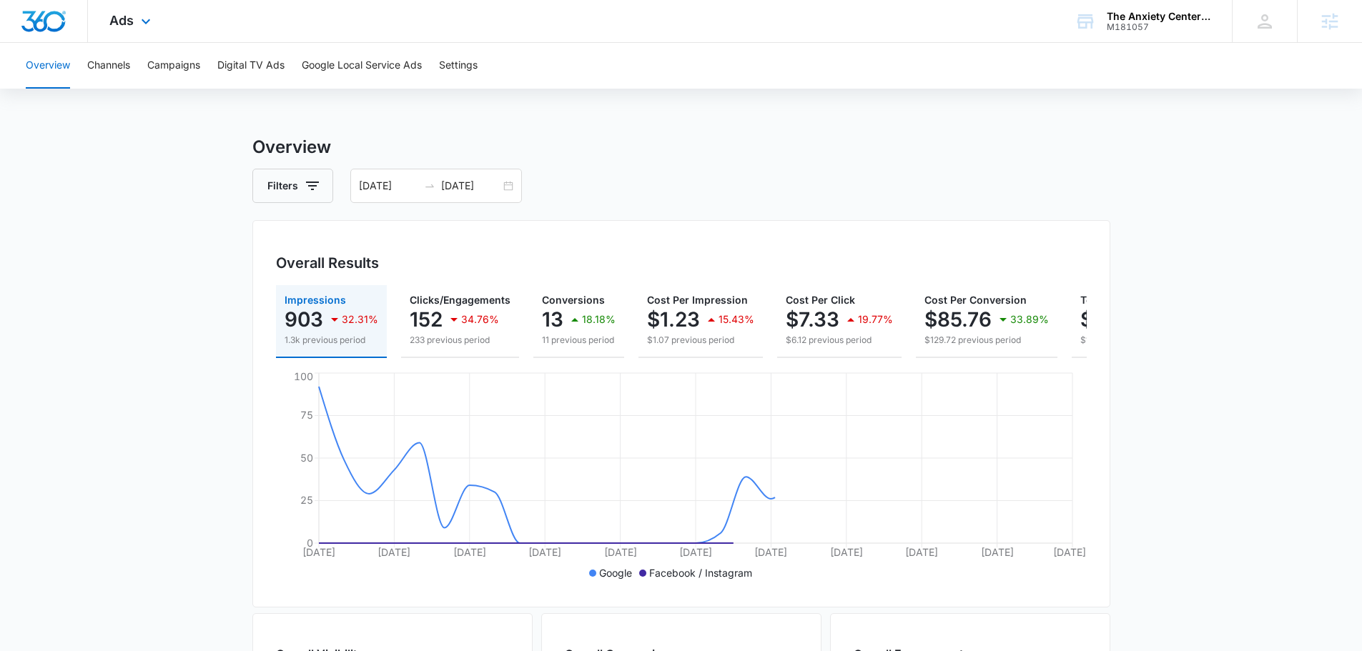
click at [124, 30] on div "Ads Apps Reputation Websites Forms CRM Email Social Payments POS Content Ads In…" at bounding box center [132, 21] width 88 height 42
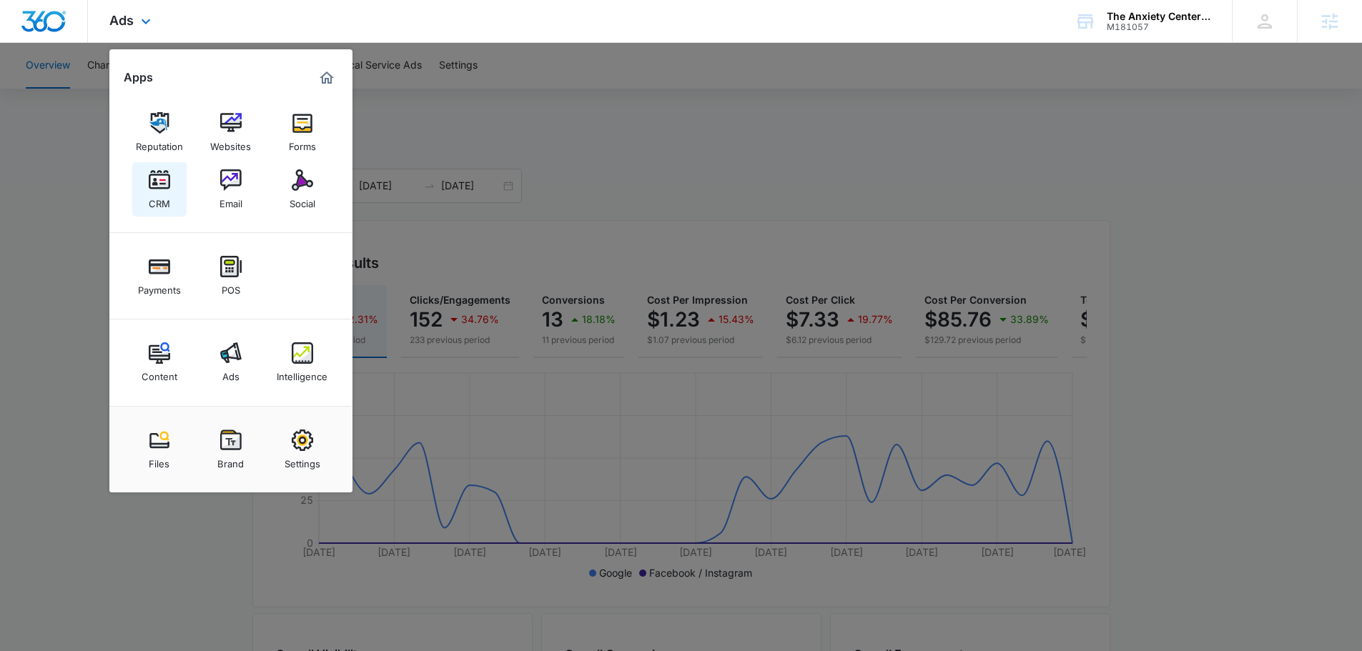
click at [151, 184] on img at bounding box center [159, 179] width 21 height 21
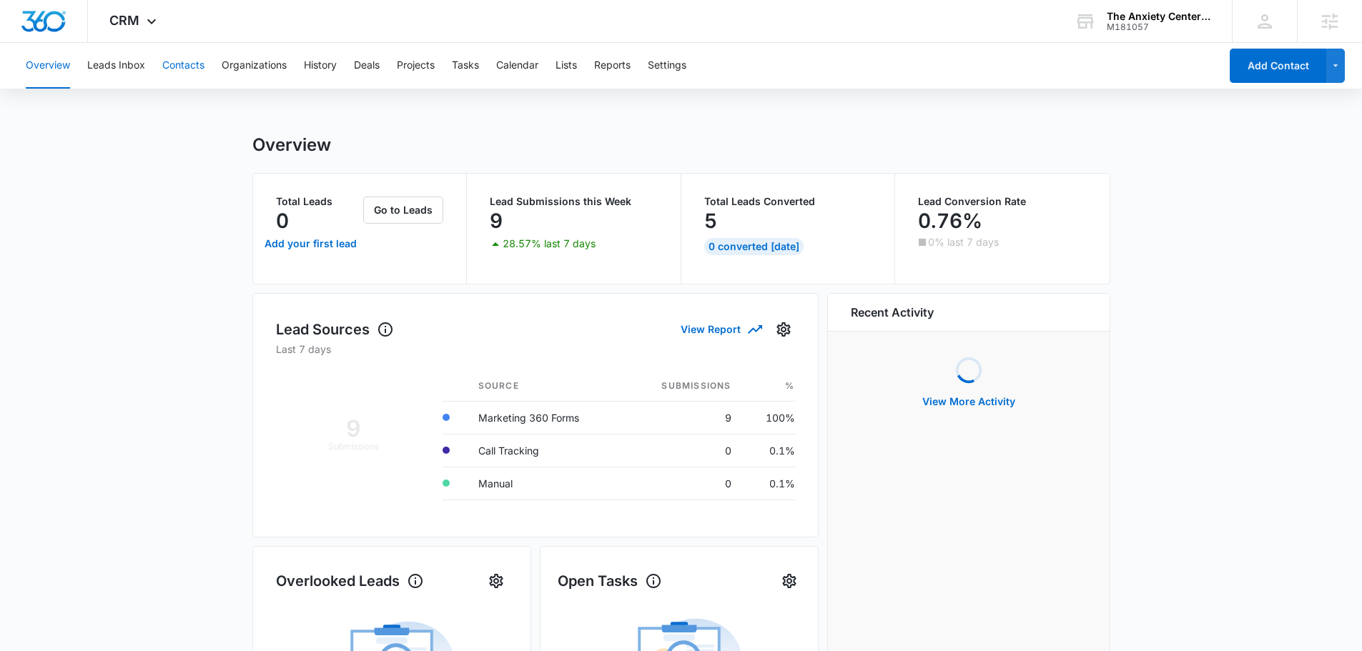
click at [203, 64] on button "Contacts" at bounding box center [183, 66] width 42 height 46
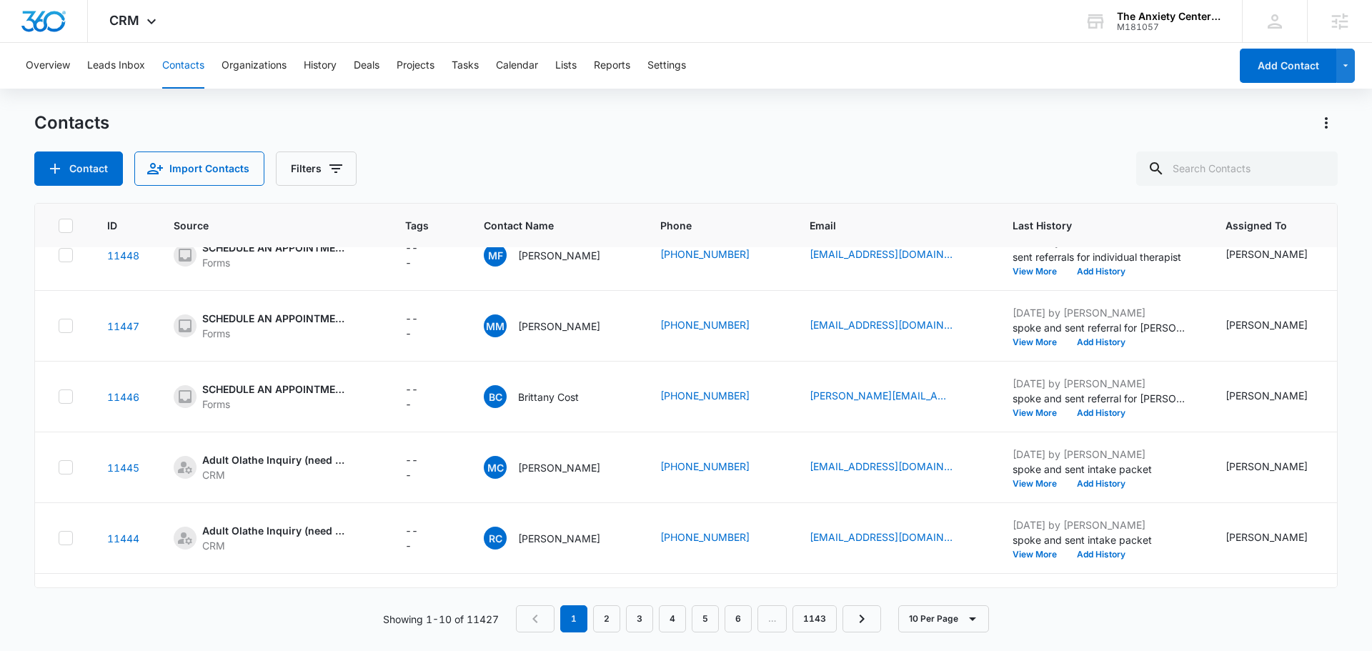
scroll to position [378, 0]
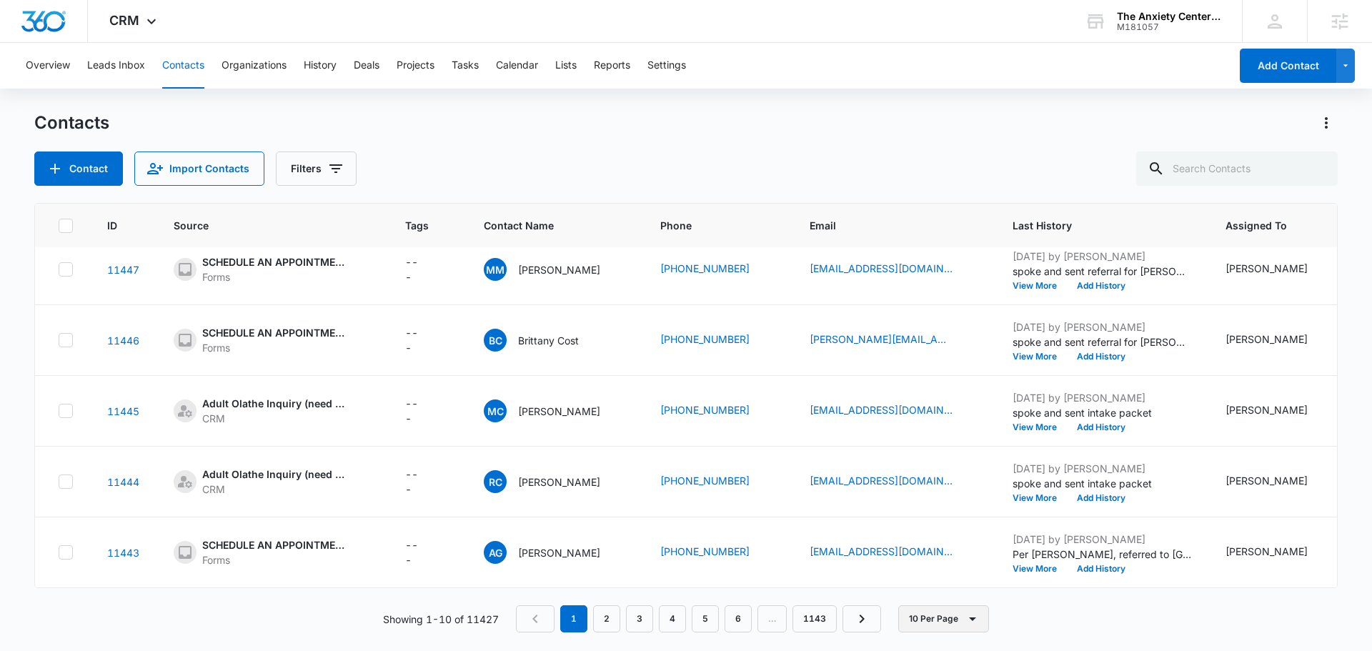
click at [936, 620] on button "10 Per Page" at bounding box center [943, 618] width 91 height 27
click at [933, 553] on div "20 Per Page" at bounding box center [946, 555] width 59 height 10
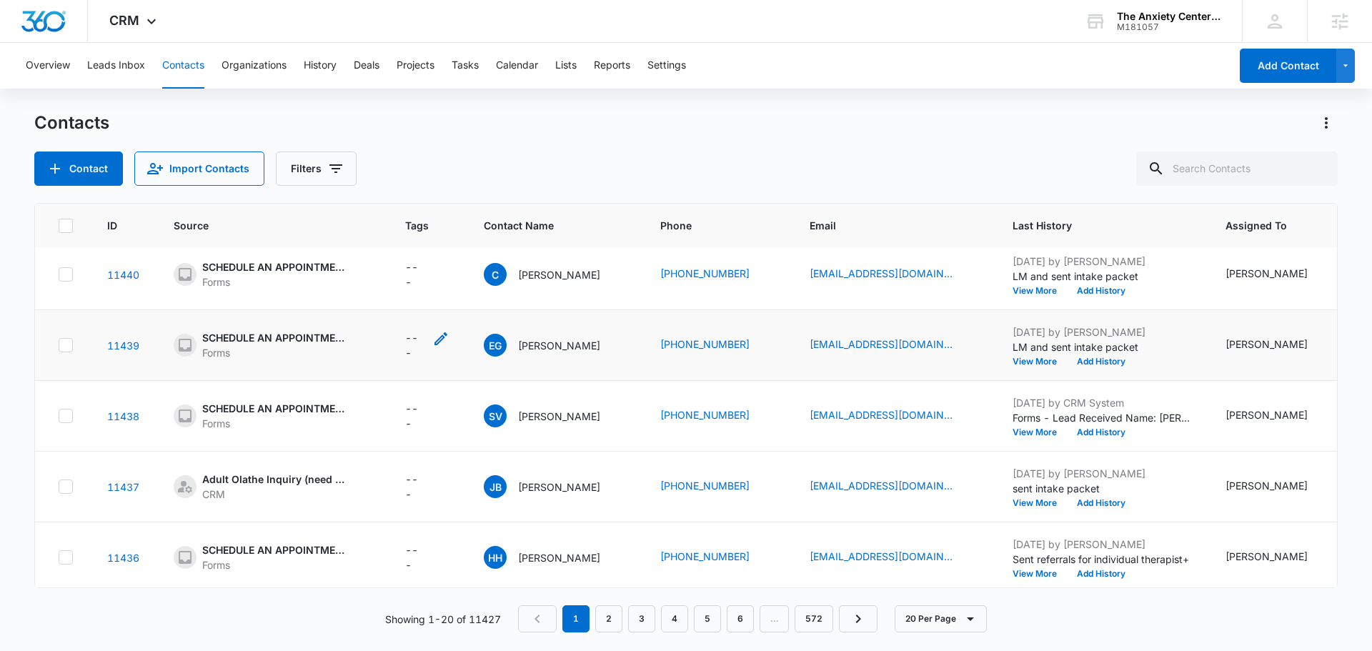
click at [439, 341] on icon "Tags - - Select to Edit Field" at bounding box center [440, 338] width 17 height 17
click at [411, 247] on div "Tags" at bounding box center [395, 248] width 37 height 32
click at [420, 244] on div at bounding box center [428, 247] width 23 height 23
click at [427, 247] on div at bounding box center [428, 247] width 23 height 23
type input "l"
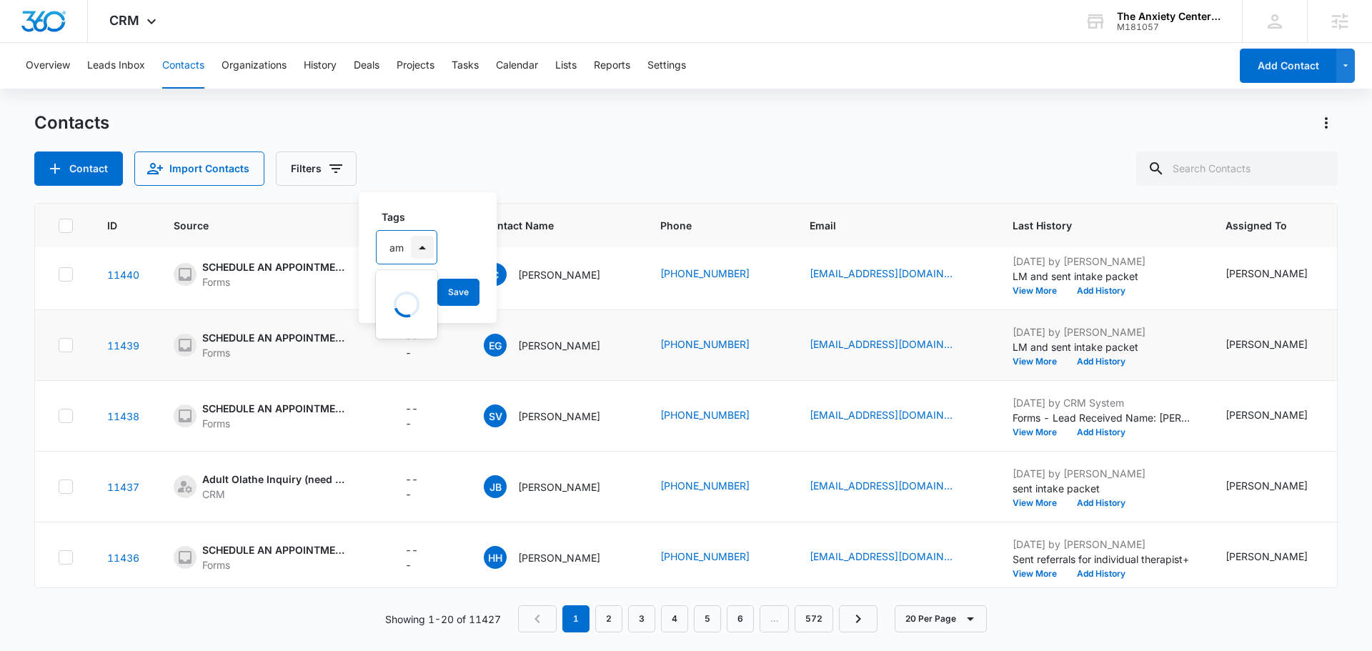
type input "a"
type input "adu"
click at [420, 334] on p "Adult IOP Manual" at bounding box center [407, 339] width 28 height 45
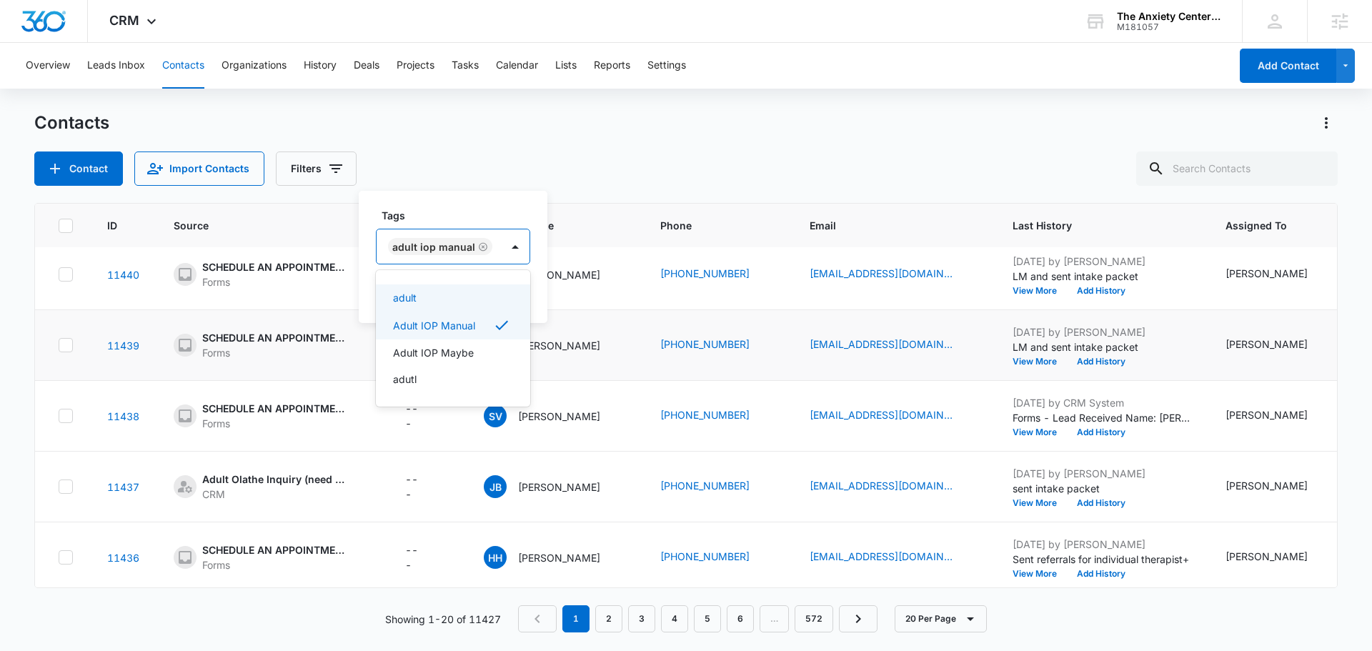
click at [470, 217] on label "Tags" at bounding box center [459, 215] width 154 height 15
click at [478, 244] on icon "Remove Adult IOP Manual" at bounding box center [483, 247] width 10 height 11
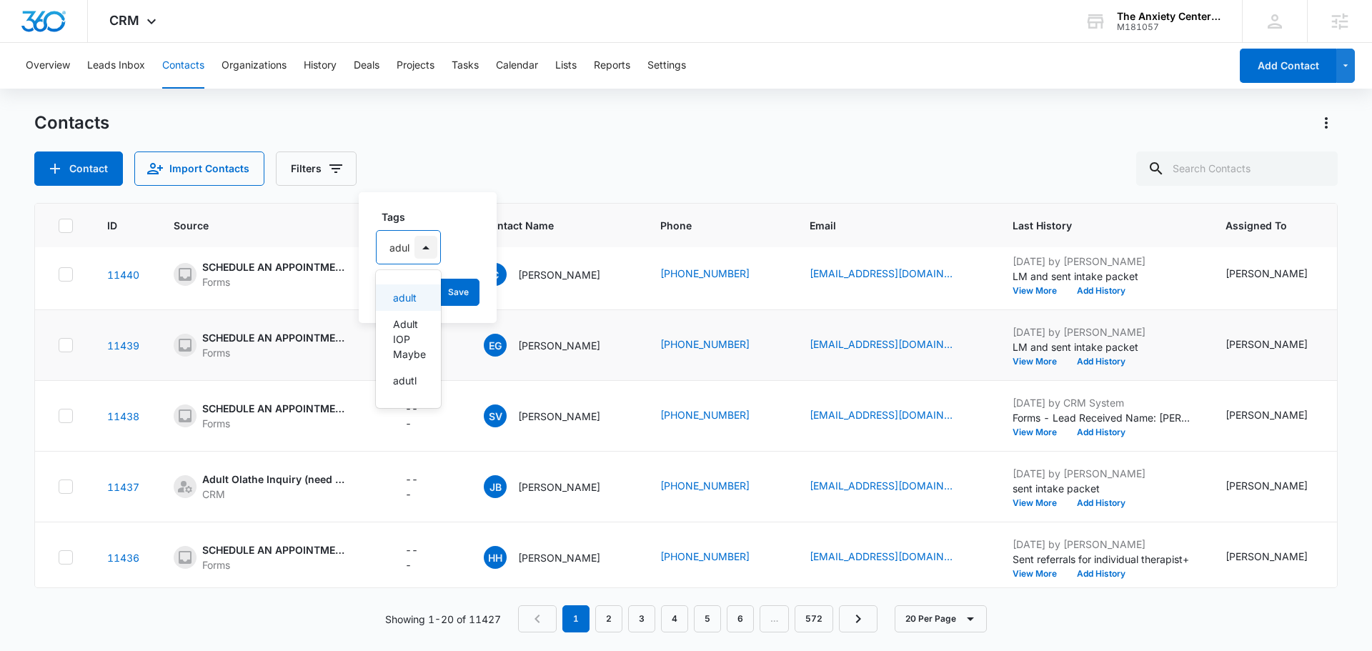
type input "adult"
click at [413, 380] on p "Adult IOP Maybe" at bounding box center [410, 395] width 34 height 45
click at [487, 205] on div "Tags option Adult IOP Maybe, selected. 2 results available. Use Up and Down to …" at bounding box center [451, 257] width 185 height 132
click at [450, 291] on button "Cancel" at bounding box center [448, 292] width 50 height 27
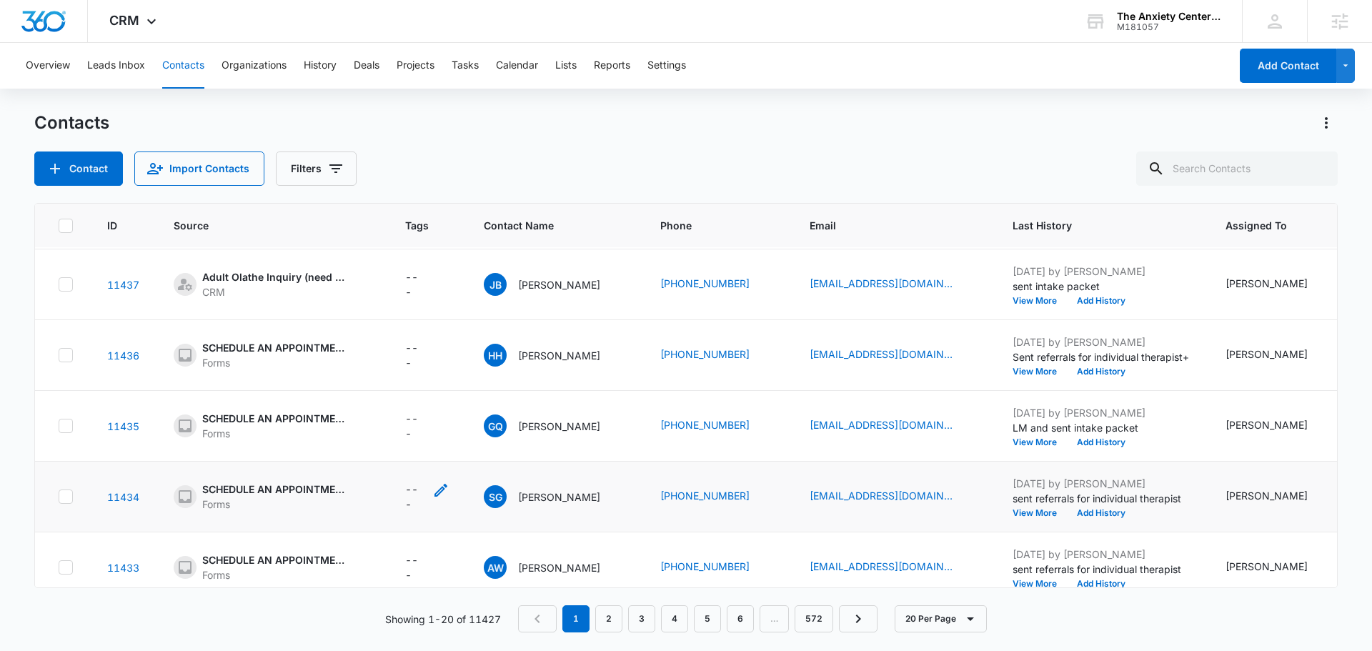
scroll to position [1086, 0]
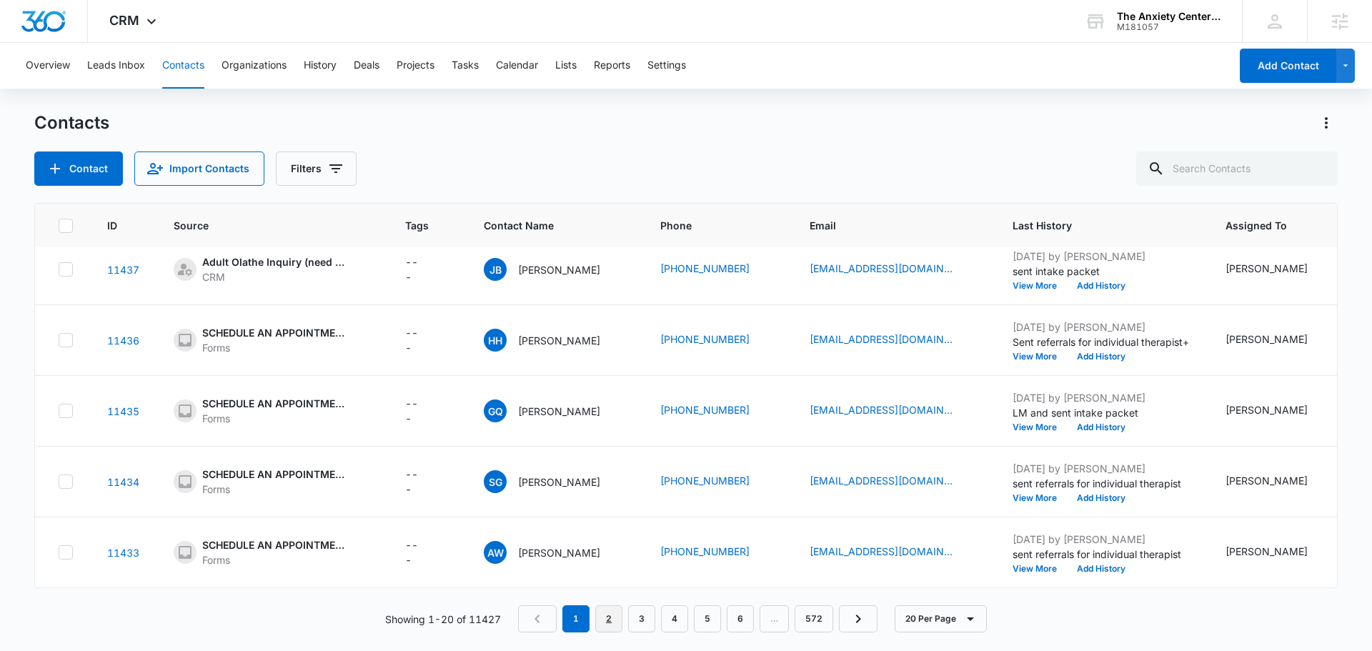
click at [609, 610] on link "2" at bounding box center [608, 618] width 27 height 27
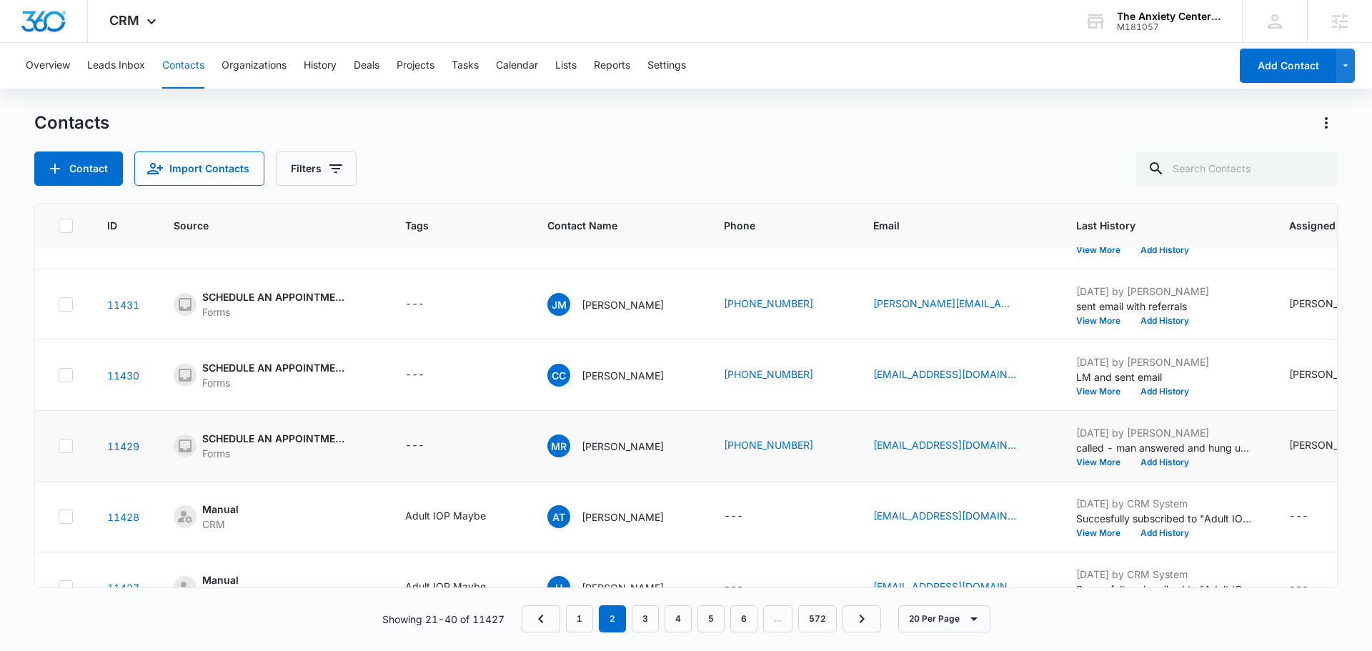
scroll to position [0, 0]
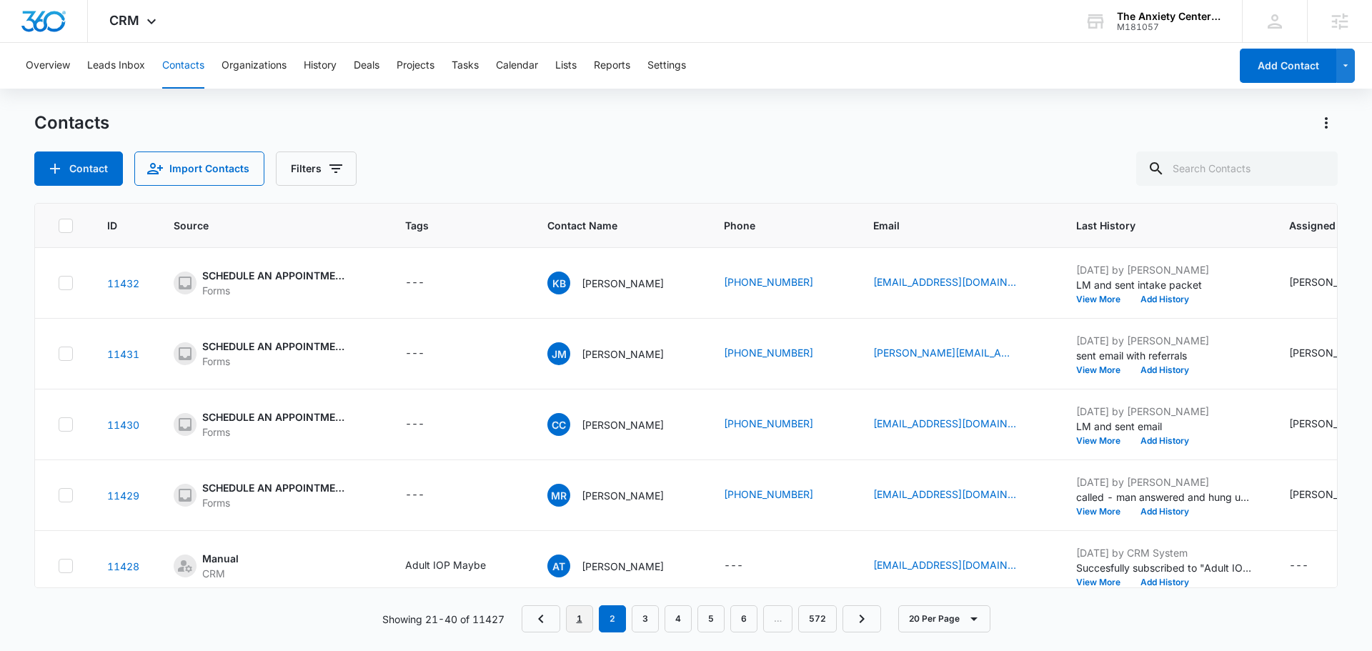
click at [587, 623] on link "1" at bounding box center [579, 618] width 27 height 27
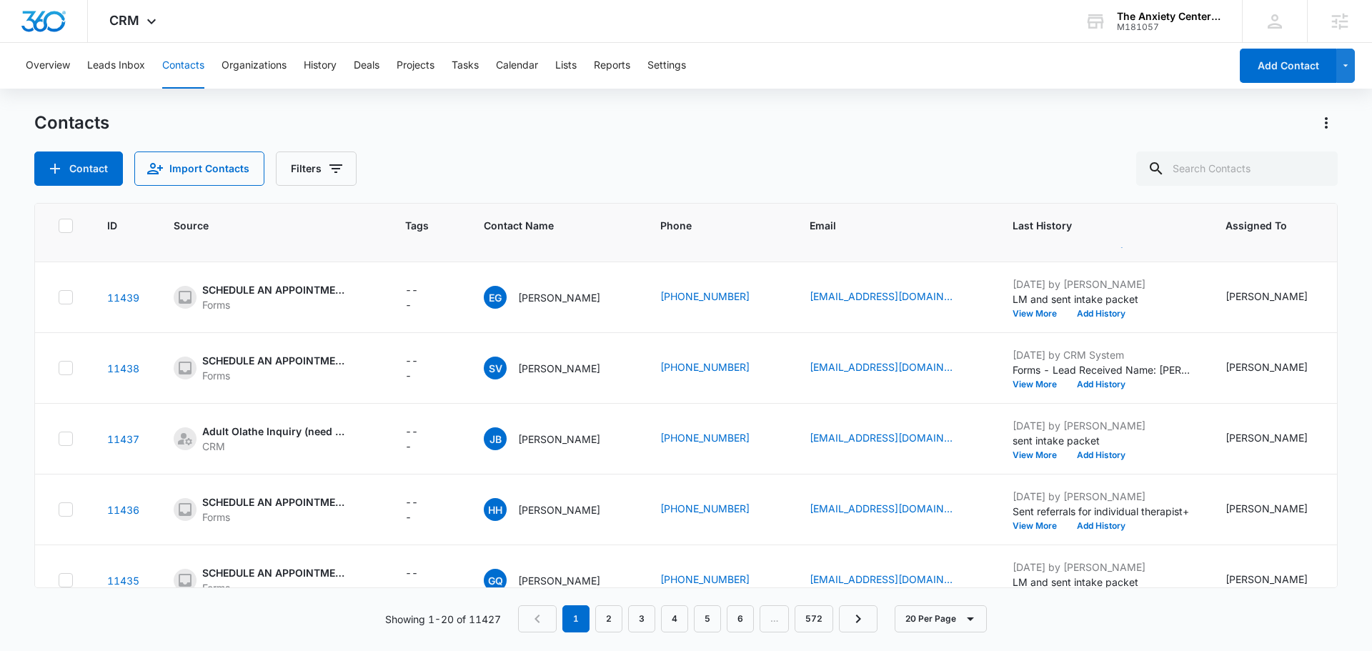
scroll to position [858, 0]
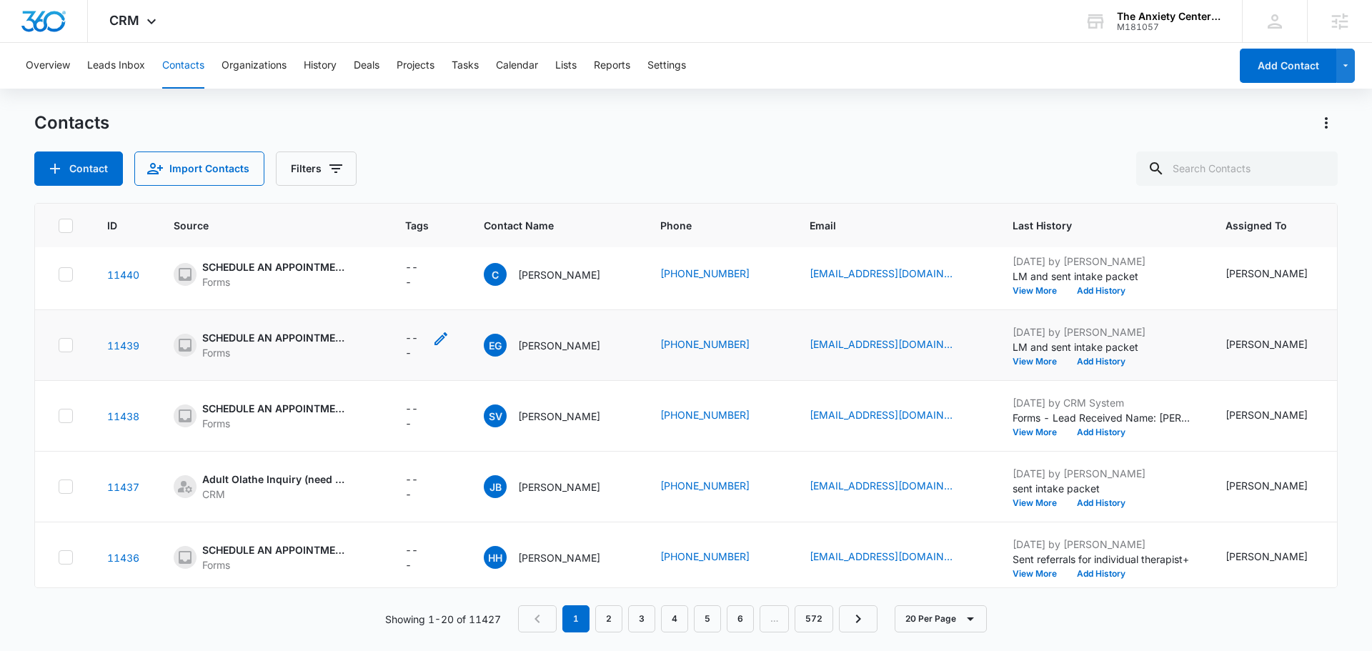
click at [445, 337] on icon "Tags - - Select to Edit Field" at bounding box center [440, 338] width 17 height 17
click at [417, 242] on div at bounding box center [428, 247] width 23 height 23
type input "adult"
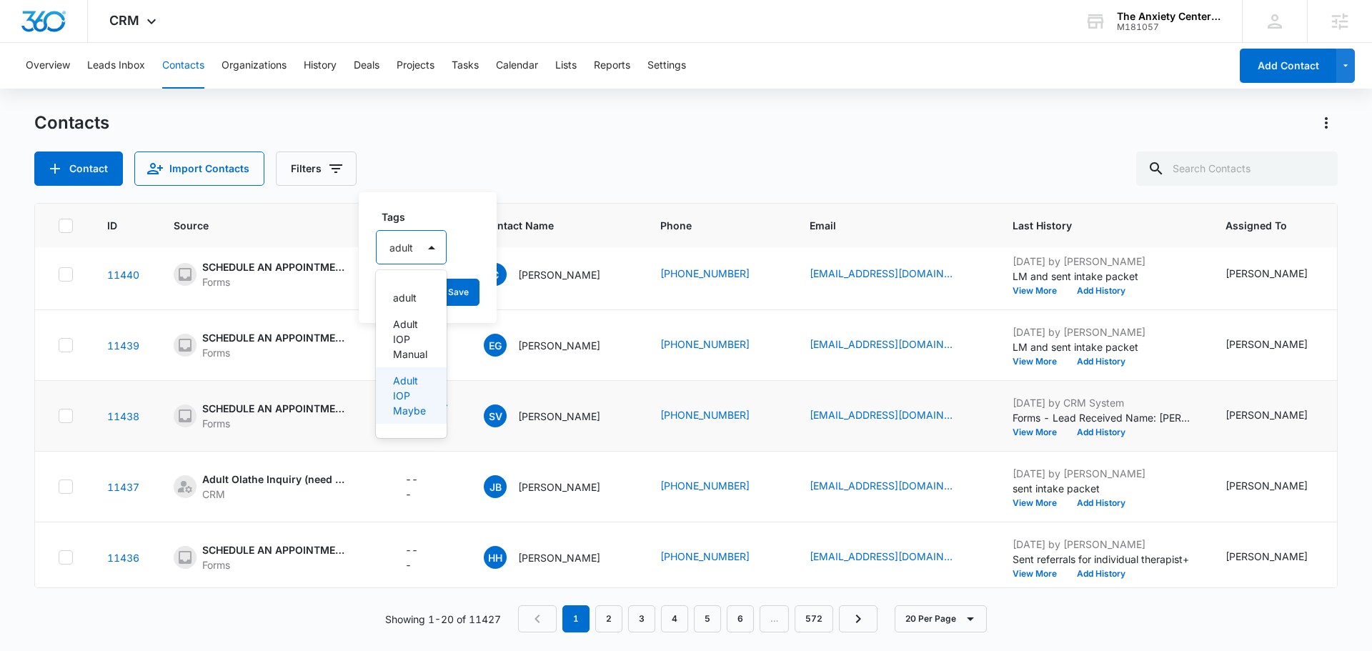
click at [412, 402] on p "Adult IOP Maybe" at bounding box center [410, 395] width 34 height 45
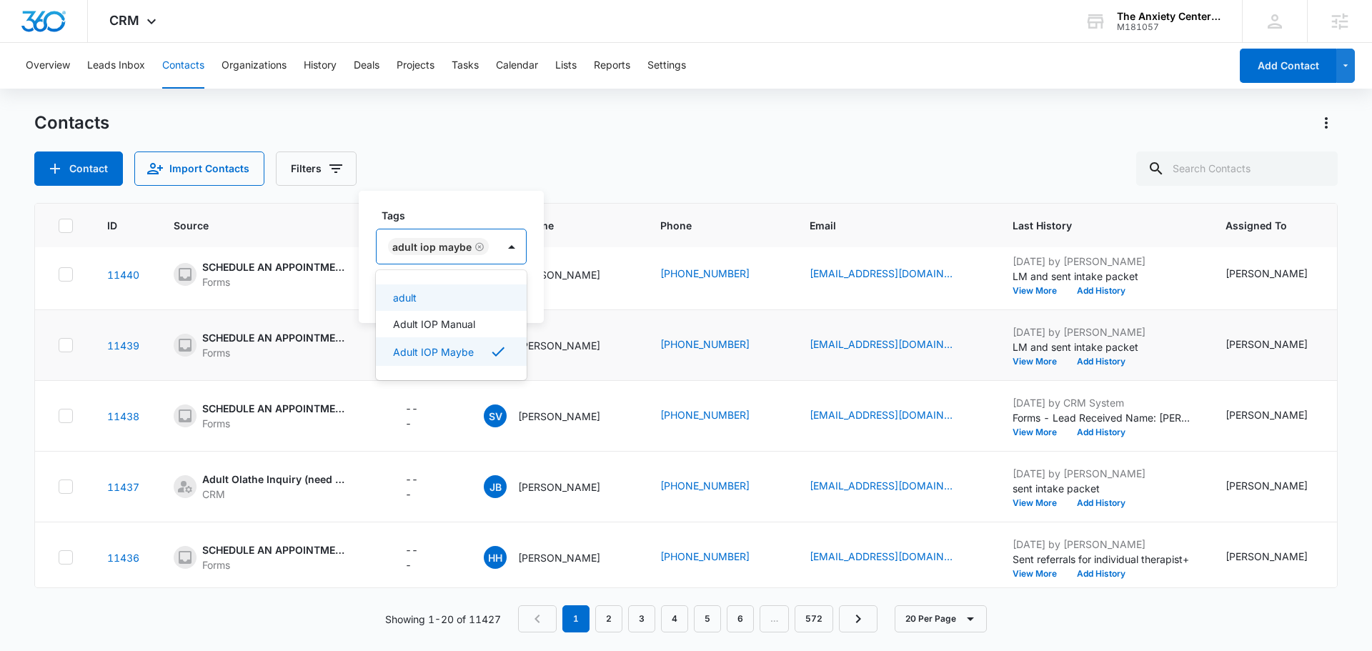
click at [477, 212] on label "Tags" at bounding box center [457, 215] width 151 height 15
click at [497, 291] on button "Save" at bounding box center [506, 292] width 42 height 27
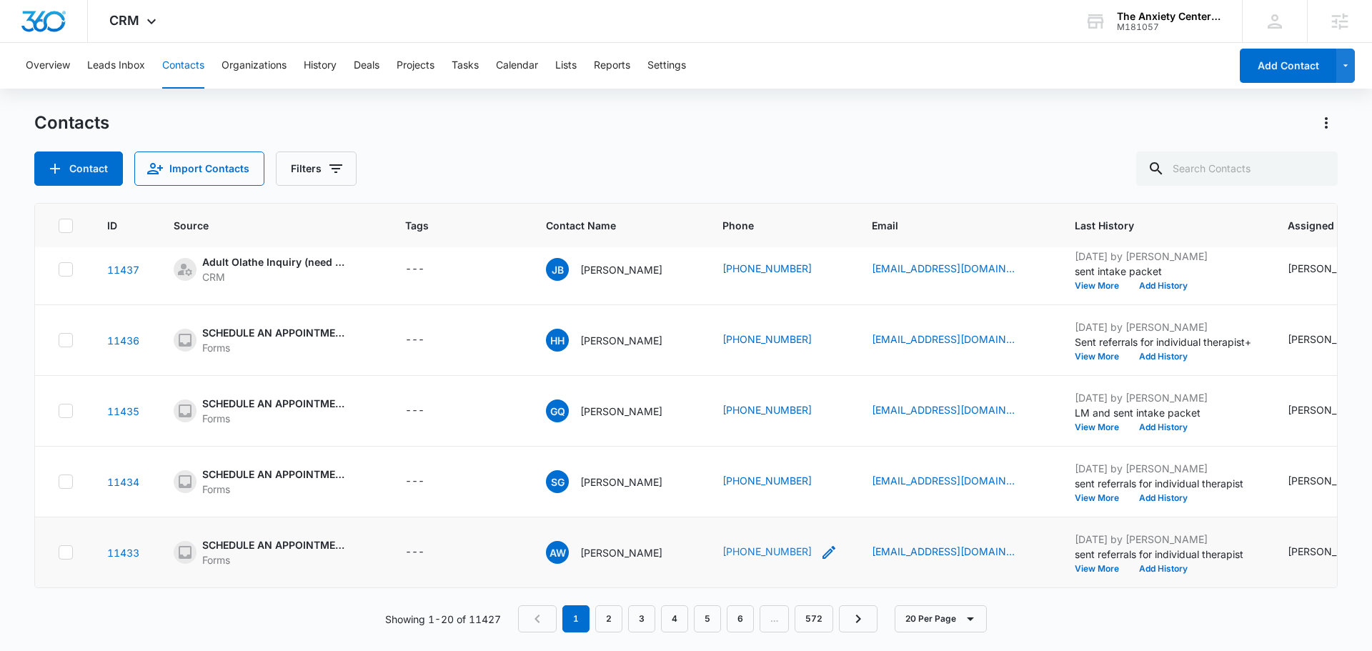
scroll to position [1086, 0]
click at [615, 612] on link "2" at bounding box center [608, 618] width 27 height 27
click at [407, 544] on div "---" at bounding box center [414, 552] width 19 height 17
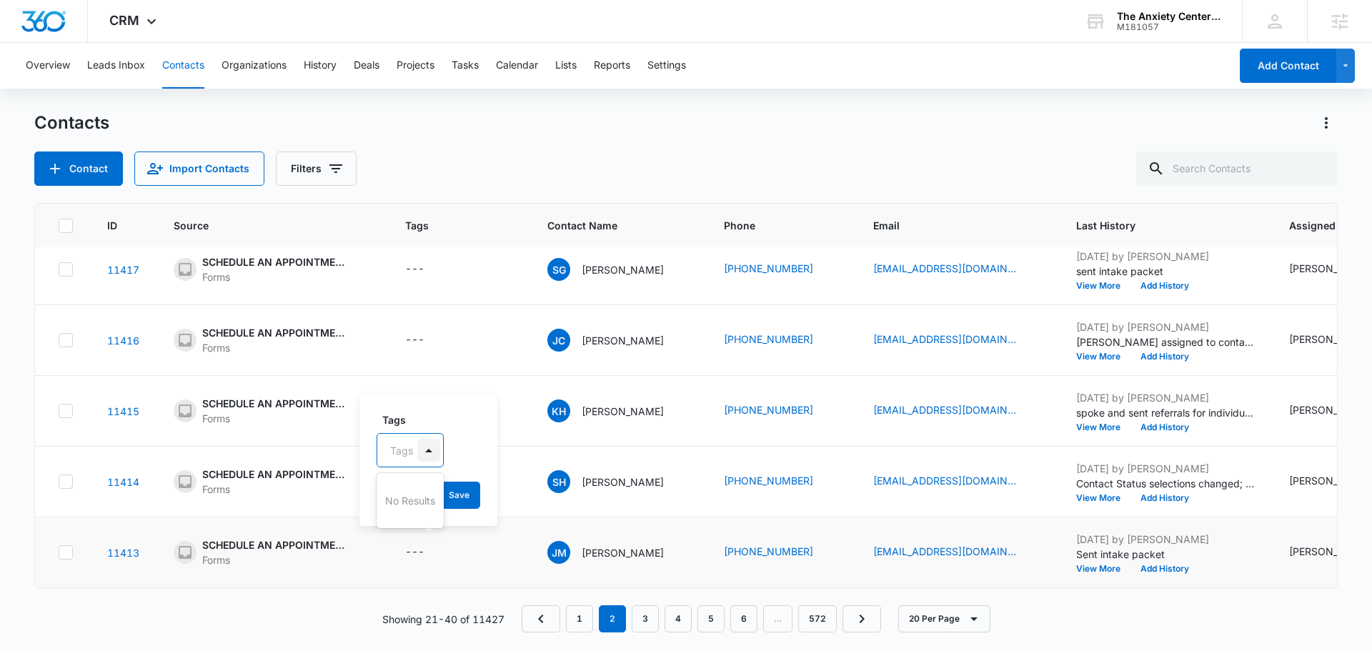
click at [418, 457] on div "Tags" at bounding box center [410, 450] width 67 height 34
type input "adult"
click at [411, 606] on p "Adult IOP Maybe" at bounding box center [411, 598] width 34 height 45
click at [448, 398] on div "Tags option Adult IOP Maybe, selected. Use Up and Down to choose options, press…" at bounding box center [452, 460] width 185 height 132
drag, startPoint x: 493, startPoint y: 497, endPoint x: 494, endPoint y: 515, distance: 17.2
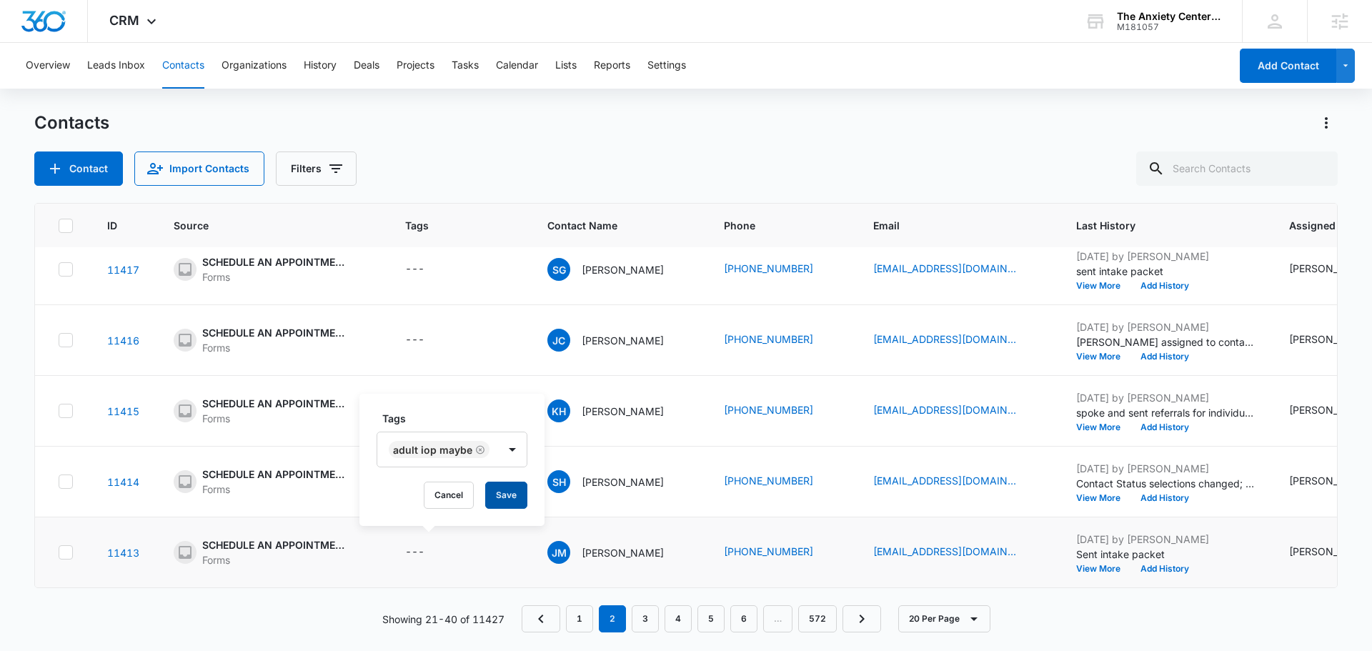
click at [497, 500] on button "Save" at bounding box center [506, 495] width 42 height 27
click at [644, 614] on link "3" at bounding box center [645, 618] width 27 height 27
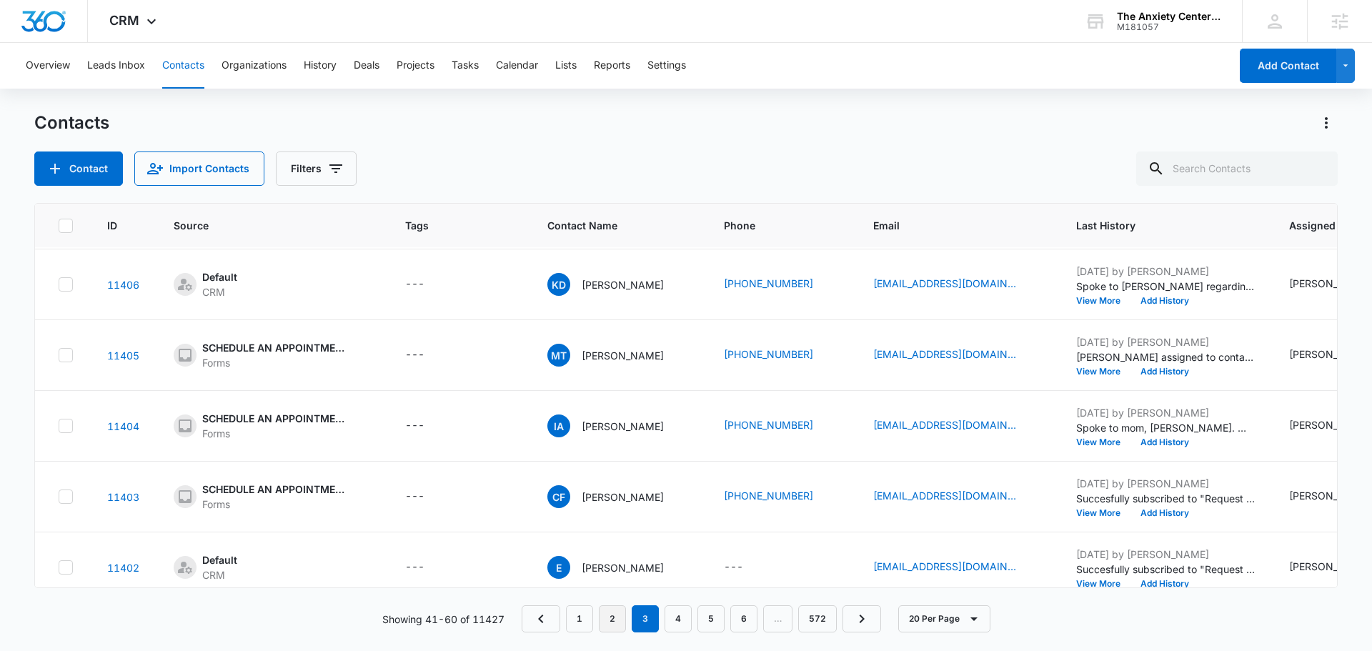
scroll to position [429, 0]
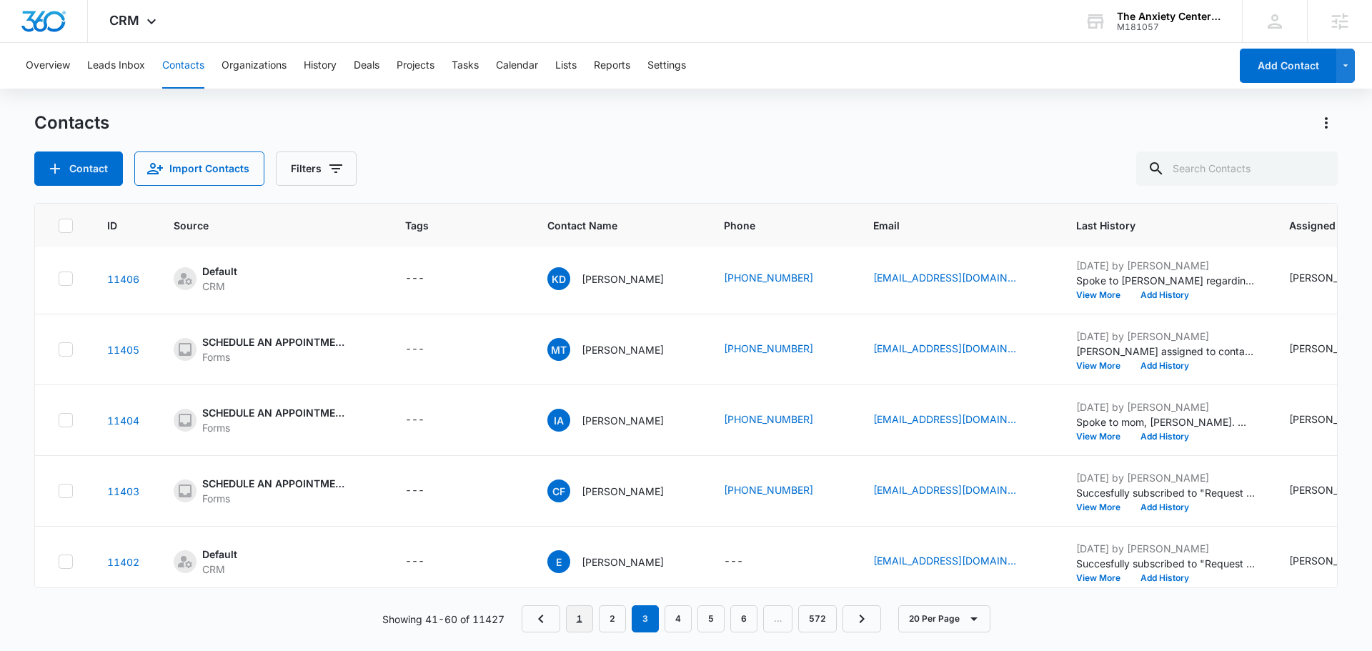
click at [578, 613] on link "1" at bounding box center [579, 618] width 27 height 27
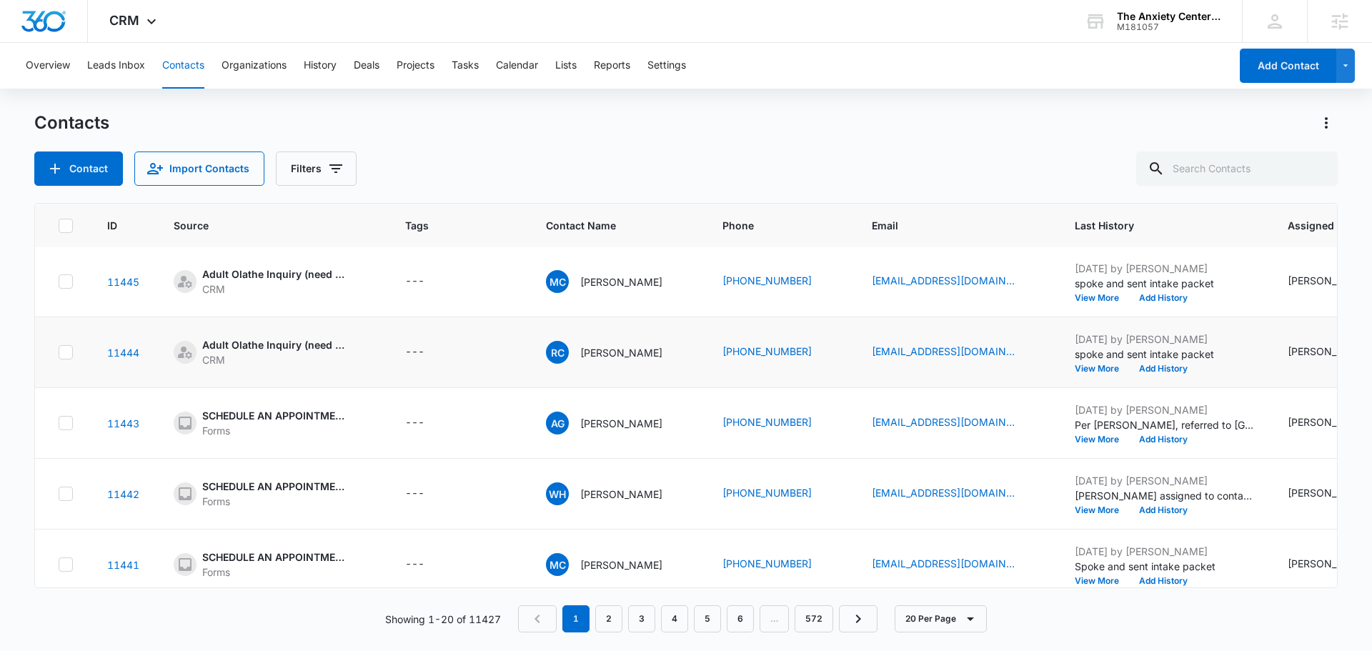
scroll to position [442, 0]
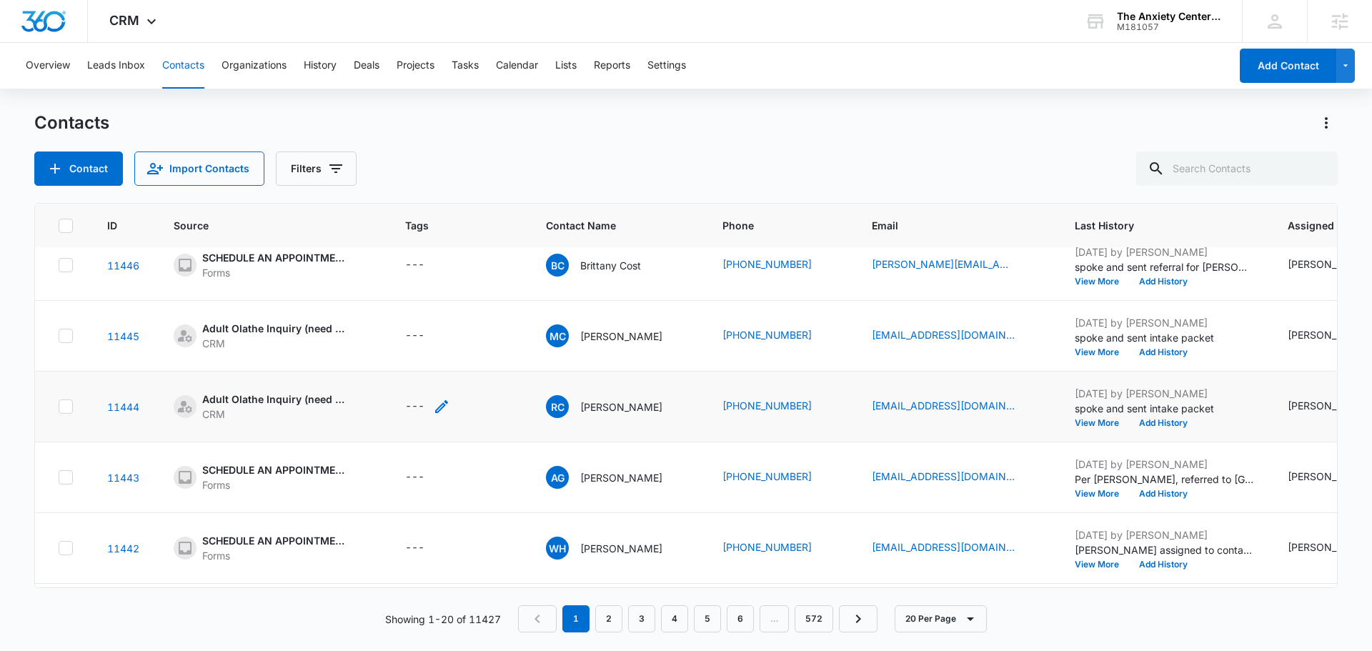
click at [435, 402] on icon "Tags - - Select to Edit Field" at bounding box center [441, 406] width 17 height 17
click at [407, 306] on div at bounding box center [428, 304] width 149 height 34
click at [392, 312] on input "text" at bounding box center [391, 315] width 3 height 15
type input "adult"
click at [398, 457] on p "Adult IOP Maybe" at bounding box center [411, 463] width 34 height 45
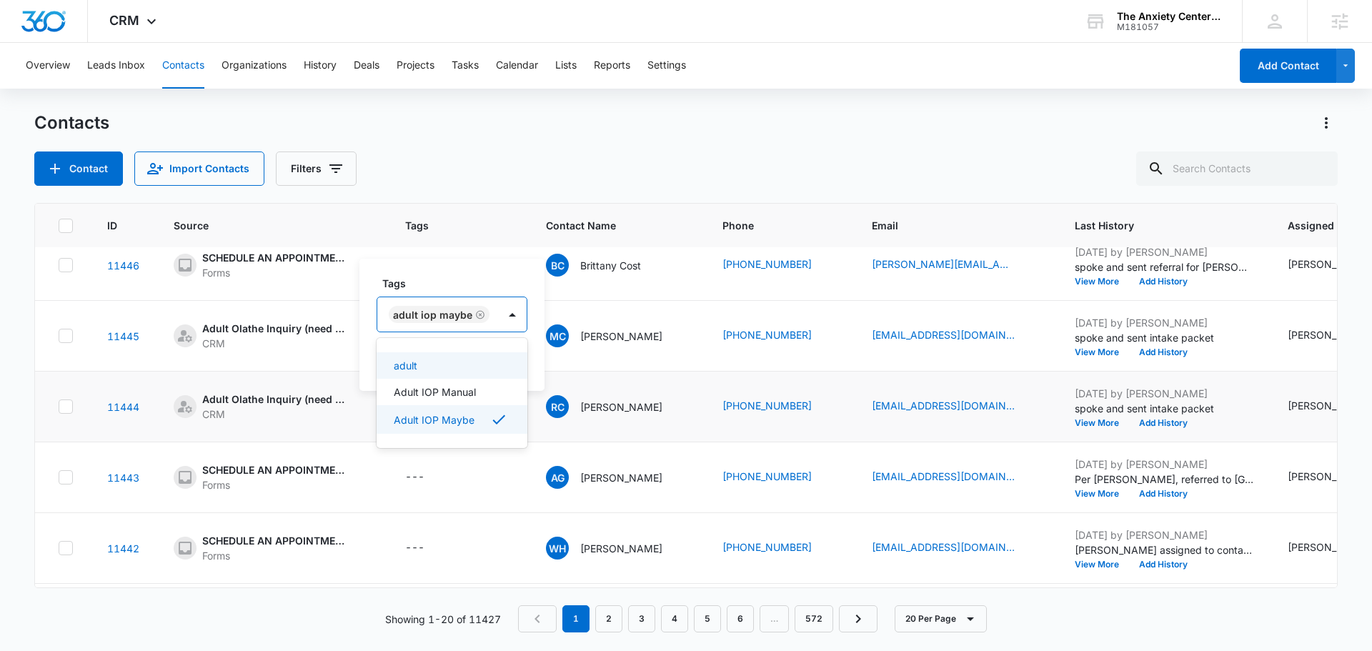
click at [485, 268] on div "Tags option Adult IOP Maybe, selected. Use Up and Down to choose options, press…" at bounding box center [452, 325] width 185 height 132
click at [504, 350] on button "Save" at bounding box center [506, 360] width 42 height 27
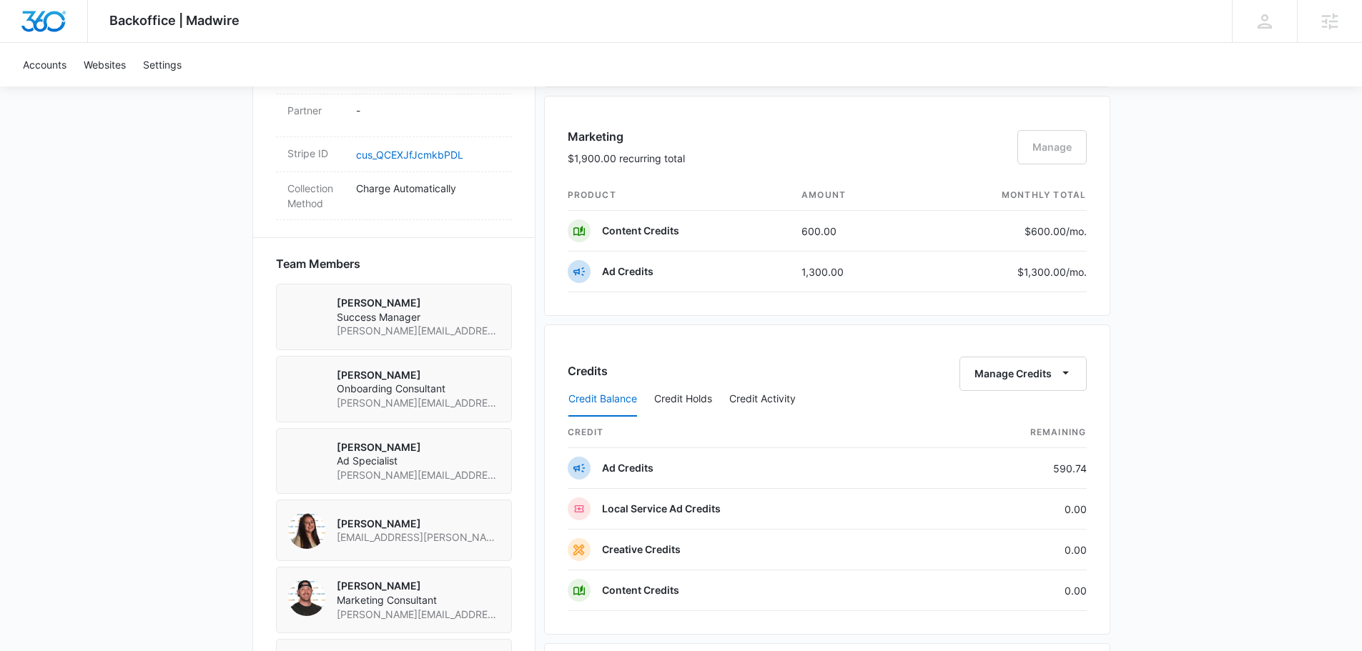
scroll to position [929, 0]
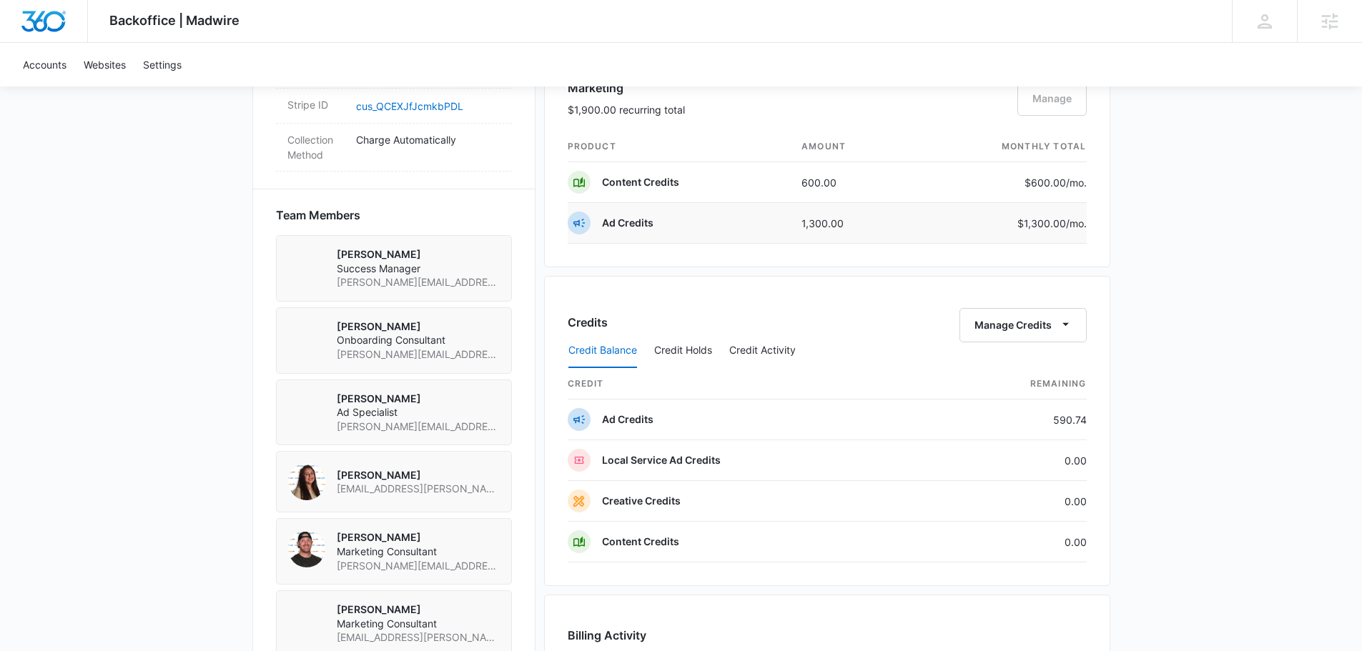
scroll to position [929, 0]
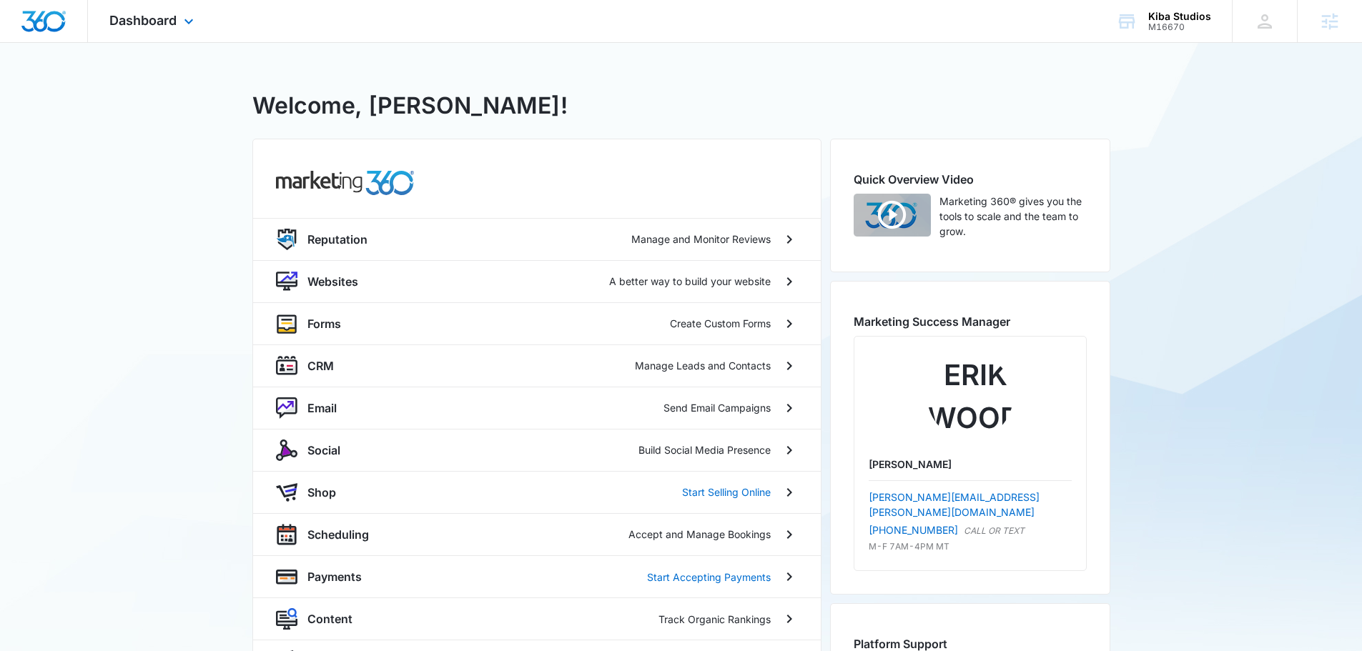
click at [178, 21] on div "Dashboard Apps Reputation Websites Forms CRM Email Social Shop Scheduling Payme…" at bounding box center [153, 21] width 131 height 42
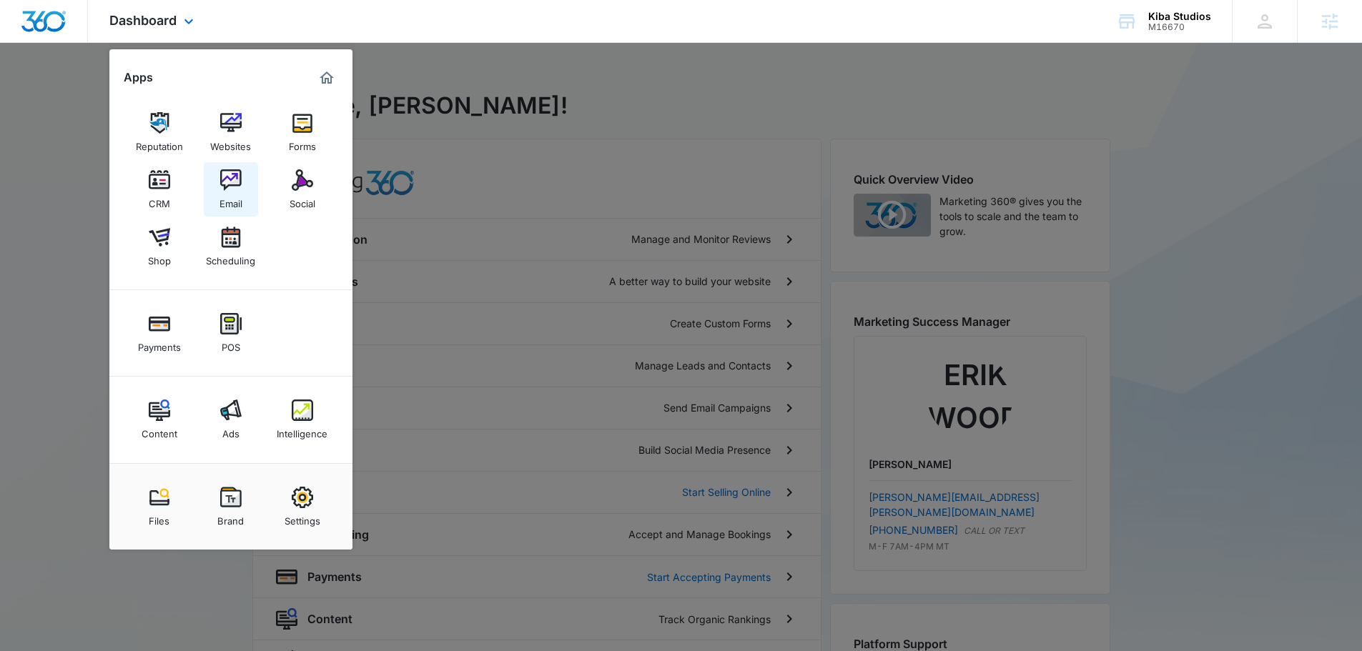
click at [221, 204] on div "Email" at bounding box center [230, 200] width 23 height 19
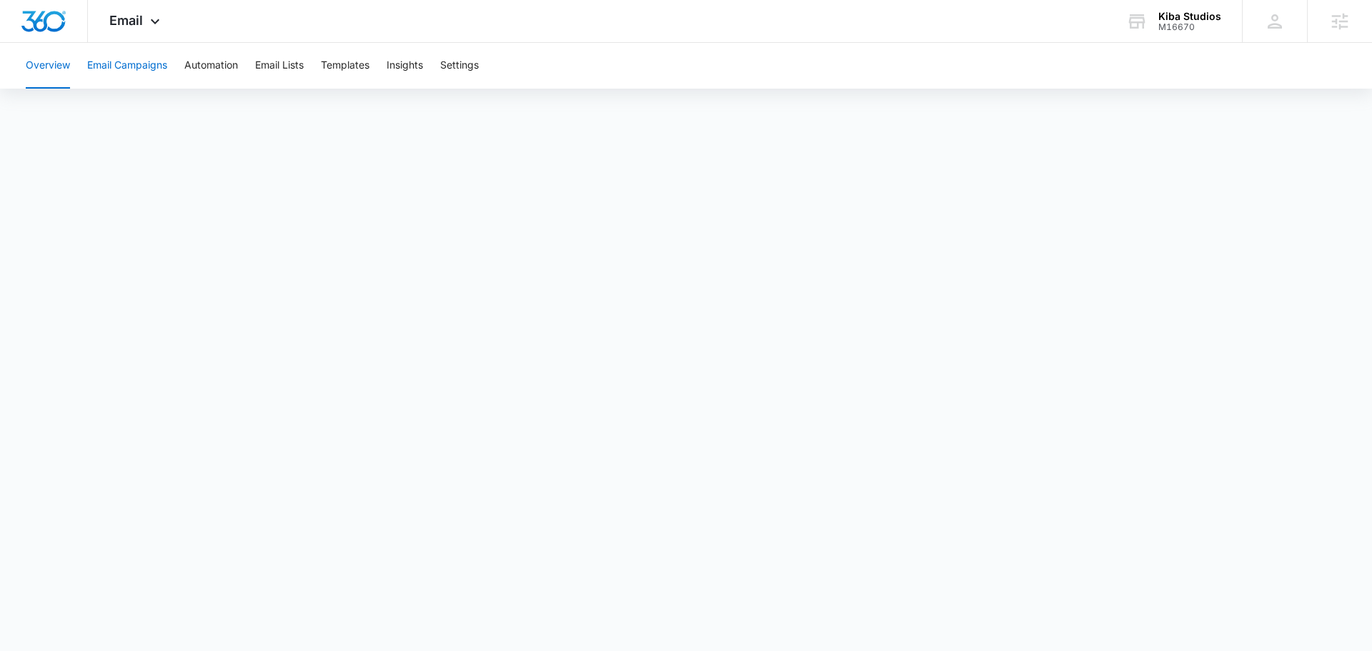
click at [149, 54] on button "Email Campaigns" at bounding box center [127, 66] width 80 height 46
click at [1194, 28] on div "M16670" at bounding box center [1190, 27] width 63 height 10
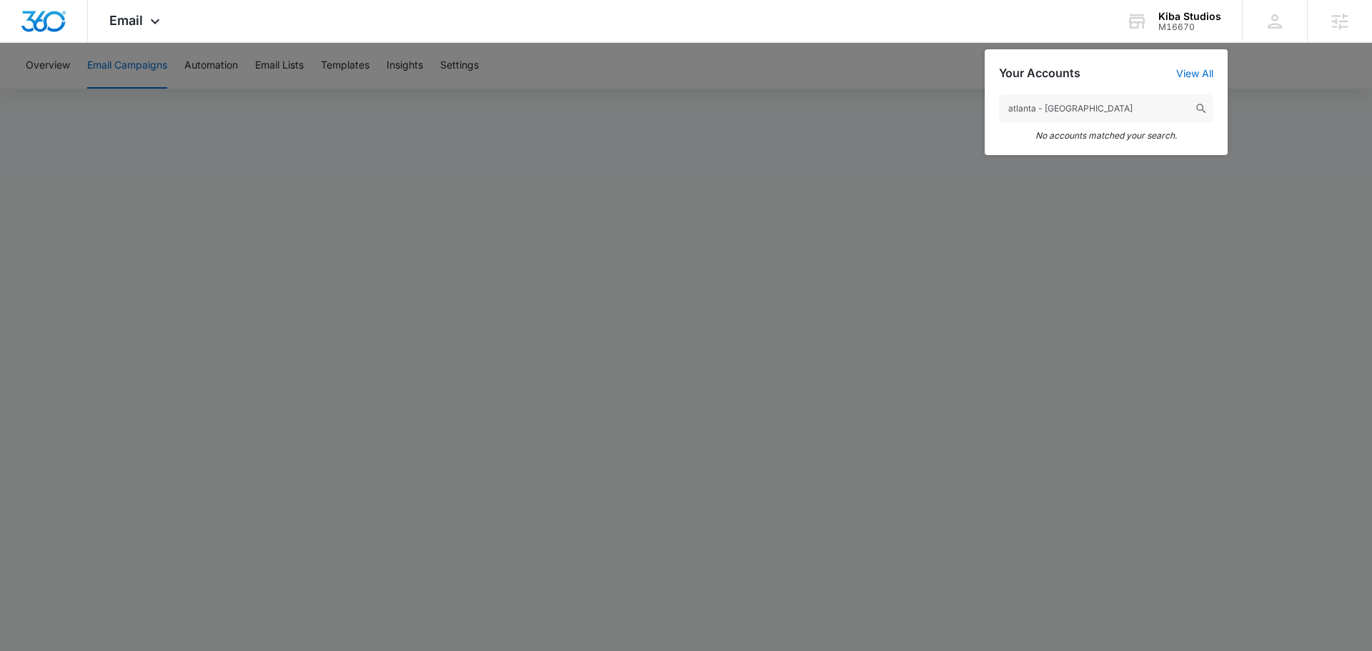
drag, startPoint x: 1069, startPoint y: 109, endPoint x: 984, endPoint y: 104, distance: 85.2
click at [984, 43] on nav "Email Apps Reputation Websites Forms CRM Email Social Shop Scheduling Payments …" at bounding box center [686, 21] width 1372 height 43
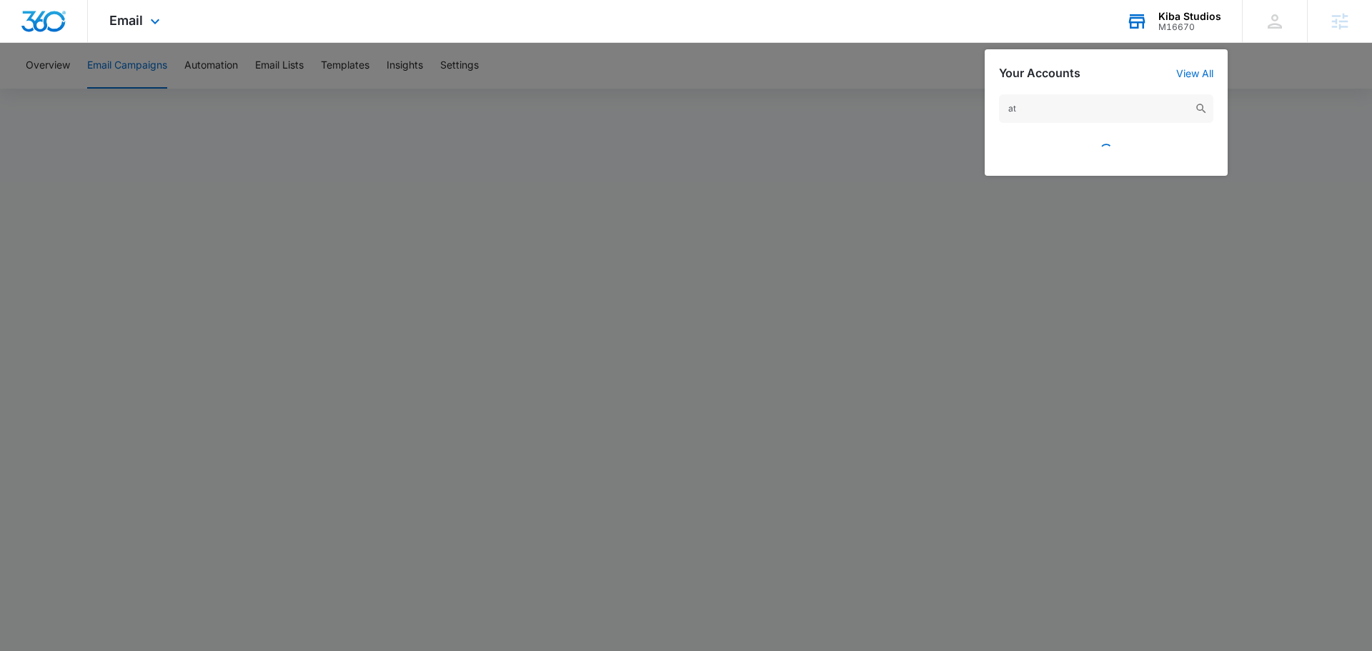
type input "a"
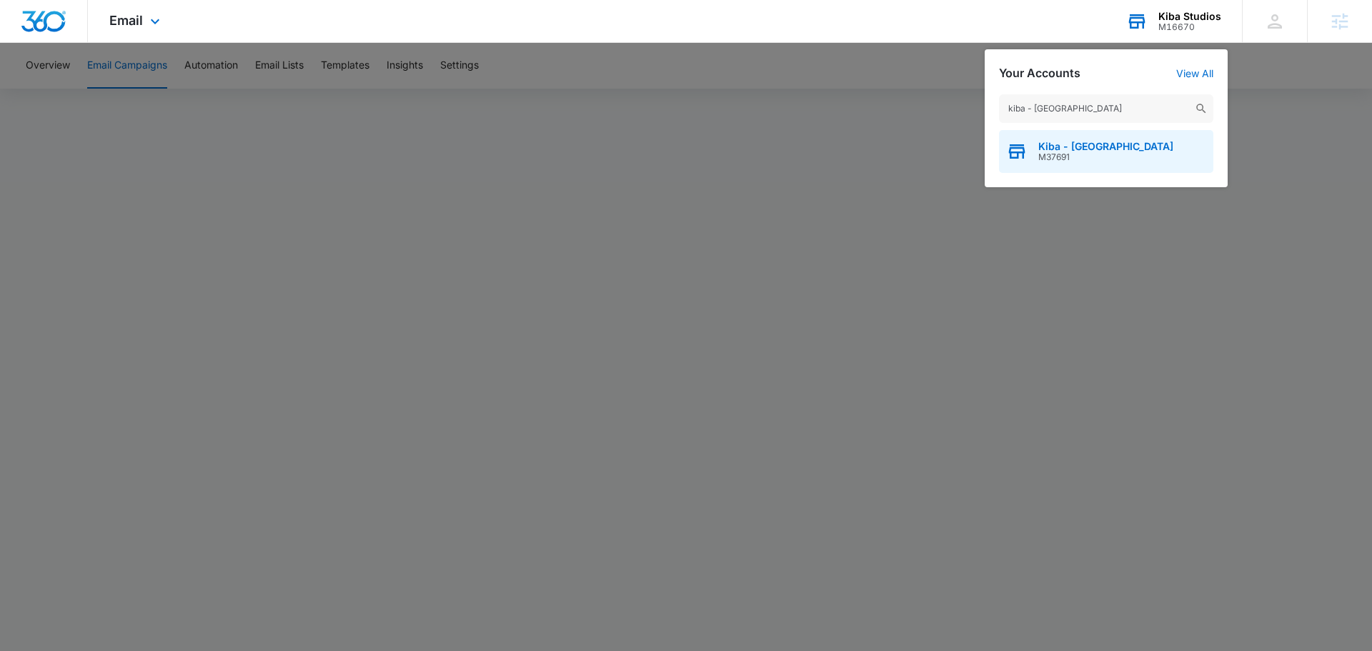
type input "kiba - atlanta"
click at [1040, 134] on div "Kiba - Atlanta M37691" at bounding box center [1106, 151] width 214 height 43
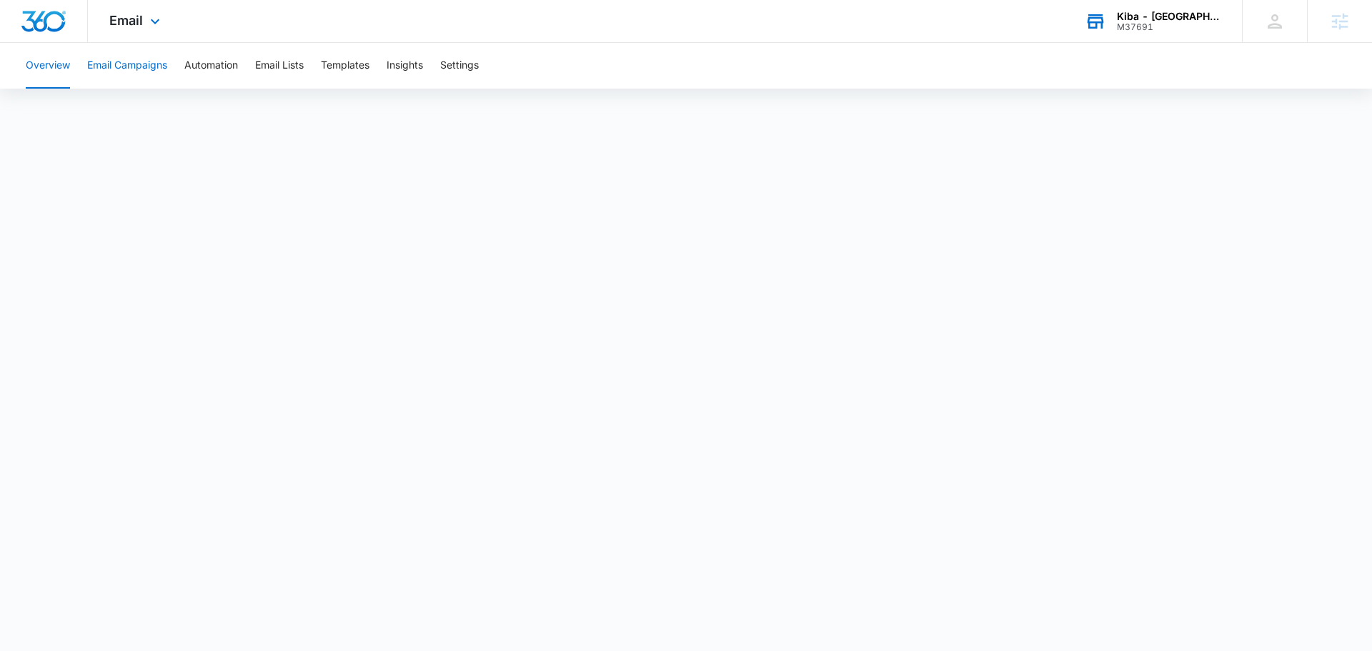
click at [159, 64] on button "Email Campaigns" at bounding box center [127, 66] width 80 height 46
